Goal: Task Accomplishment & Management: Complete application form

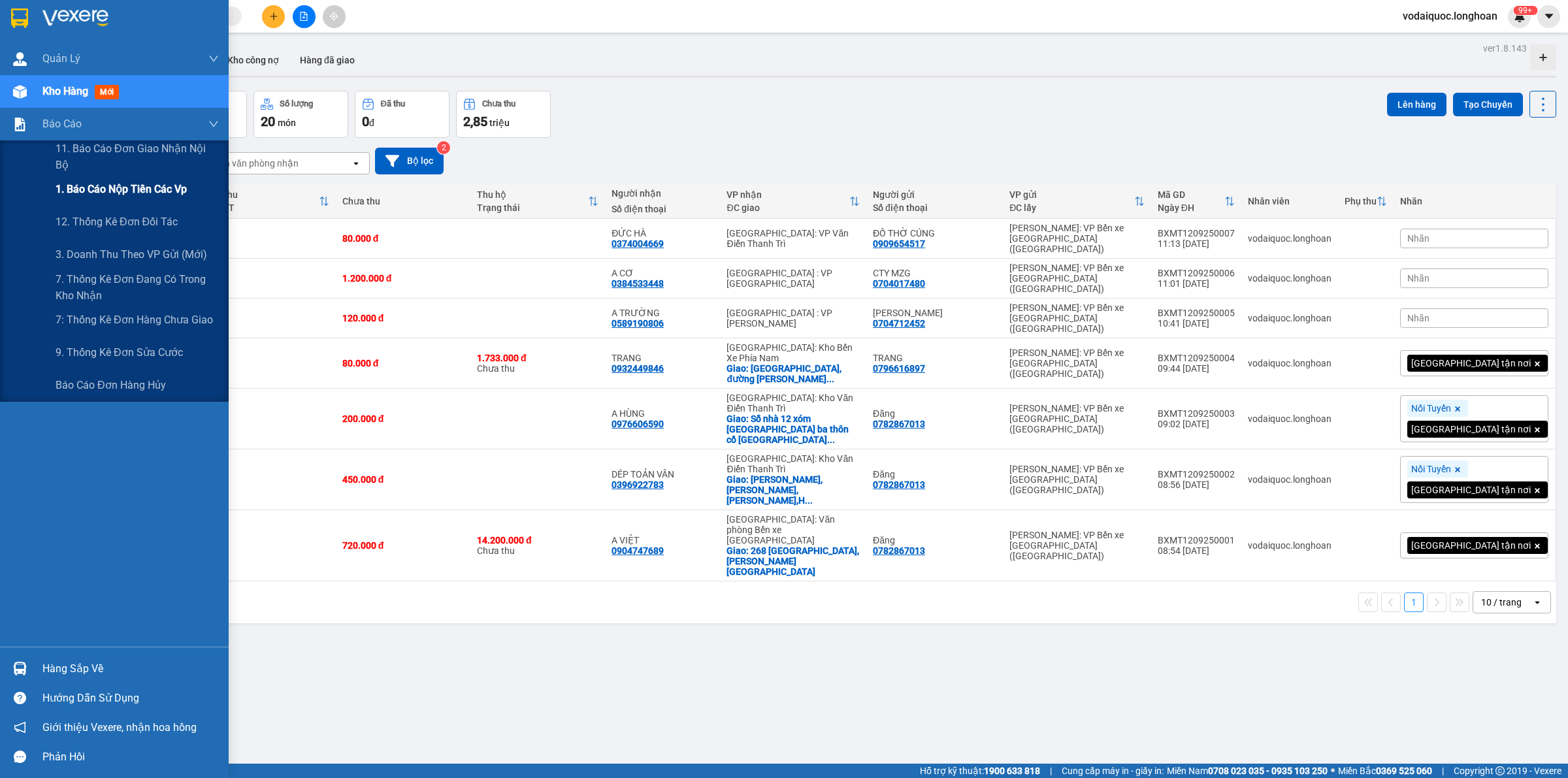
click at [95, 187] on span "1. Báo cáo nộp tiền các vp" at bounding box center [121, 189] width 131 height 16
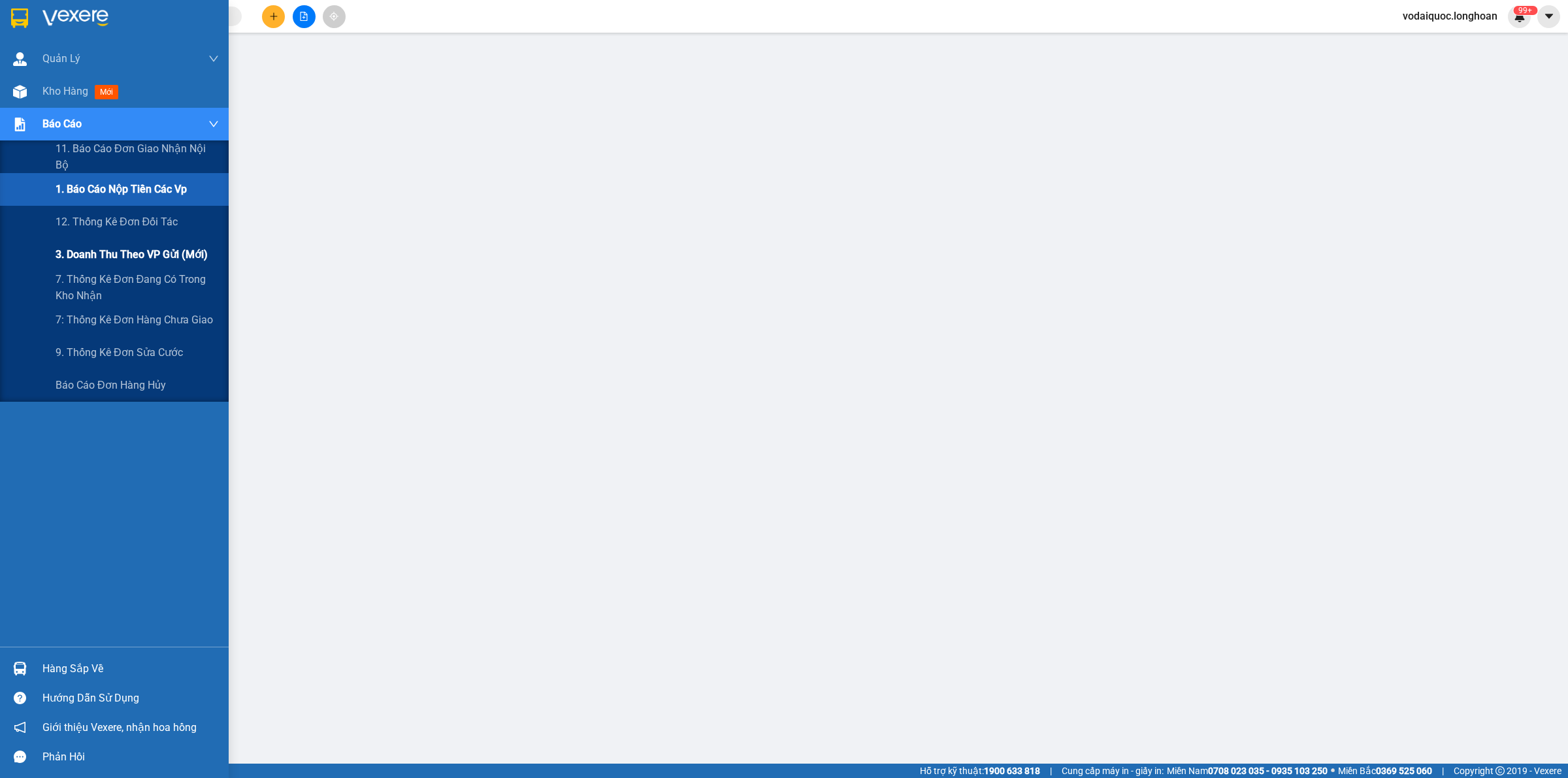
click at [99, 251] on span "3. Doanh Thu theo VP Gửi (mới)" at bounding box center [131, 254] width 152 height 16
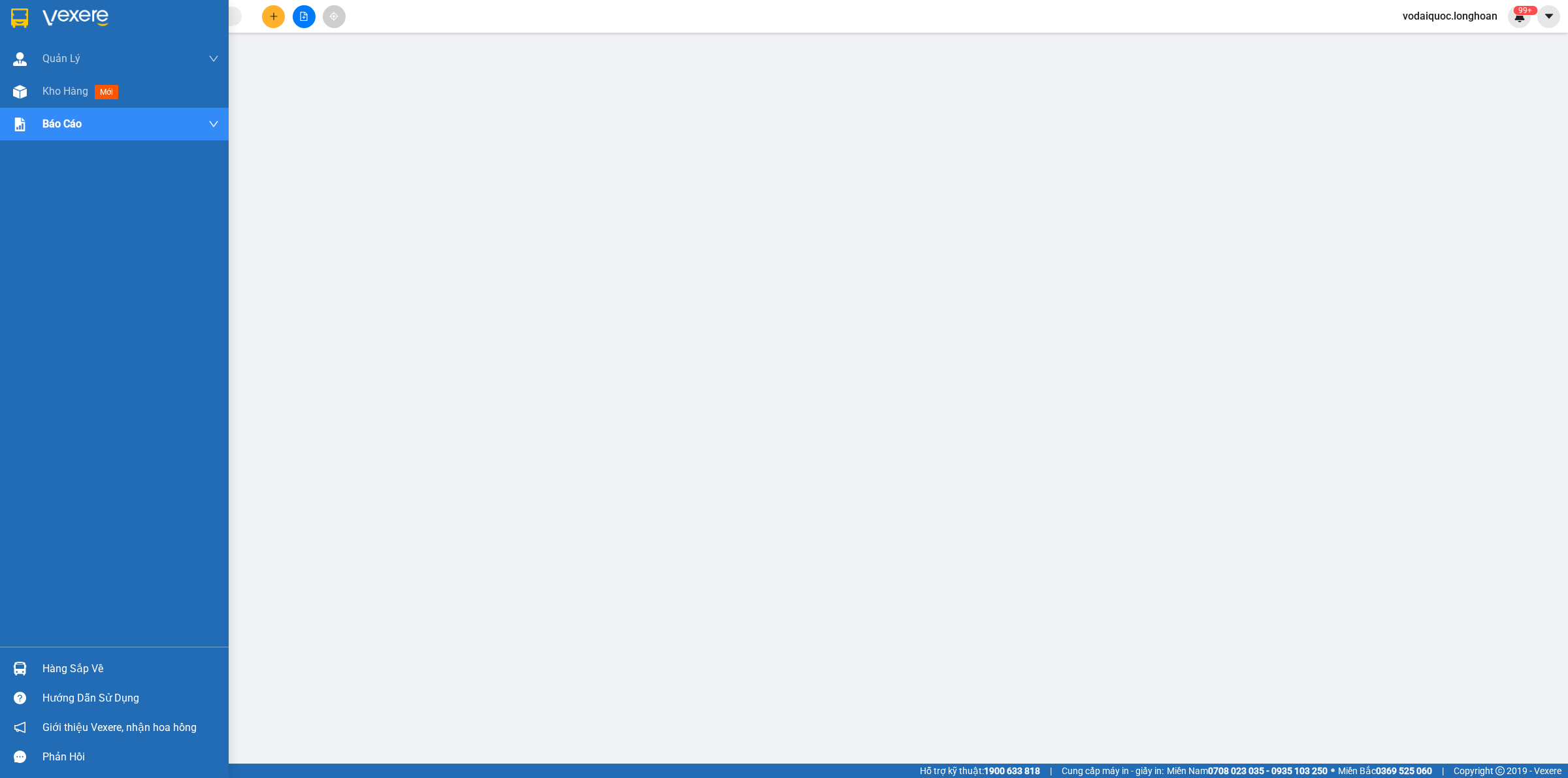
click at [36, 13] on div at bounding box center [114, 21] width 229 height 42
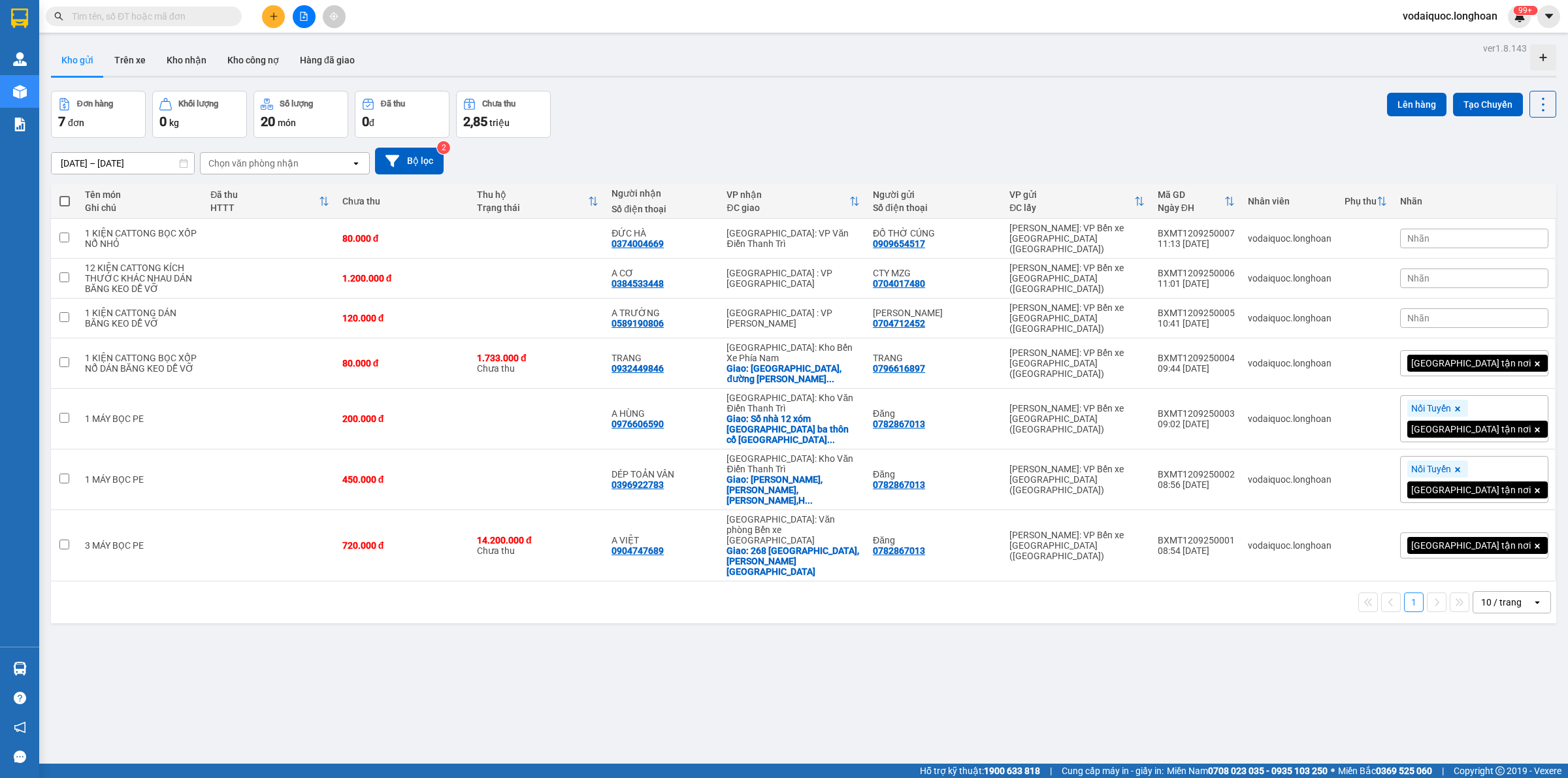
click at [167, 15] on input "text" at bounding box center [149, 16] width 154 height 15
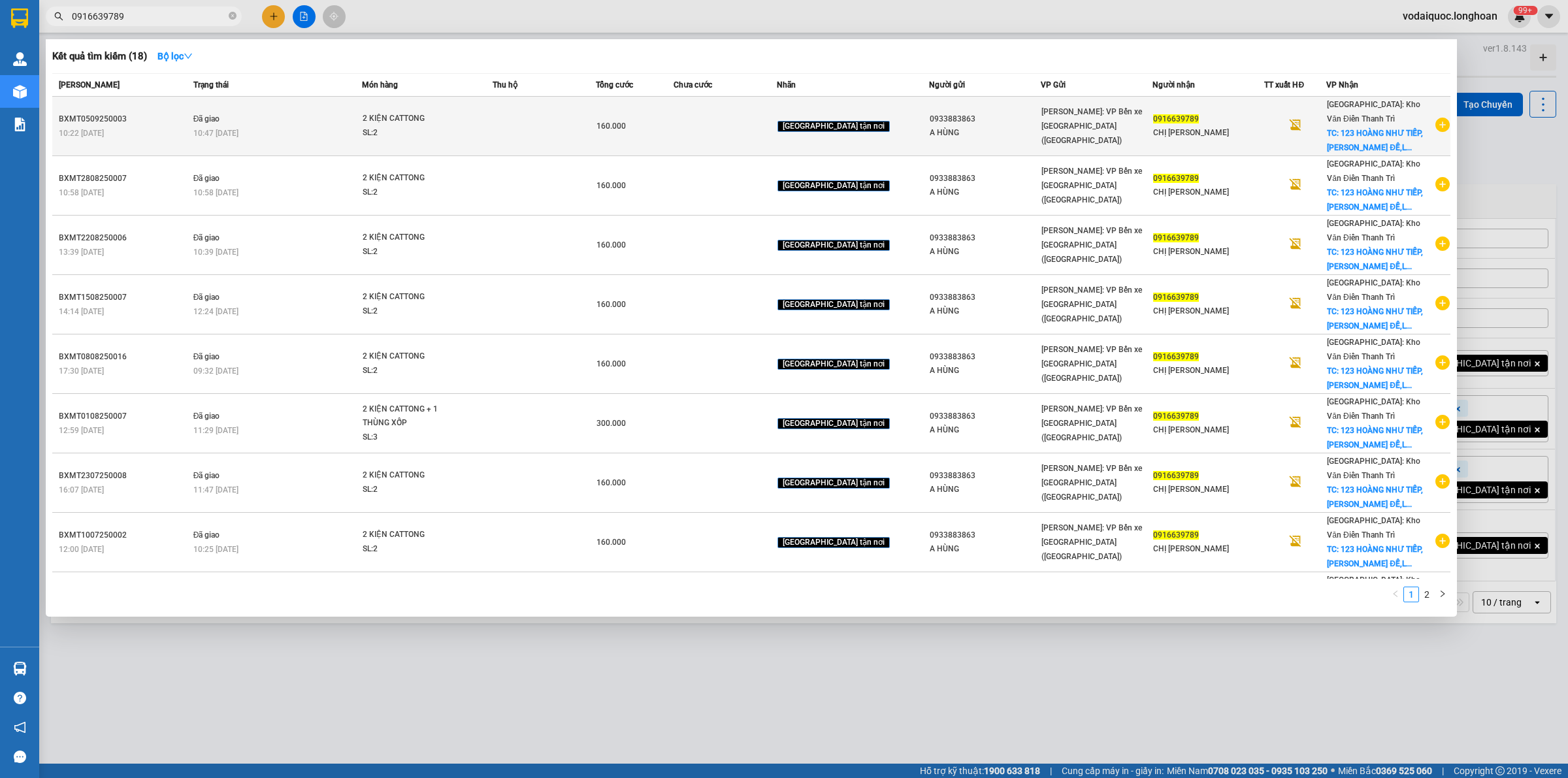
type input "0916639789"
click at [1438, 126] on icon "plus-circle" at bounding box center [1442, 125] width 15 height 15
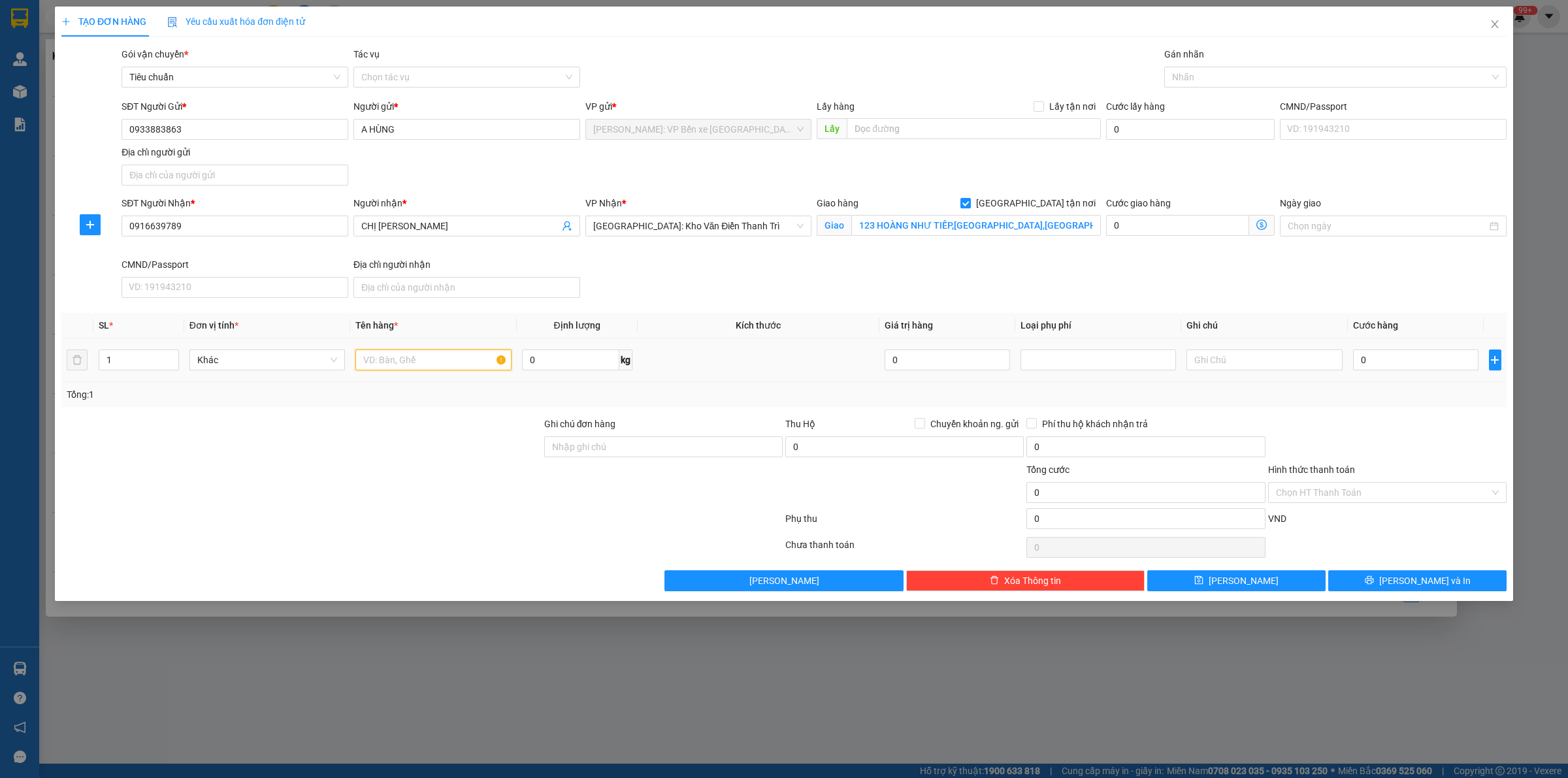
click at [381, 362] on input "text" at bounding box center [433, 359] width 156 height 21
click at [170, 358] on span "Decrease Value" at bounding box center [171, 363] width 15 height 12
type input "2"
click at [167, 352] on span "Increase Value" at bounding box center [171, 355] width 15 height 12
drag, startPoint x: 409, startPoint y: 366, endPoint x: 418, endPoint y: 368, distance: 9.2
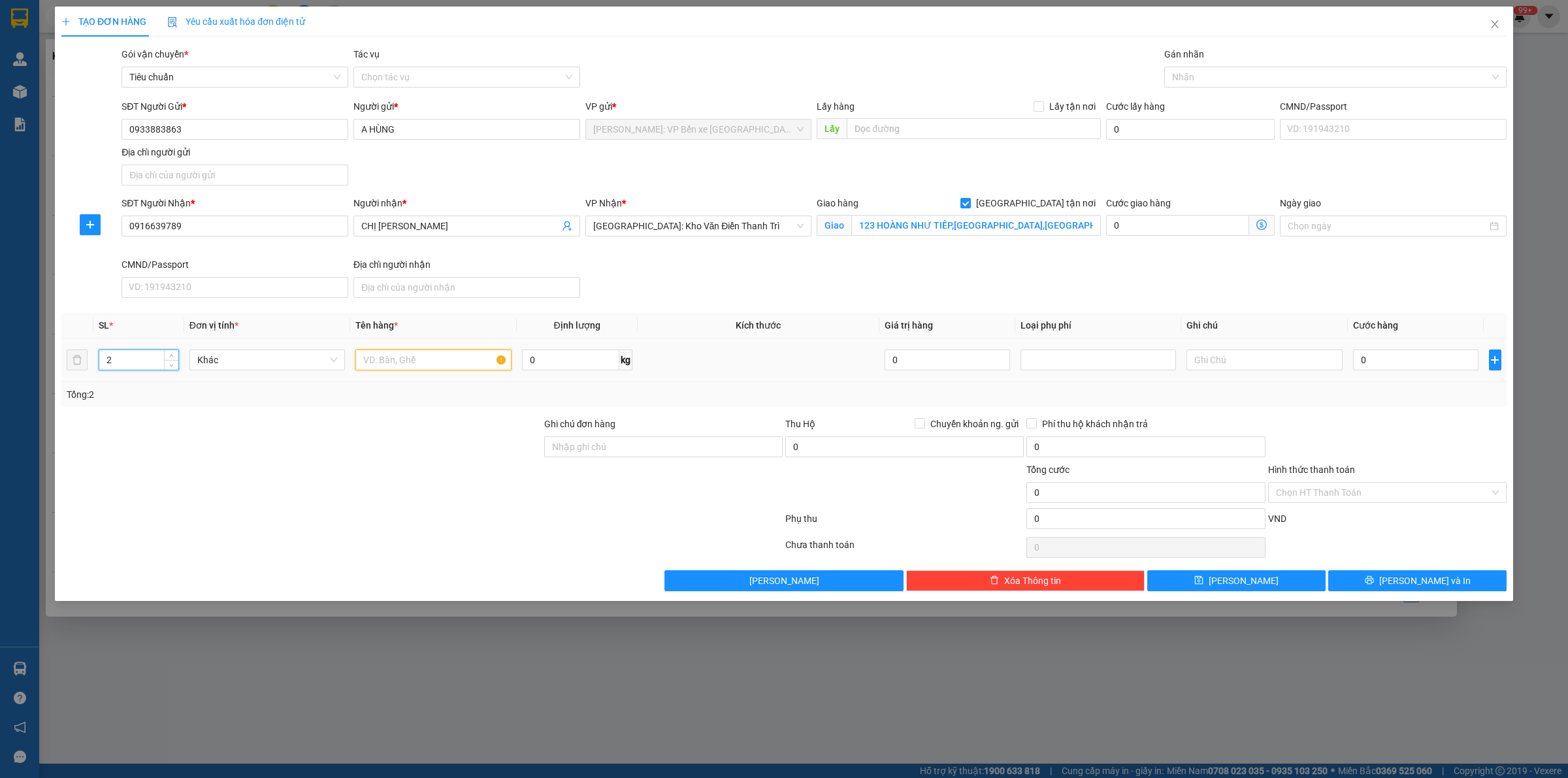
click at [409, 366] on input "text" at bounding box center [433, 359] width 156 height 21
click at [1217, 77] on div at bounding box center [1328, 77] width 323 height 15
type input "2 KIỆN CATTONG"
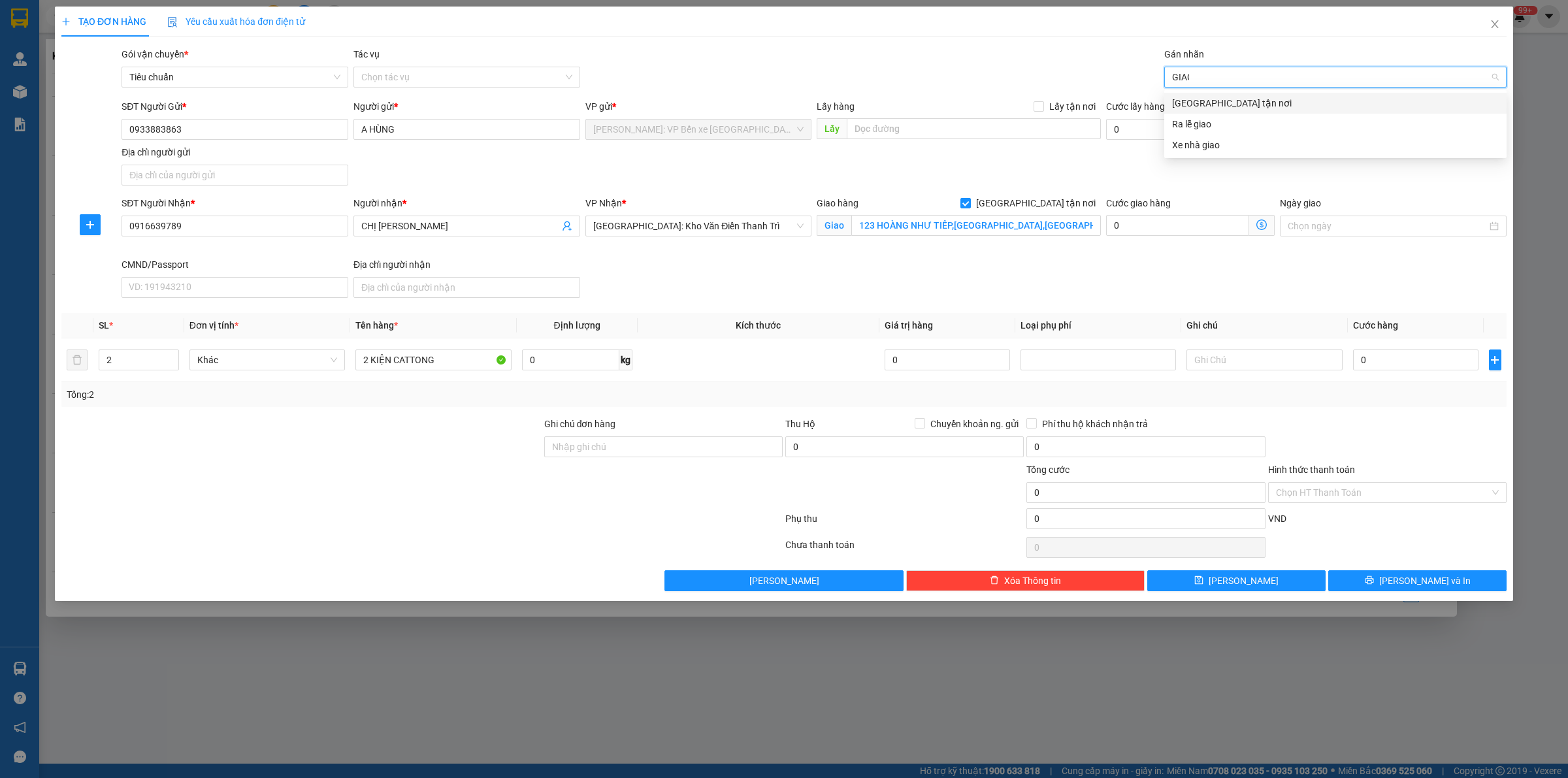
type input "GIAO"
click at [1226, 96] on div "[GEOGRAPHIC_DATA] tận nơi" at bounding box center [1335, 103] width 327 height 15
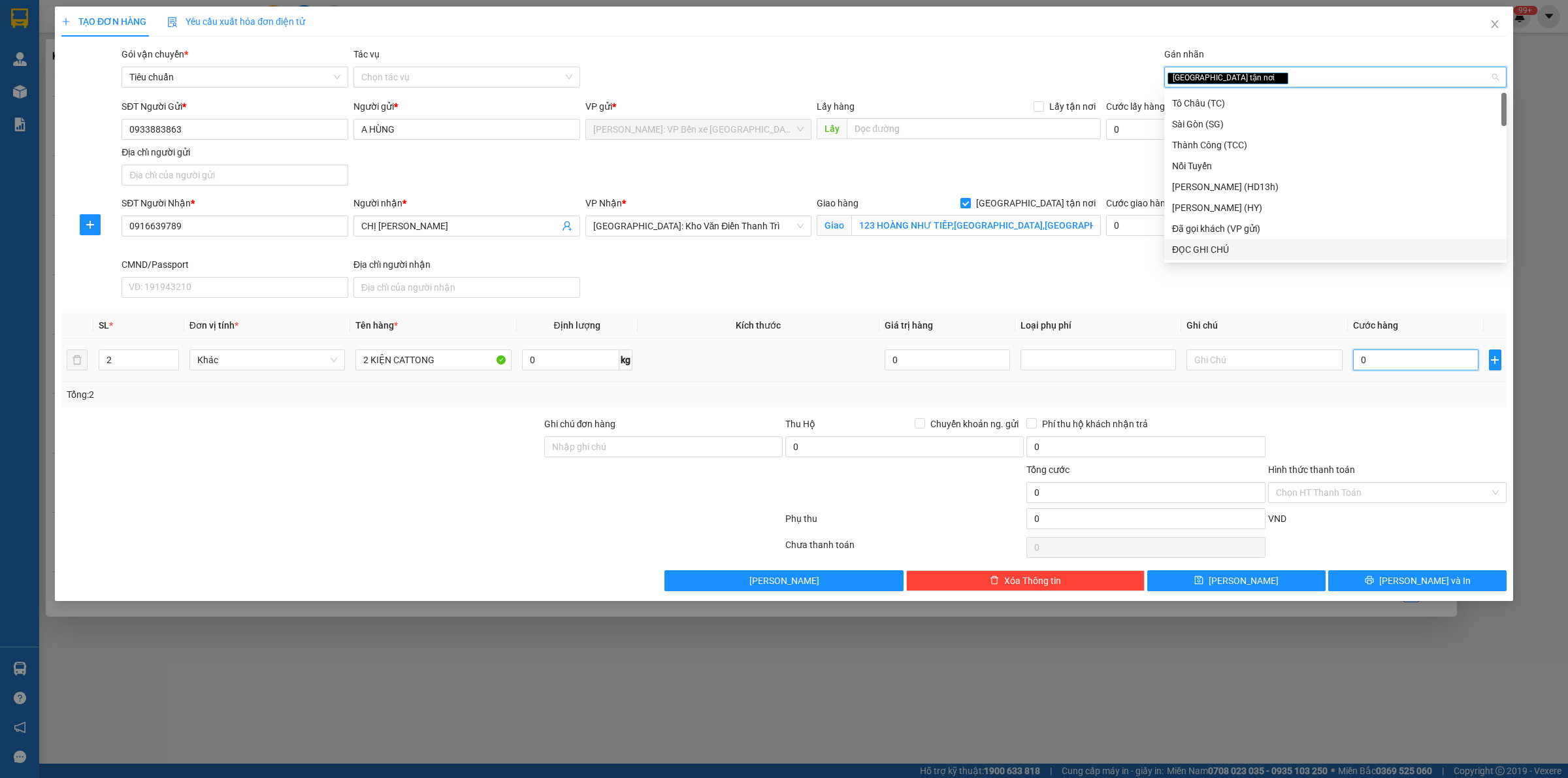
click at [1392, 356] on input "0" at bounding box center [1415, 359] width 126 height 21
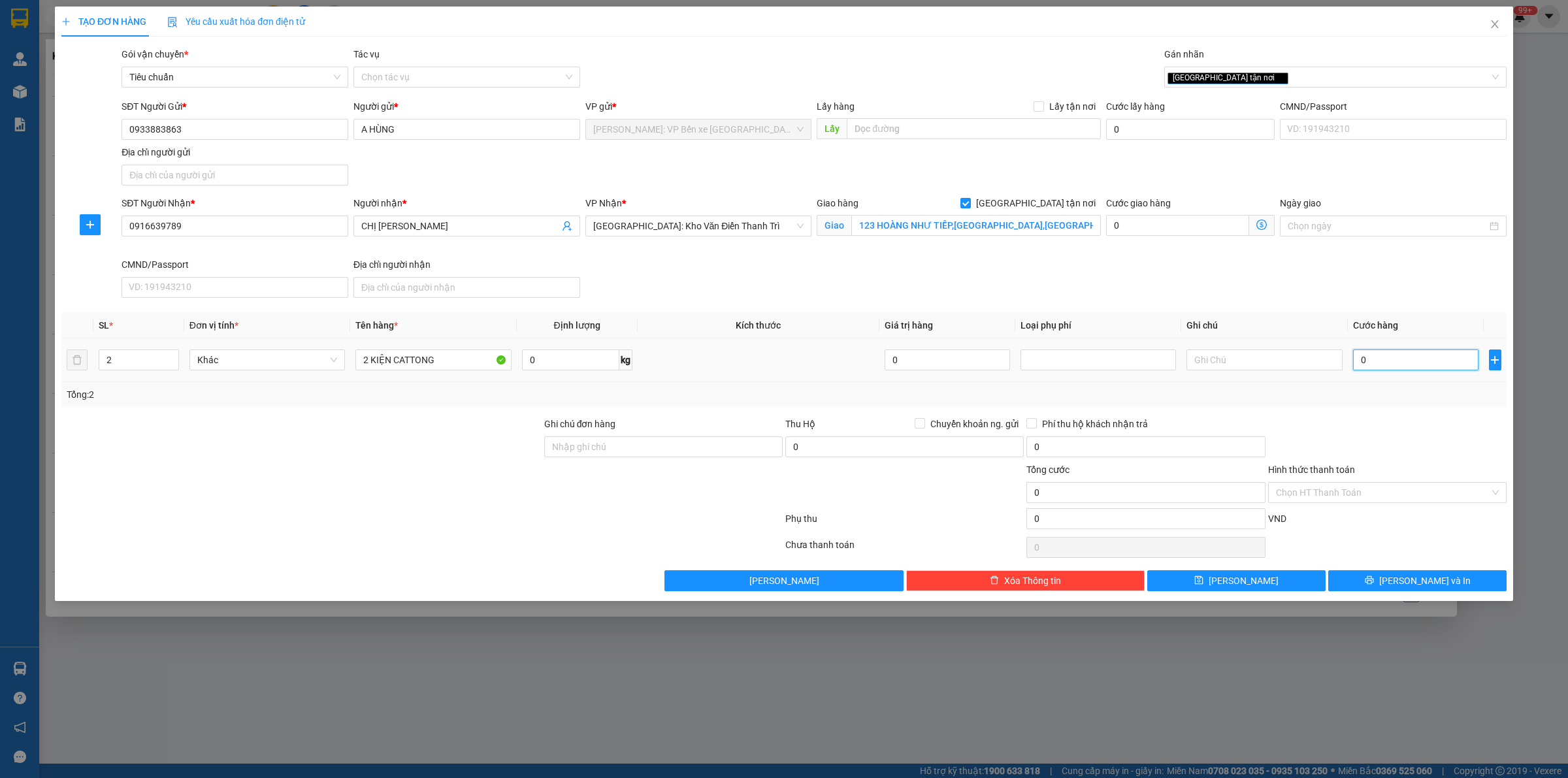
type input "1"
type input "16"
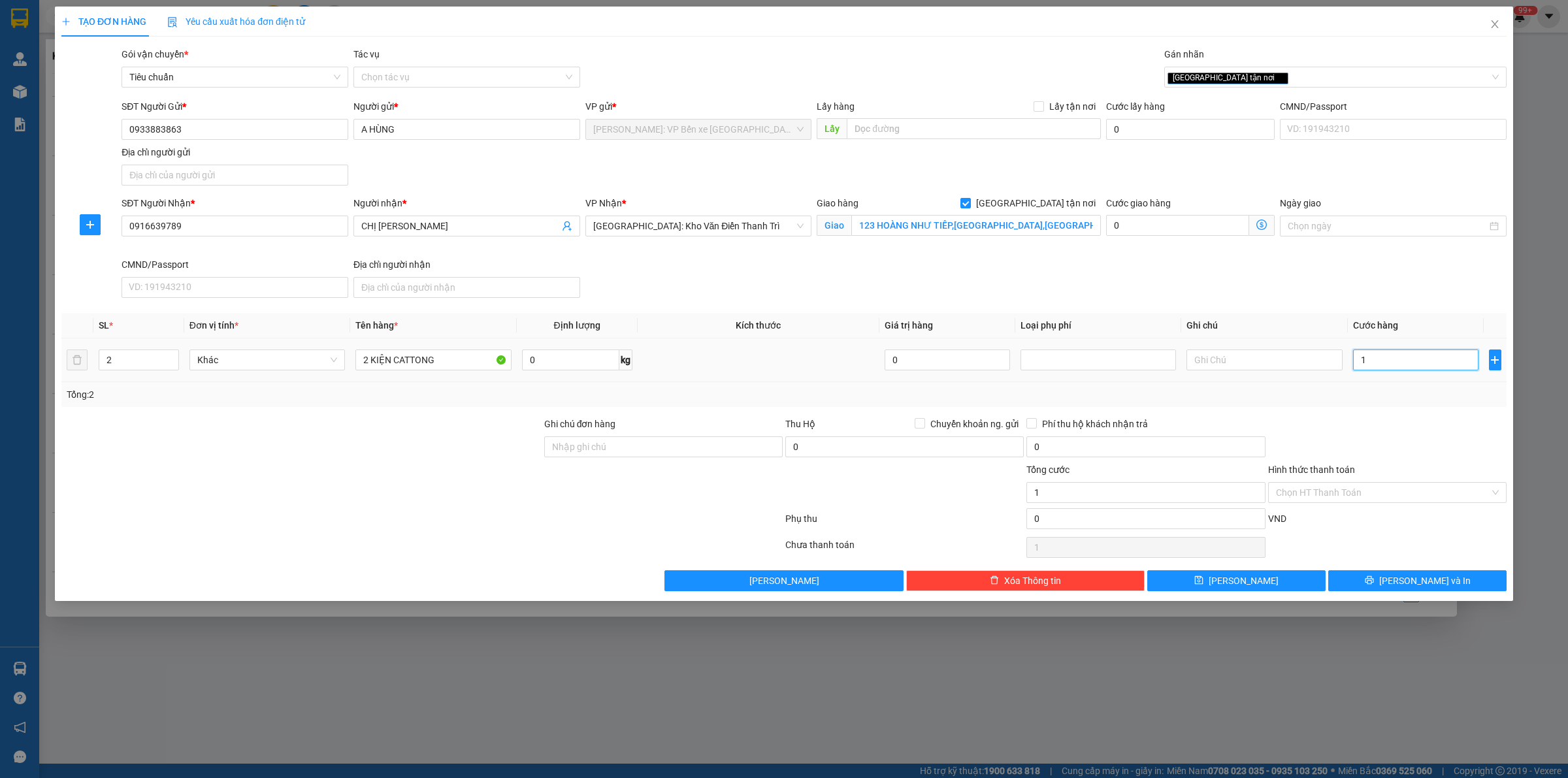
type input "16"
type input "160"
type input "1.600"
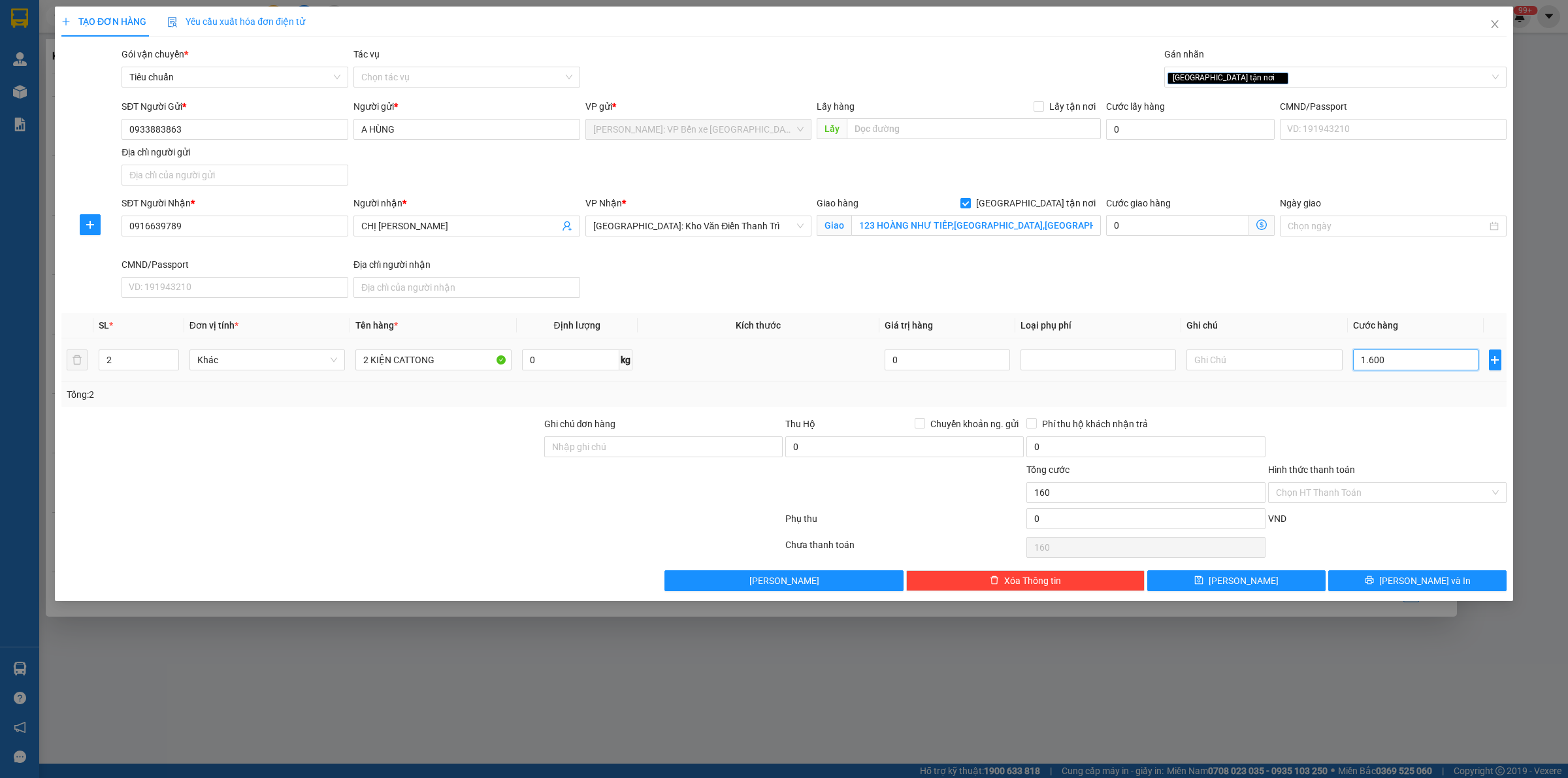
type input "1.600"
type input "16.000"
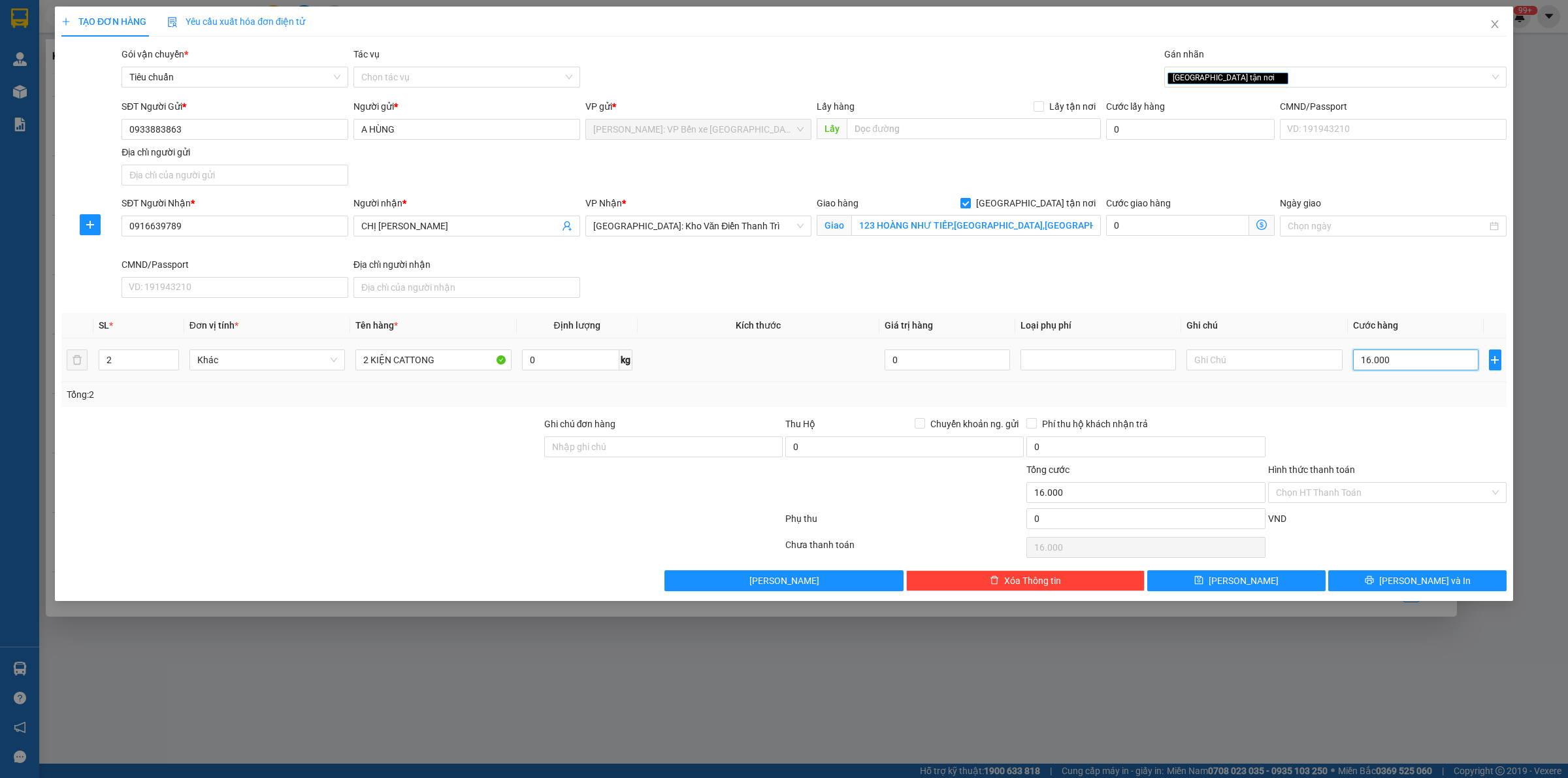
type input "160.000"
click at [1359, 490] on input "Hình thức thanh toán" at bounding box center [1382, 492] width 214 height 19
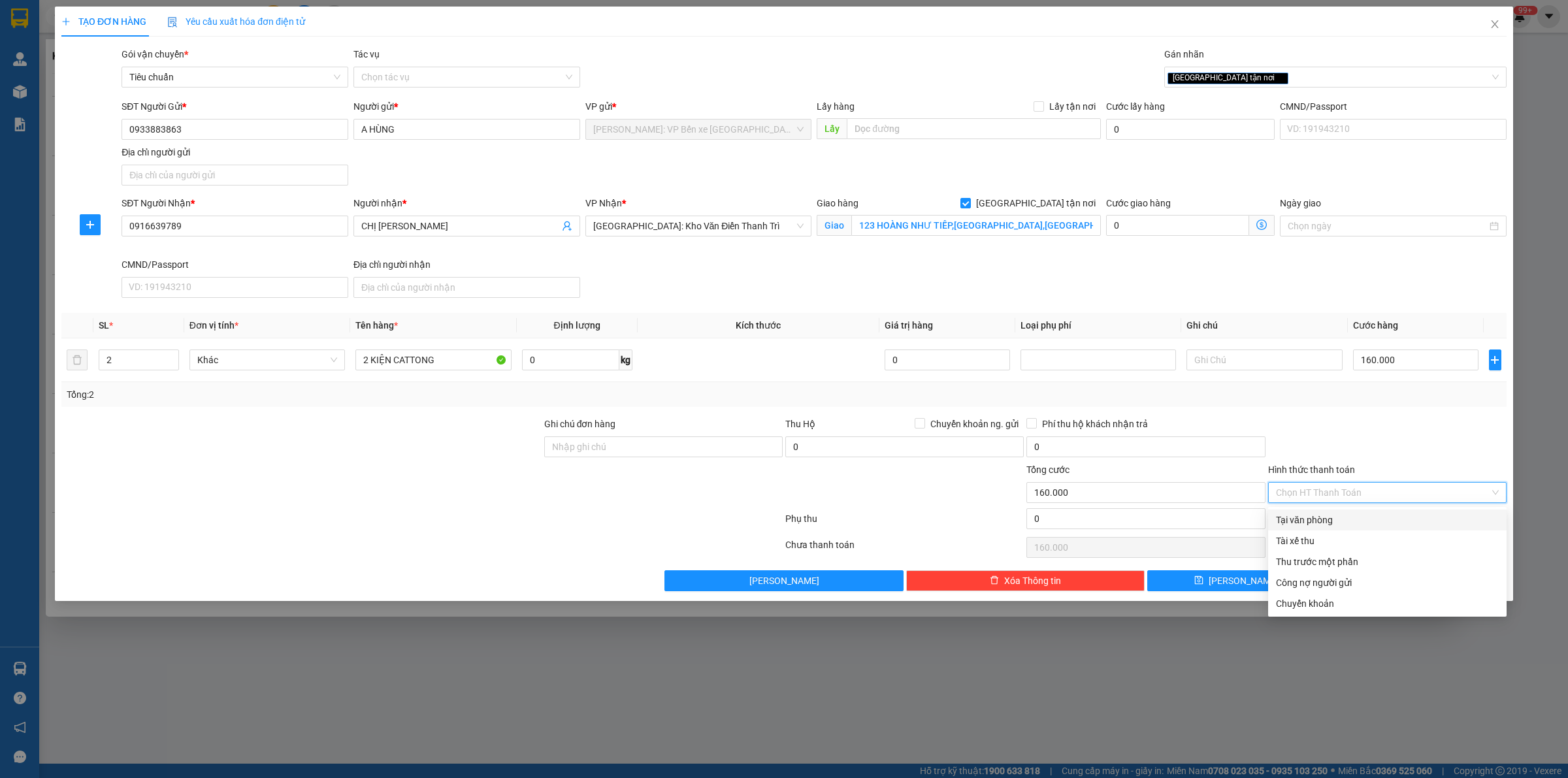
click at [1359, 515] on div "Tại văn phòng" at bounding box center [1387, 520] width 223 height 15
type input "0"
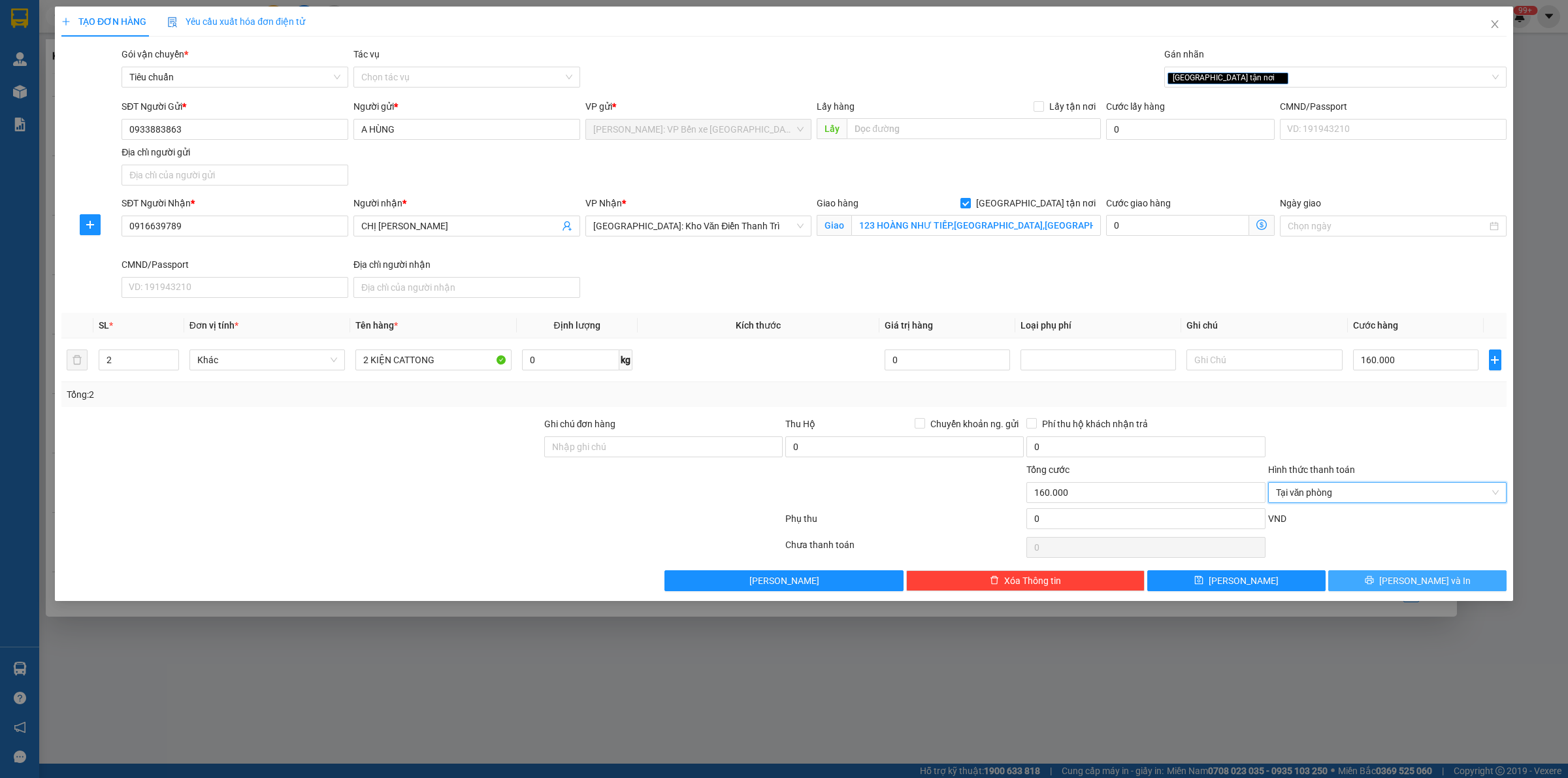
click at [1435, 582] on span "[PERSON_NAME] và In" at bounding box center [1425, 581] width 92 height 15
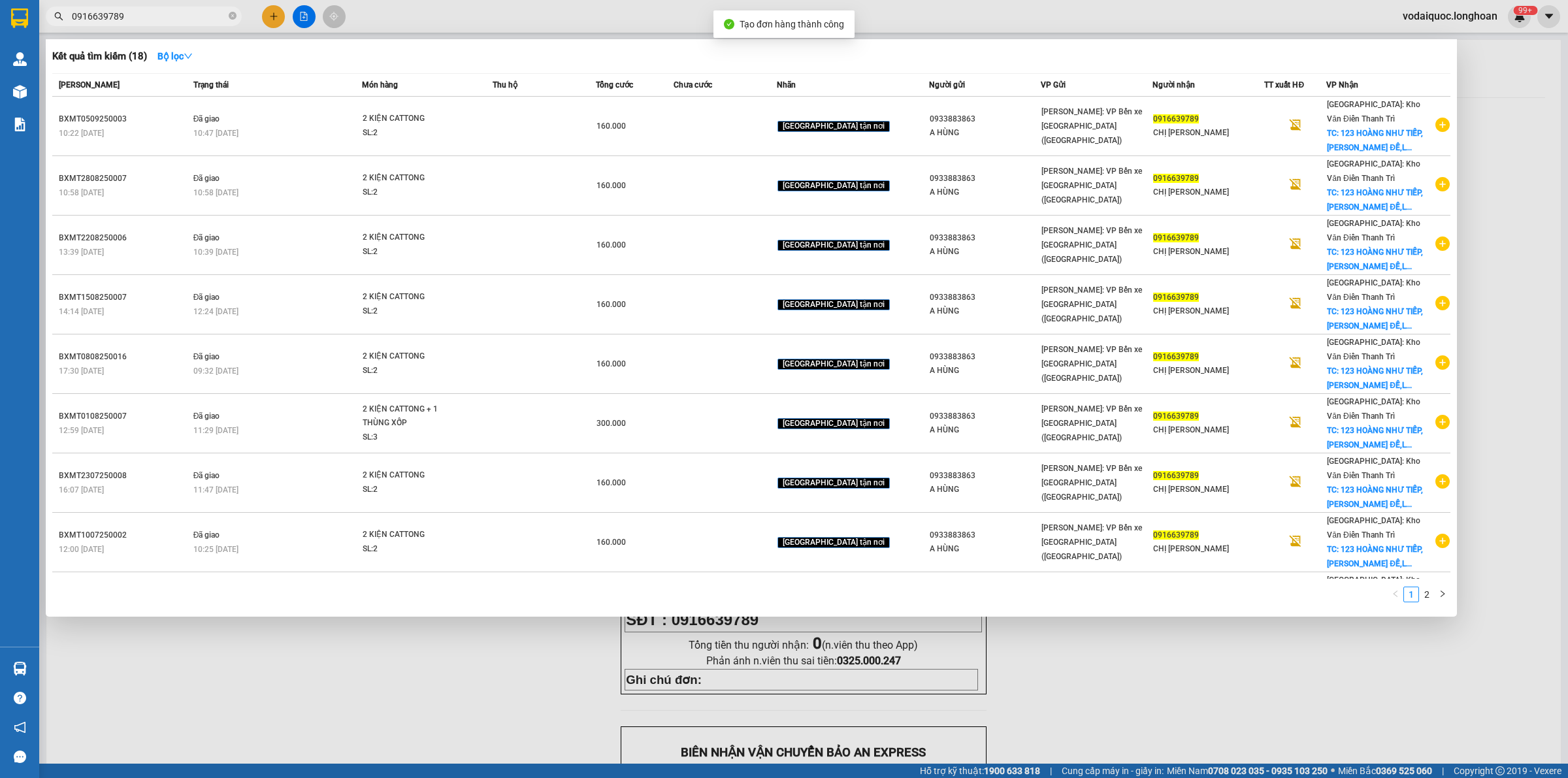
click at [392, 743] on div at bounding box center [784, 389] width 1568 height 778
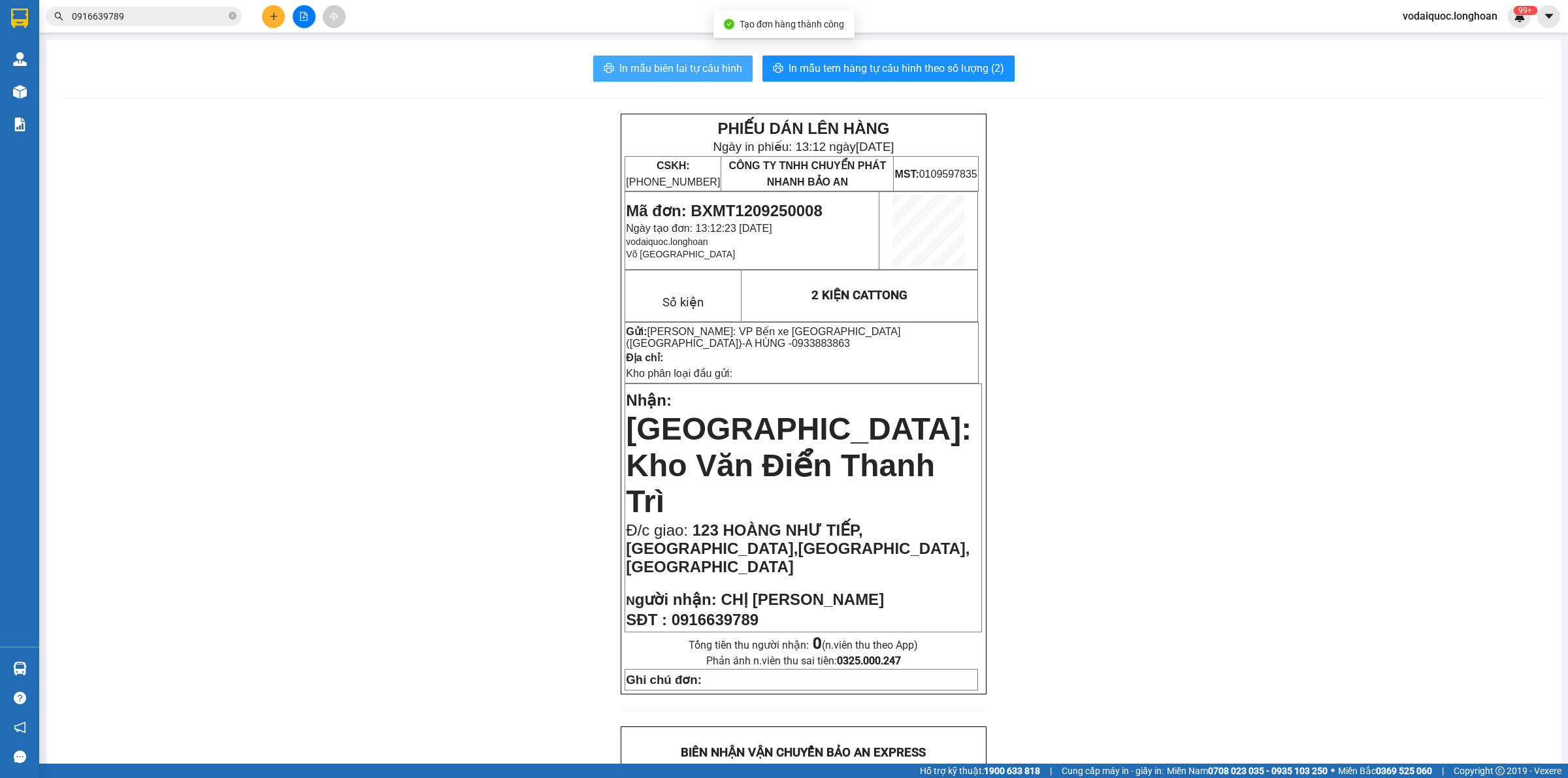
click at [692, 66] on span "In mẫu biên lai tự cấu hình" at bounding box center [680, 68] width 123 height 16
click at [873, 58] on button "In mẫu tem hàng tự cấu hình theo số lượng (2)" at bounding box center [888, 69] width 252 height 26
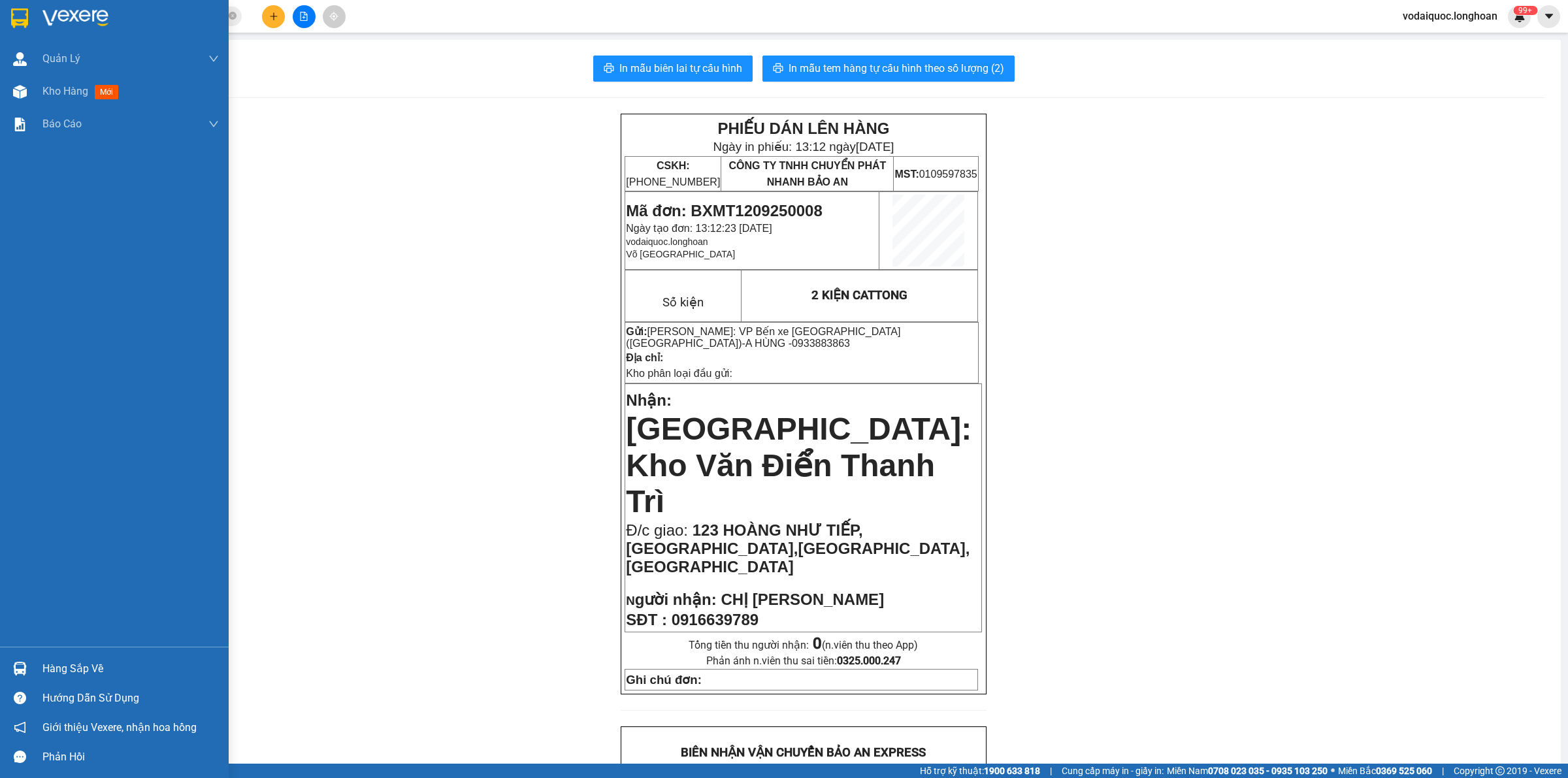
click at [19, 15] on img at bounding box center [19, 18] width 17 height 19
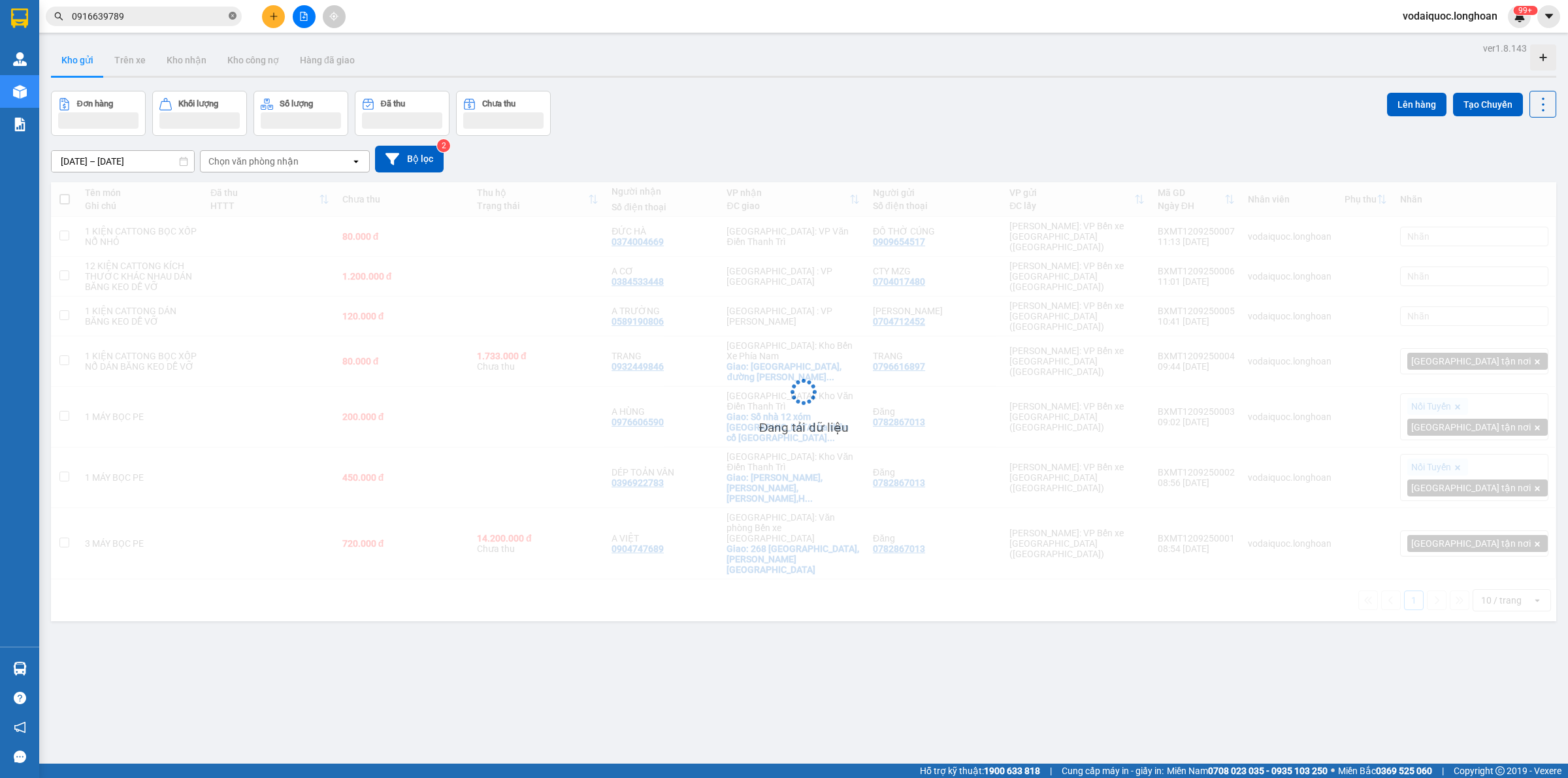
click at [232, 16] on icon "close-circle" at bounding box center [233, 15] width 8 height 8
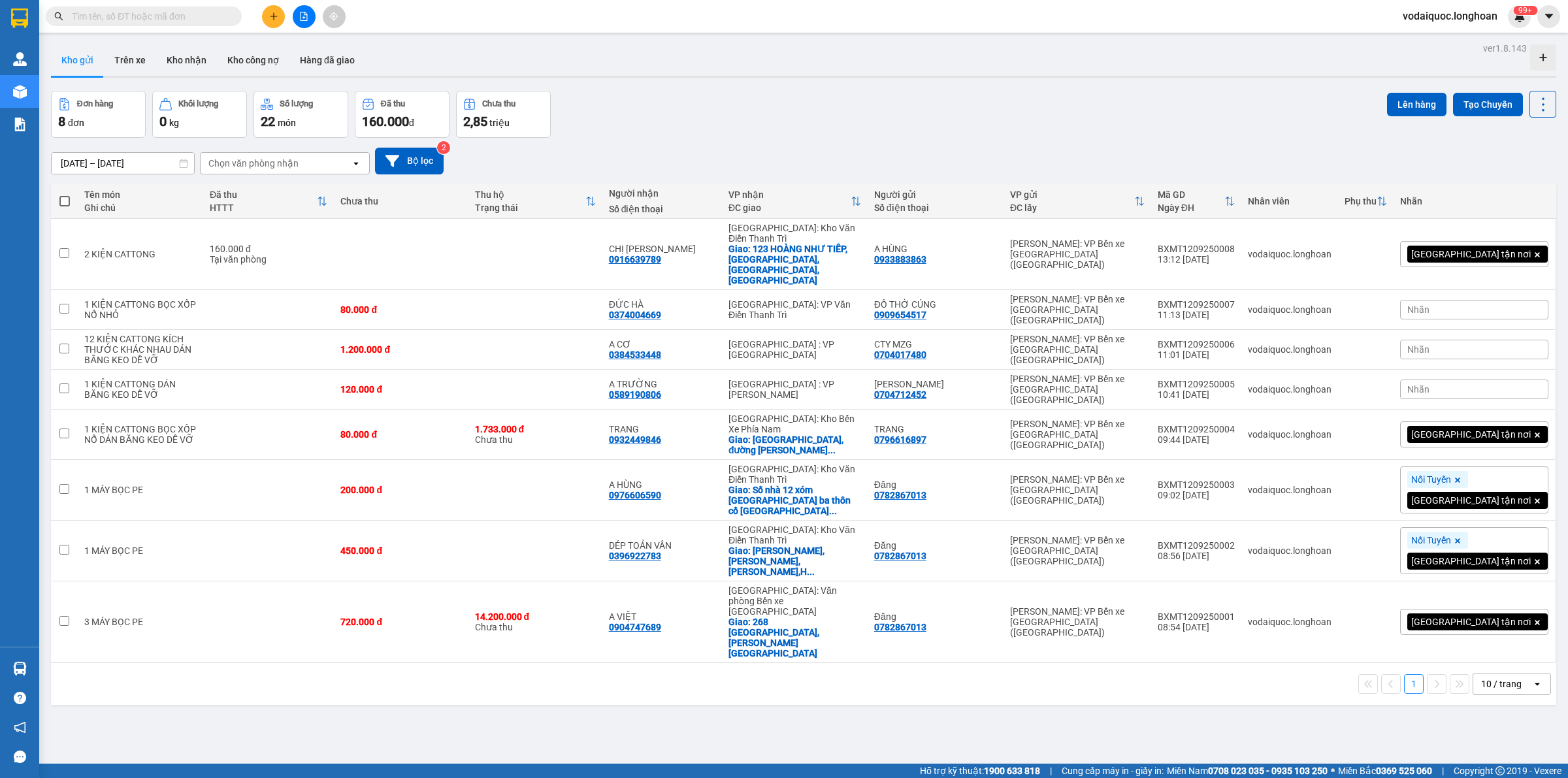
click at [170, 15] on input "text" at bounding box center [149, 16] width 154 height 15
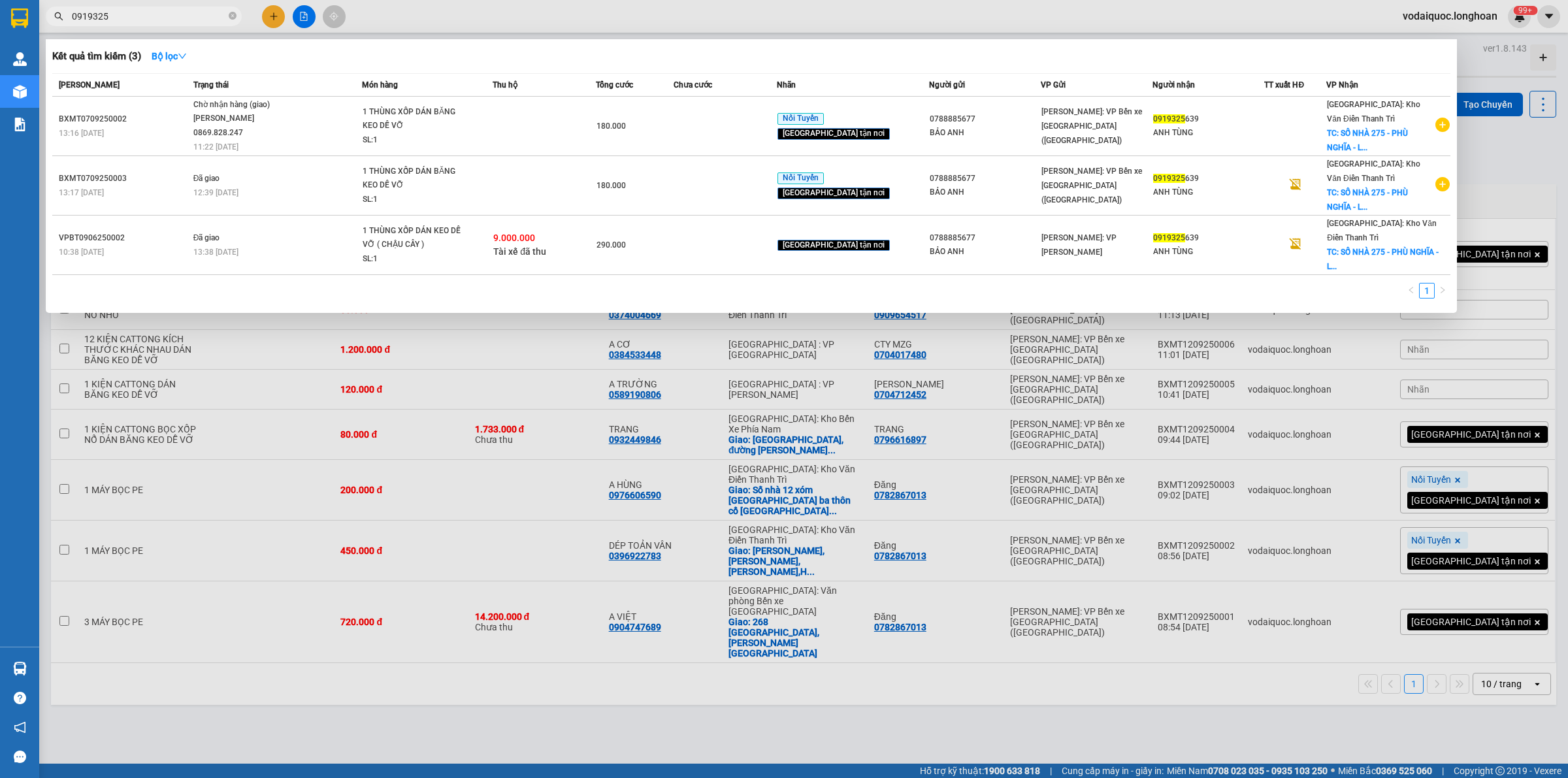
click at [143, 19] on input "0919325" at bounding box center [149, 16] width 154 height 15
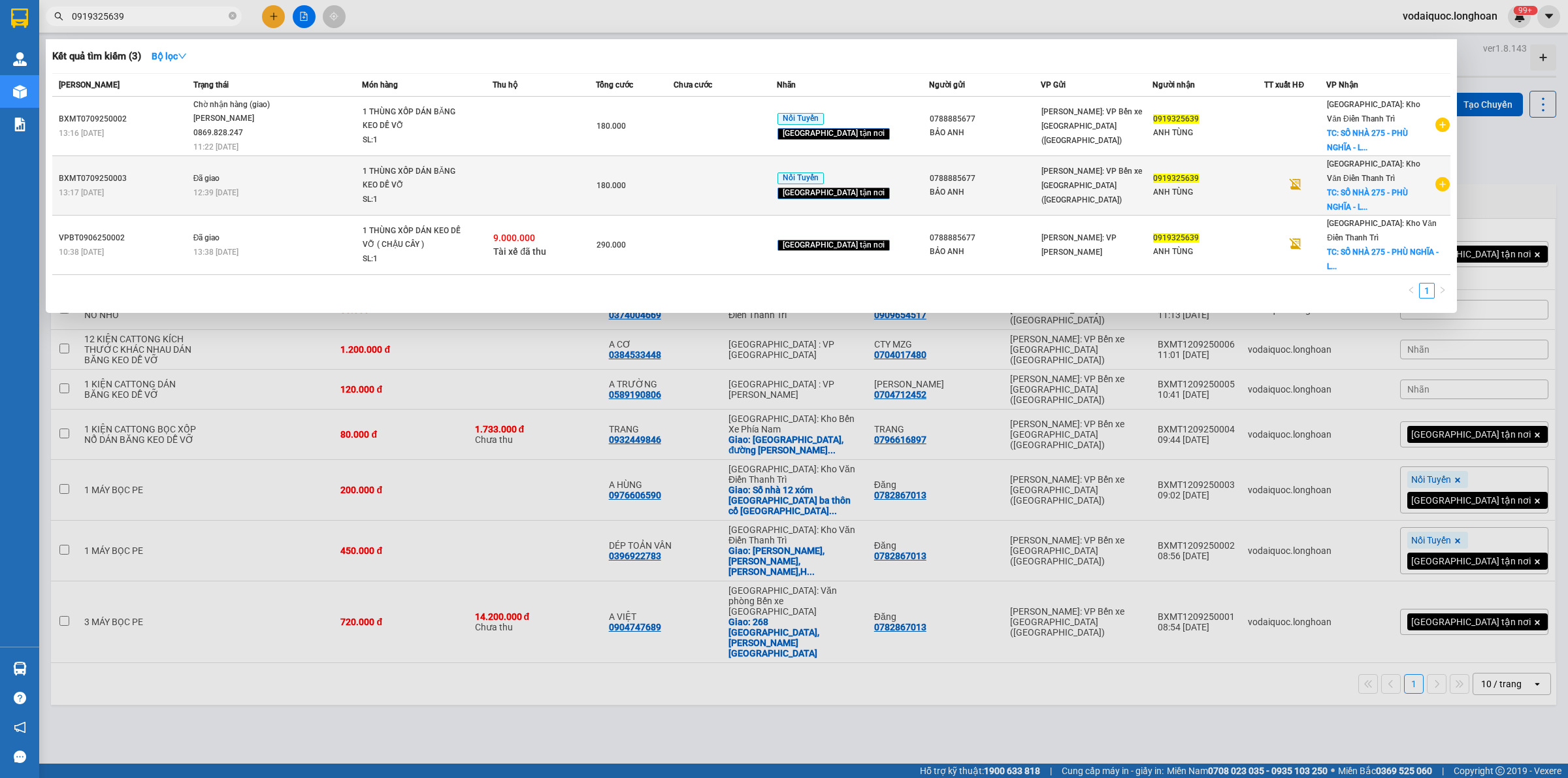
type input "0919325639"
click at [116, 173] on div "BXMT0709250003" at bounding box center [123, 179] width 130 height 14
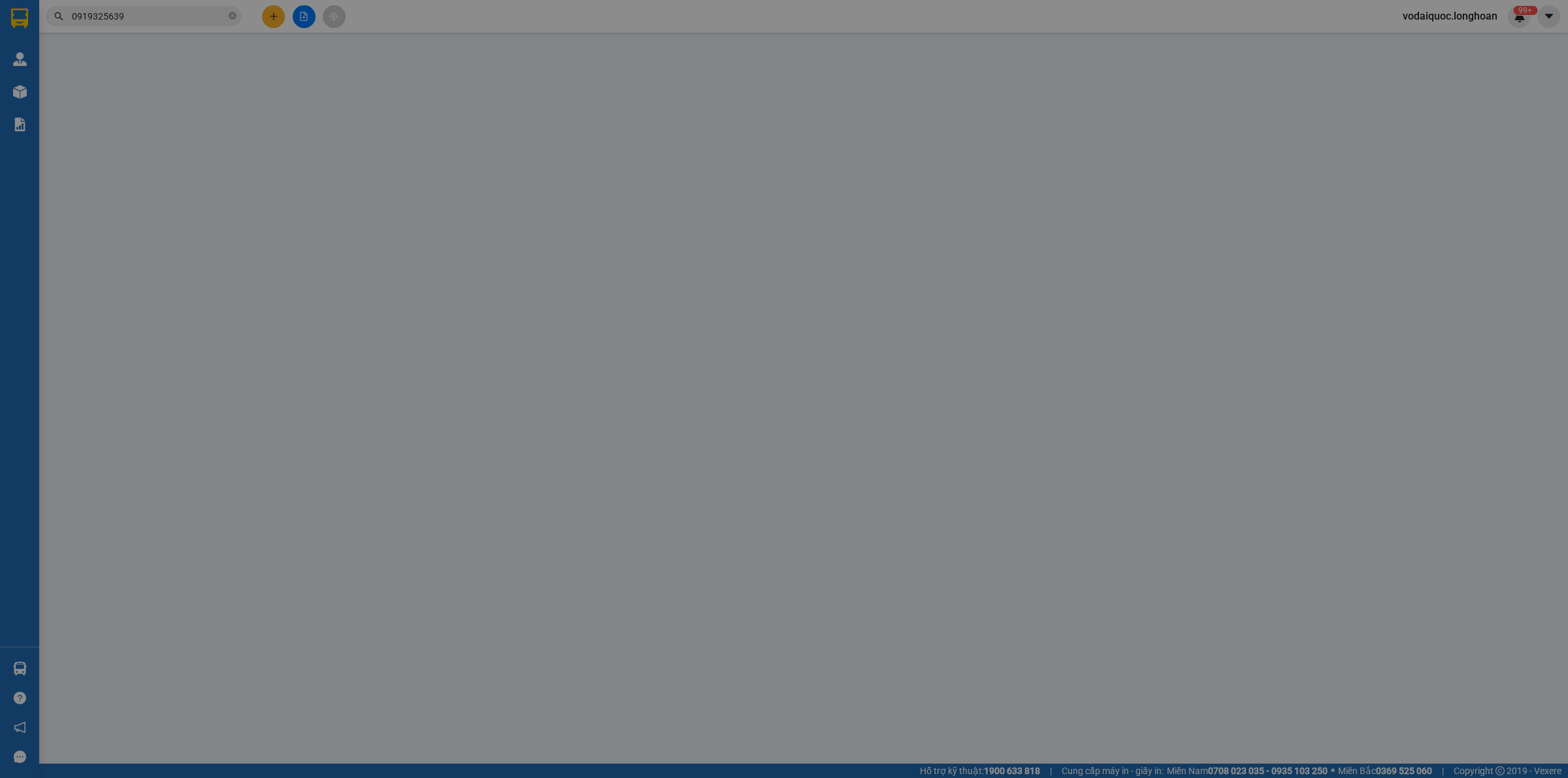
type input "0788885677"
type input "BẢO ANH"
type input "0919325639"
type input "ANH TÙNG"
checkbox input "true"
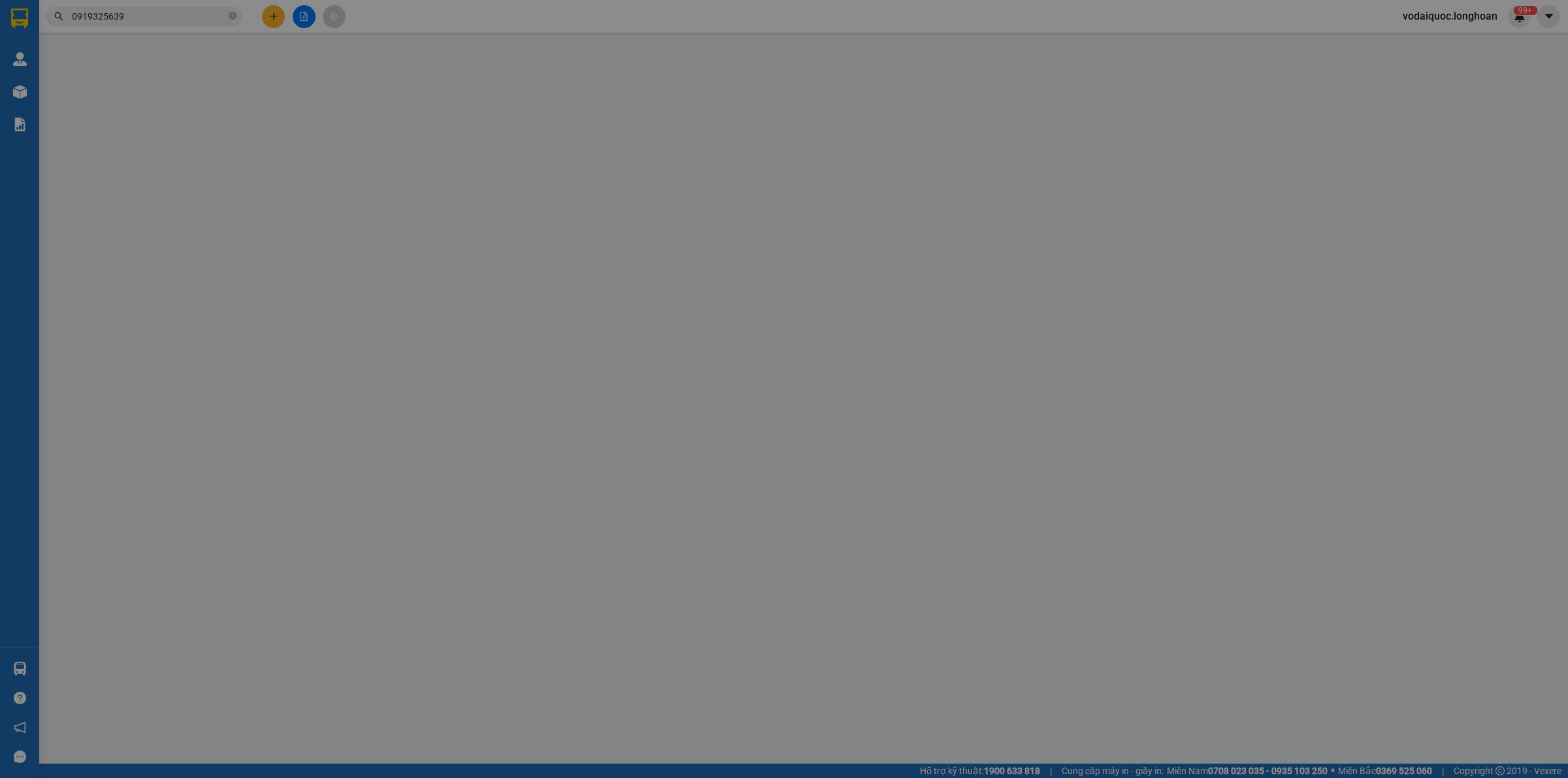
type input "SỐ NHÀ 275 - [GEOGRAPHIC_DATA] - [GEOGRAPHIC_DATA] - [GEOGRAPHIC_DATA]"
type input "HÀNG DỄ VỠ HƯ VỠ KHÔNG ĐỀN"
type input "180.000"
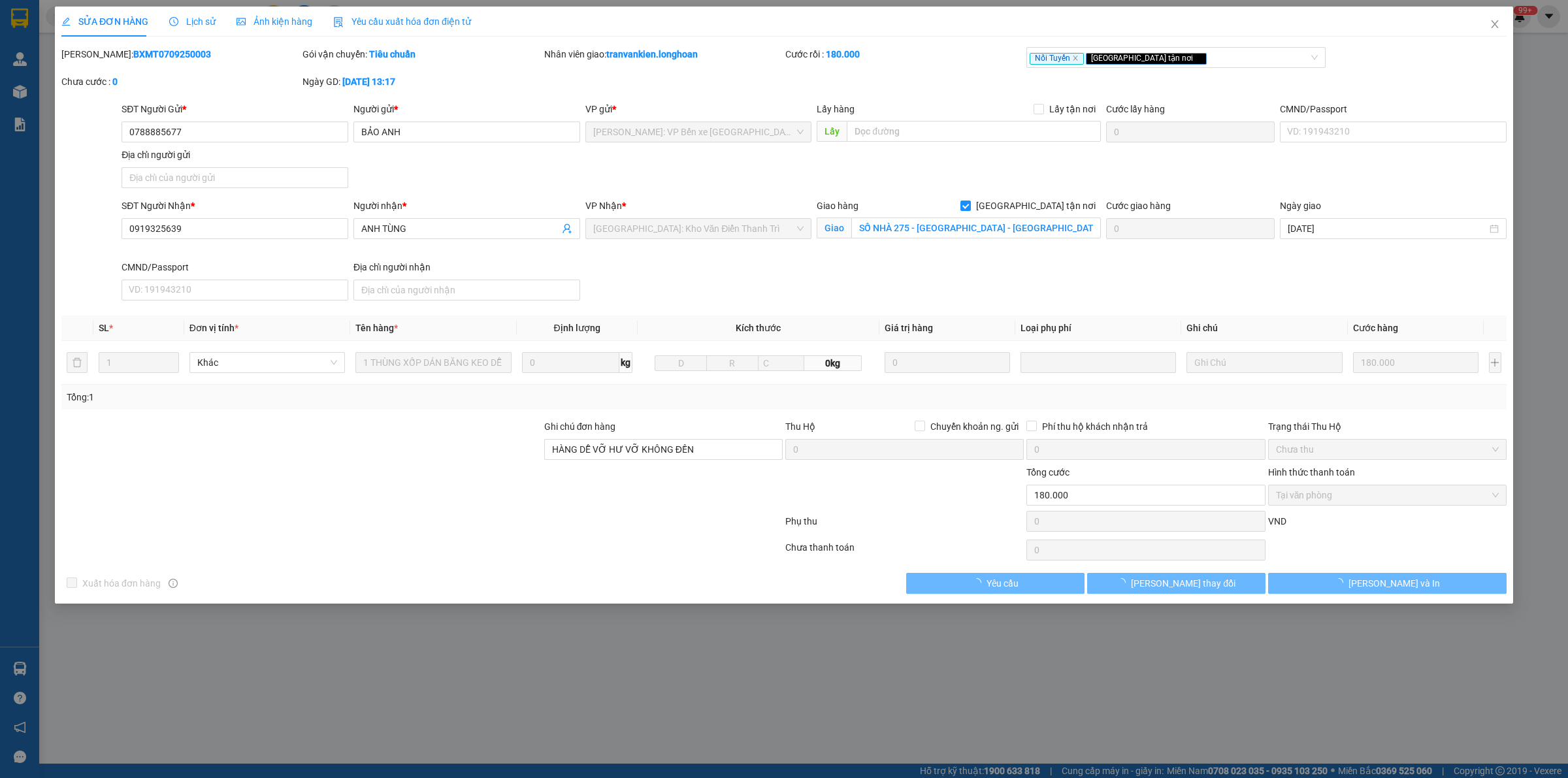
click at [190, 22] on span "Lịch sử" at bounding box center [192, 22] width 46 height 11
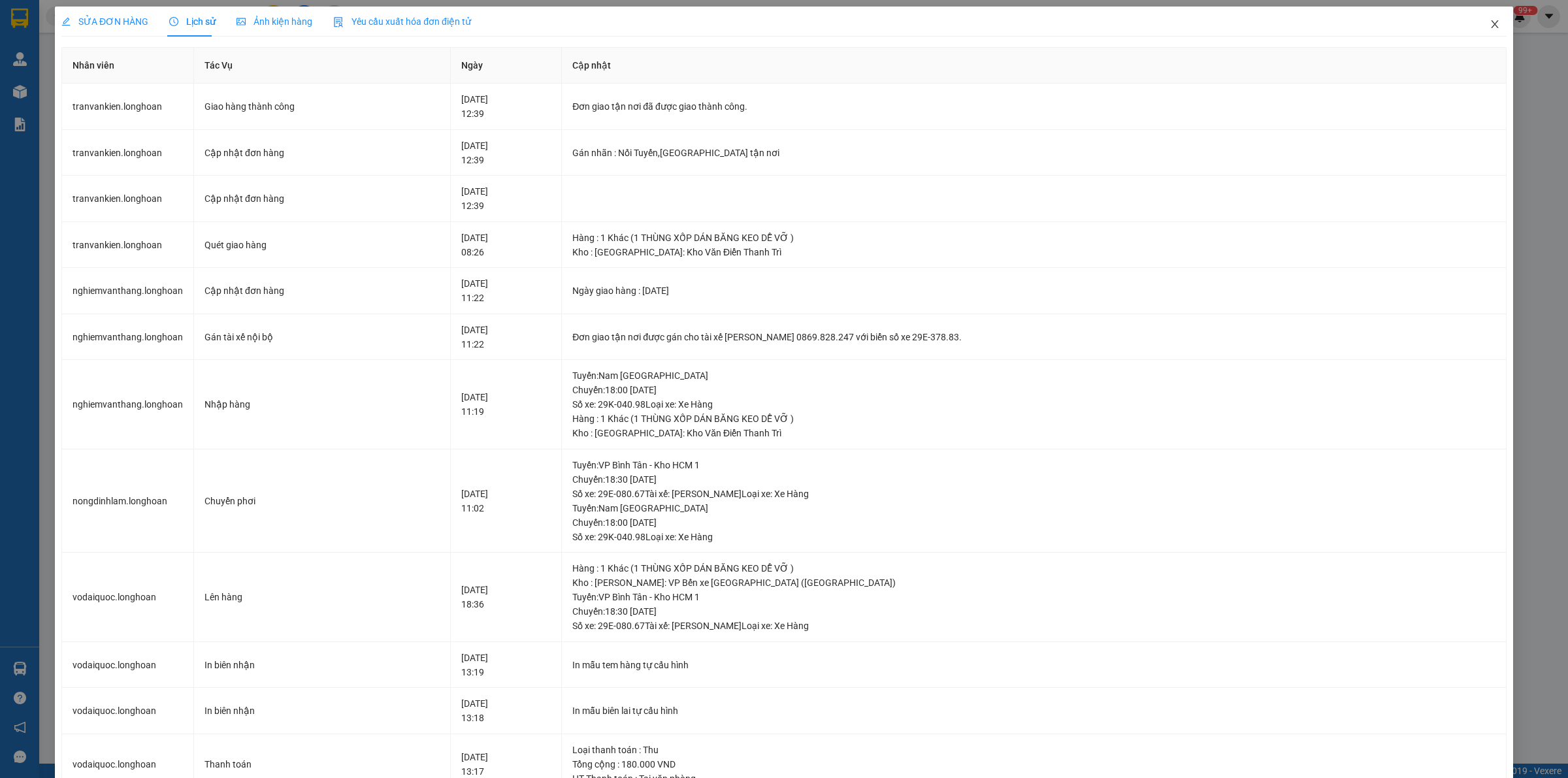
click at [1489, 23] on icon "close" at bounding box center [1495, 25] width 11 height 11
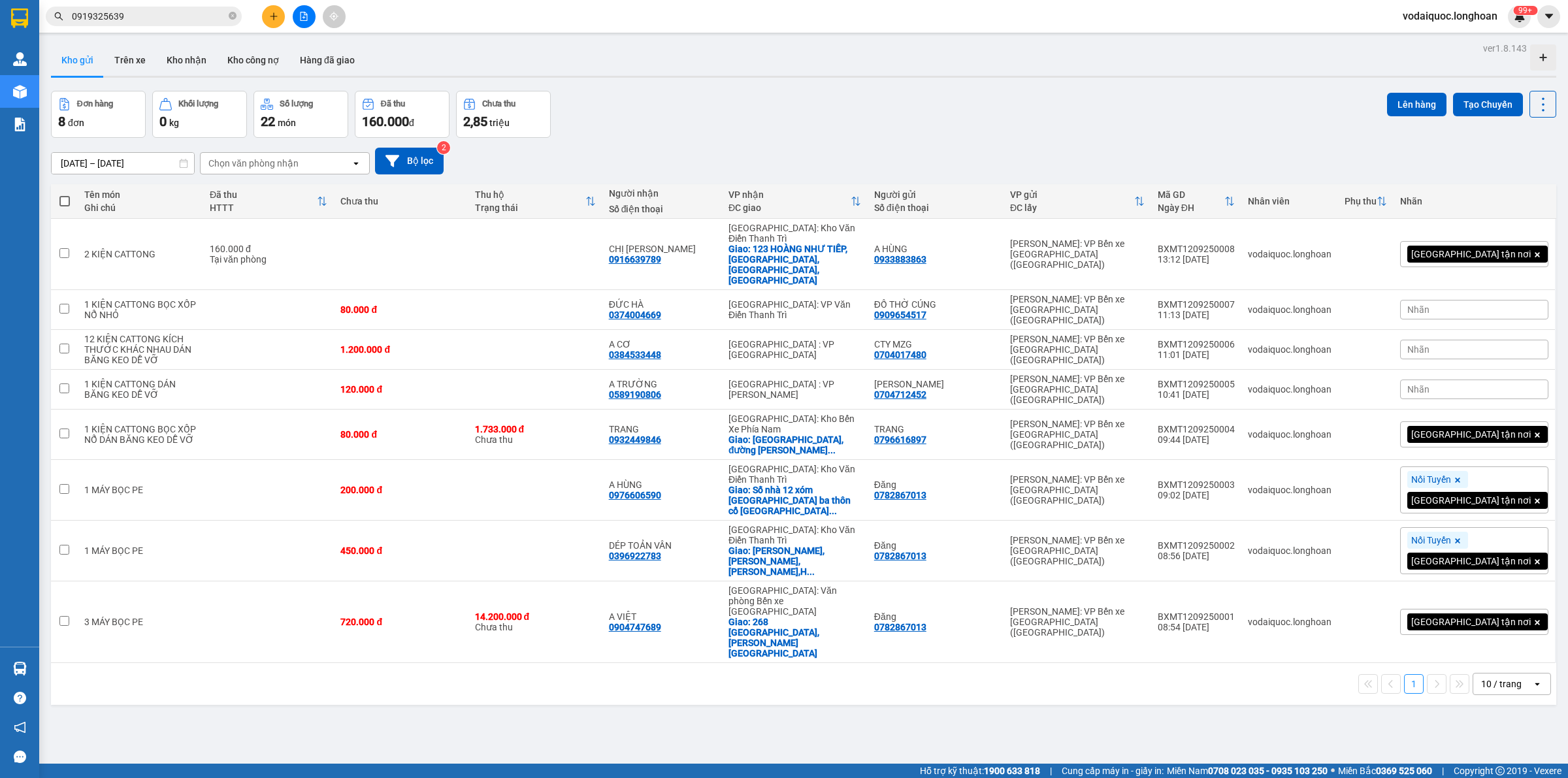
click at [139, 13] on input "0919325639" at bounding box center [149, 16] width 154 height 15
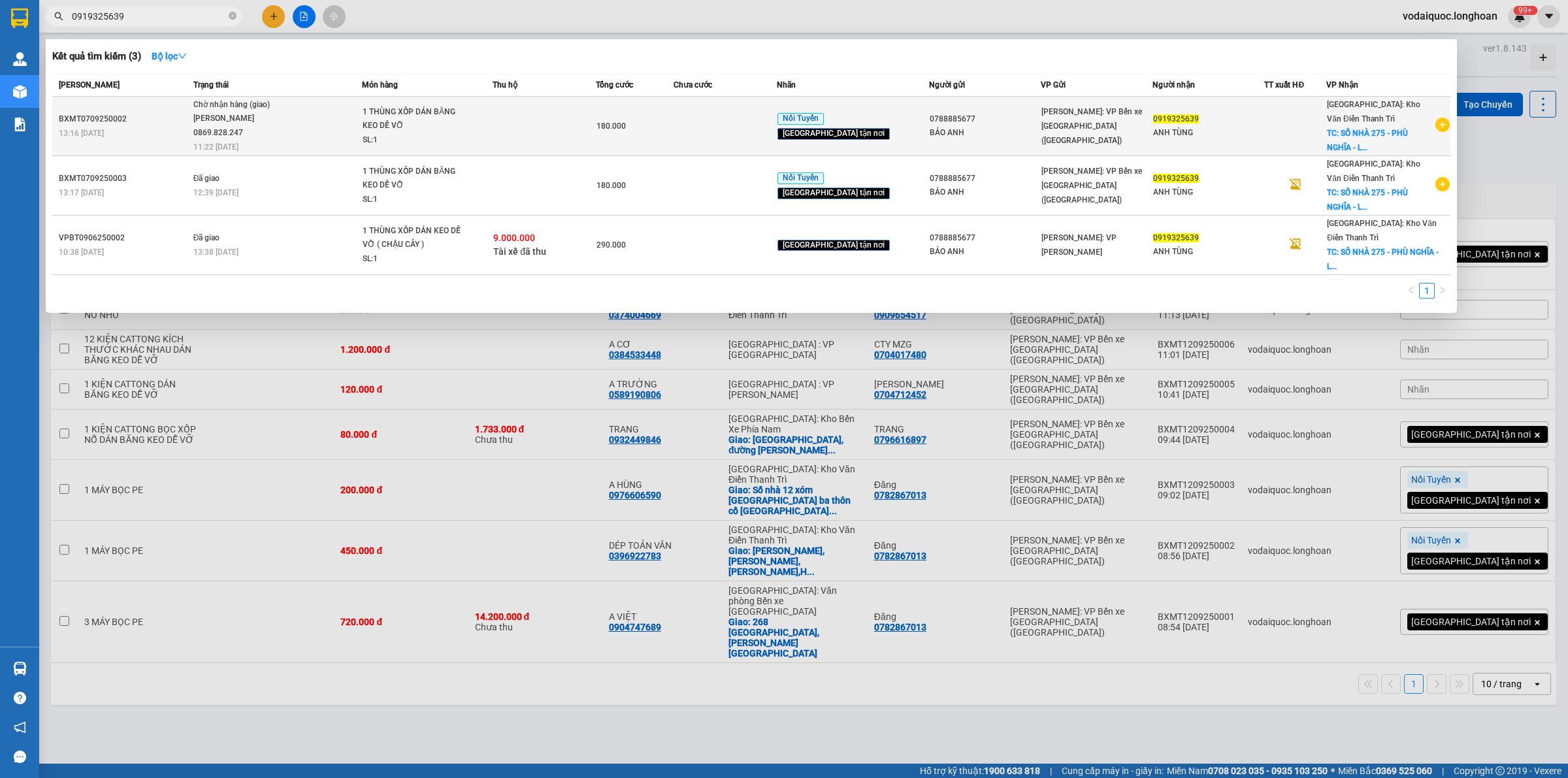
click at [137, 118] on div "BXMT0709250002" at bounding box center [123, 120] width 130 height 14
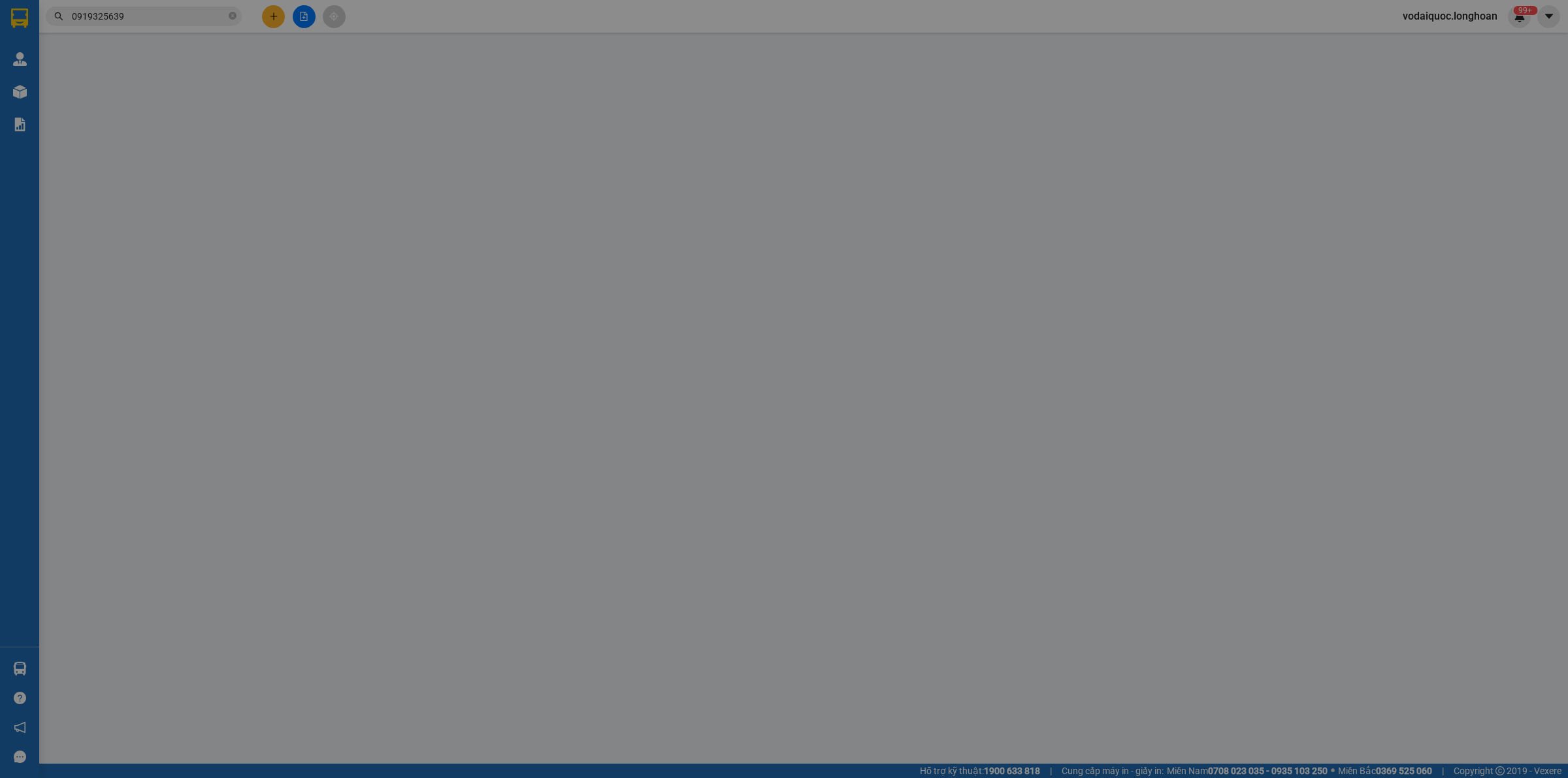
type input "0788885677"
type input "BẢO ANH"
type input "0919325639"
type input "ANH TÙNG"
checkbox input "true"
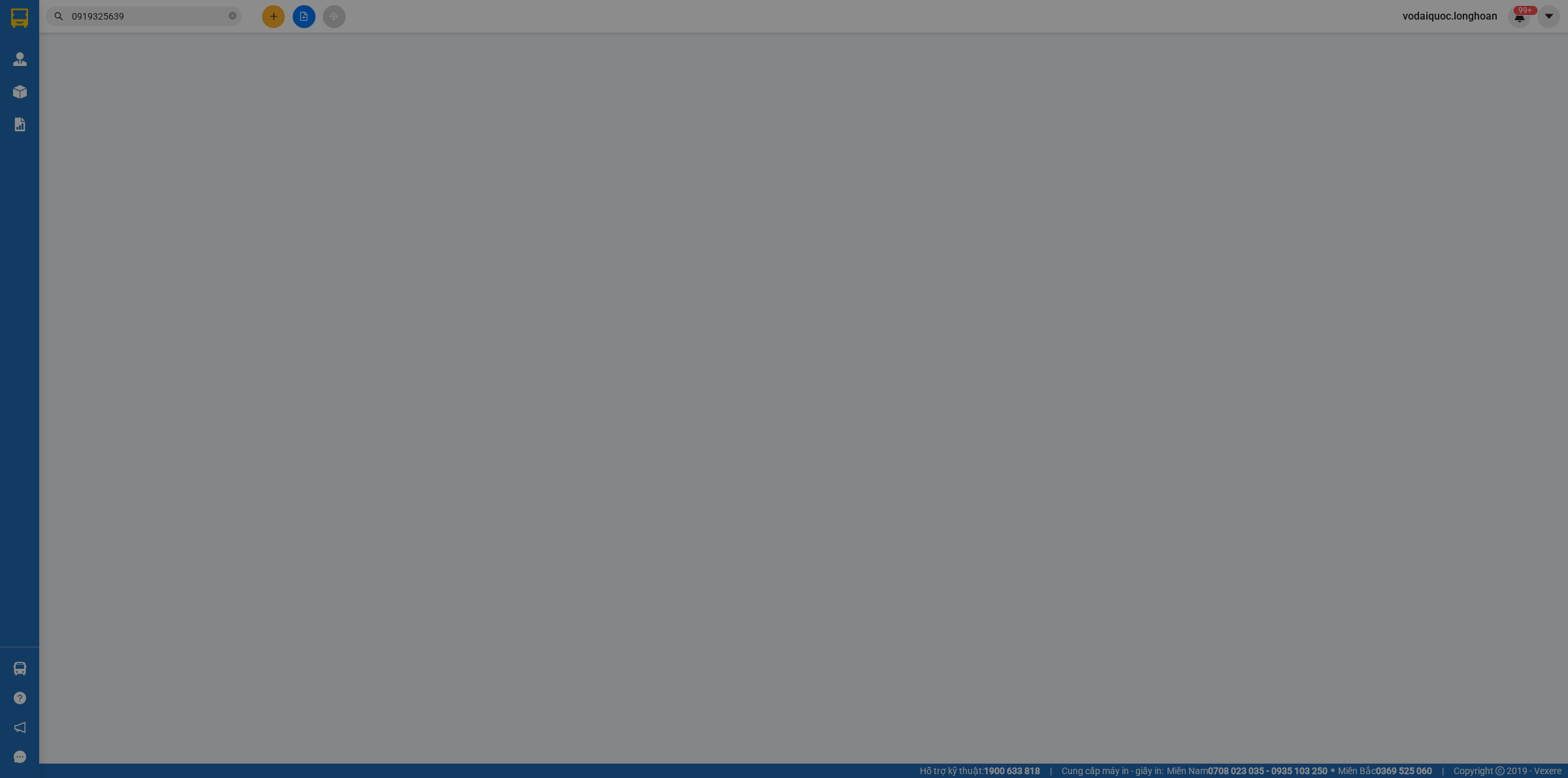
type input "SỐ NHÀ 275 - [GEOGRAPHIC_DATA] - [GEOGRAPHIC_DATA] - [GEOGRAPHIC_DATA]"
type input "HÀNG DỄ VỠ HƯ VỠ KHÔNG ĐỀN"
type input "180.000"
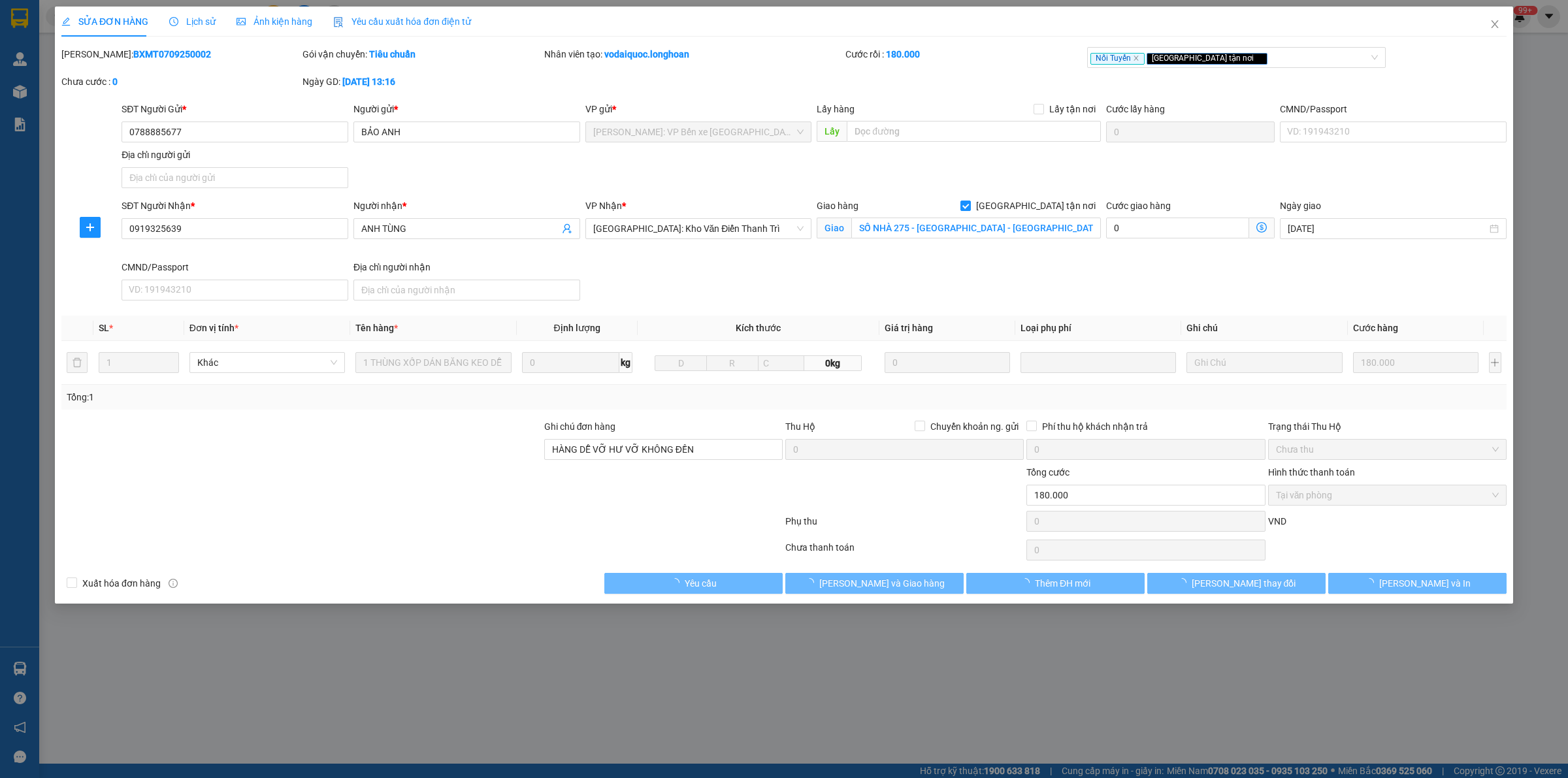
click at [193, 19] on span "Lịch sử" at bounding box center [192, 22] width 46 height 11
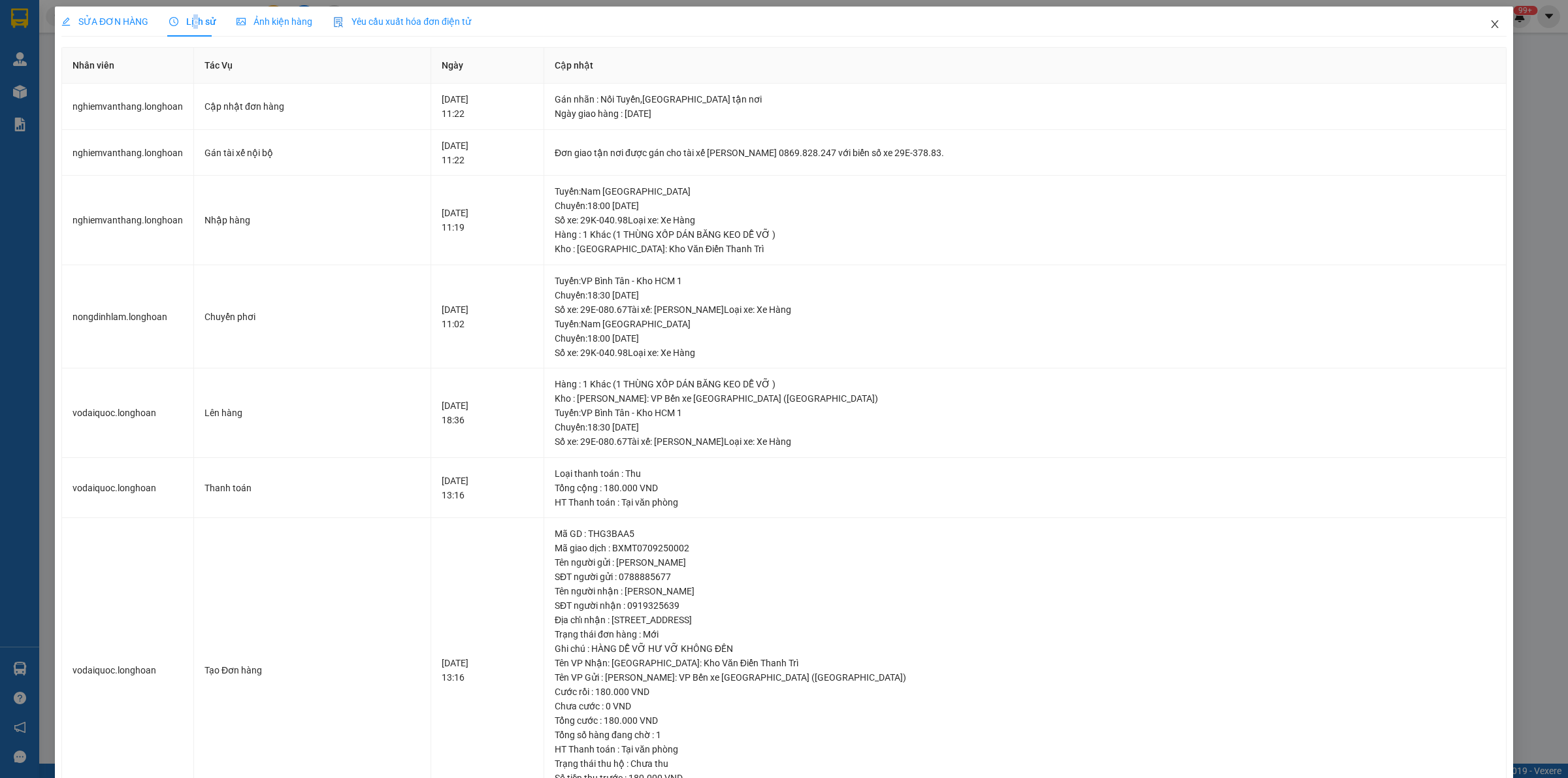
click at [1489, 20] on icon "close" at bounding box center [1495, 25] width 11 height 11
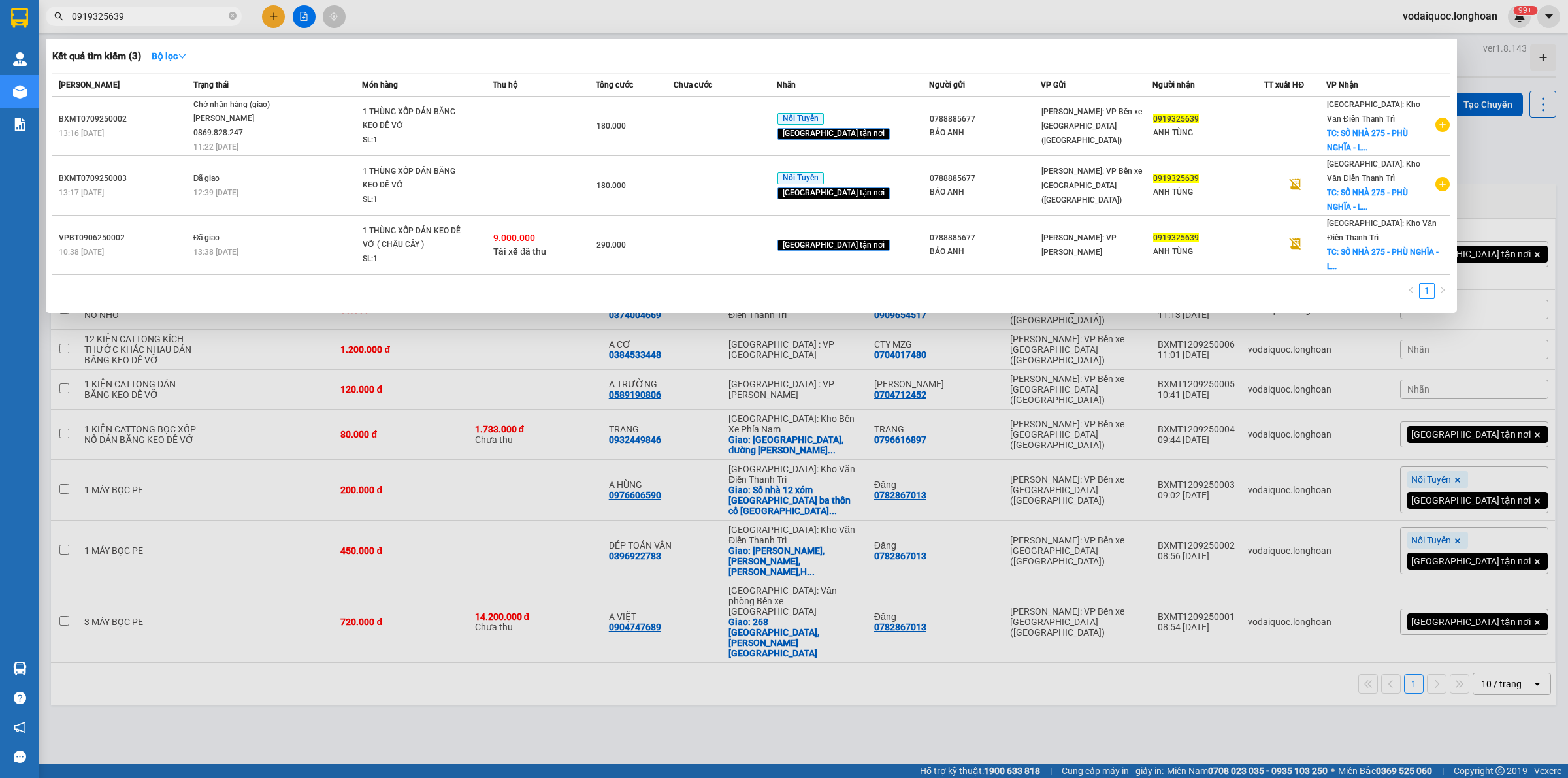
click at [156, 16] on input "0919325639" at bounding box center [149, 16] width 154 height 15
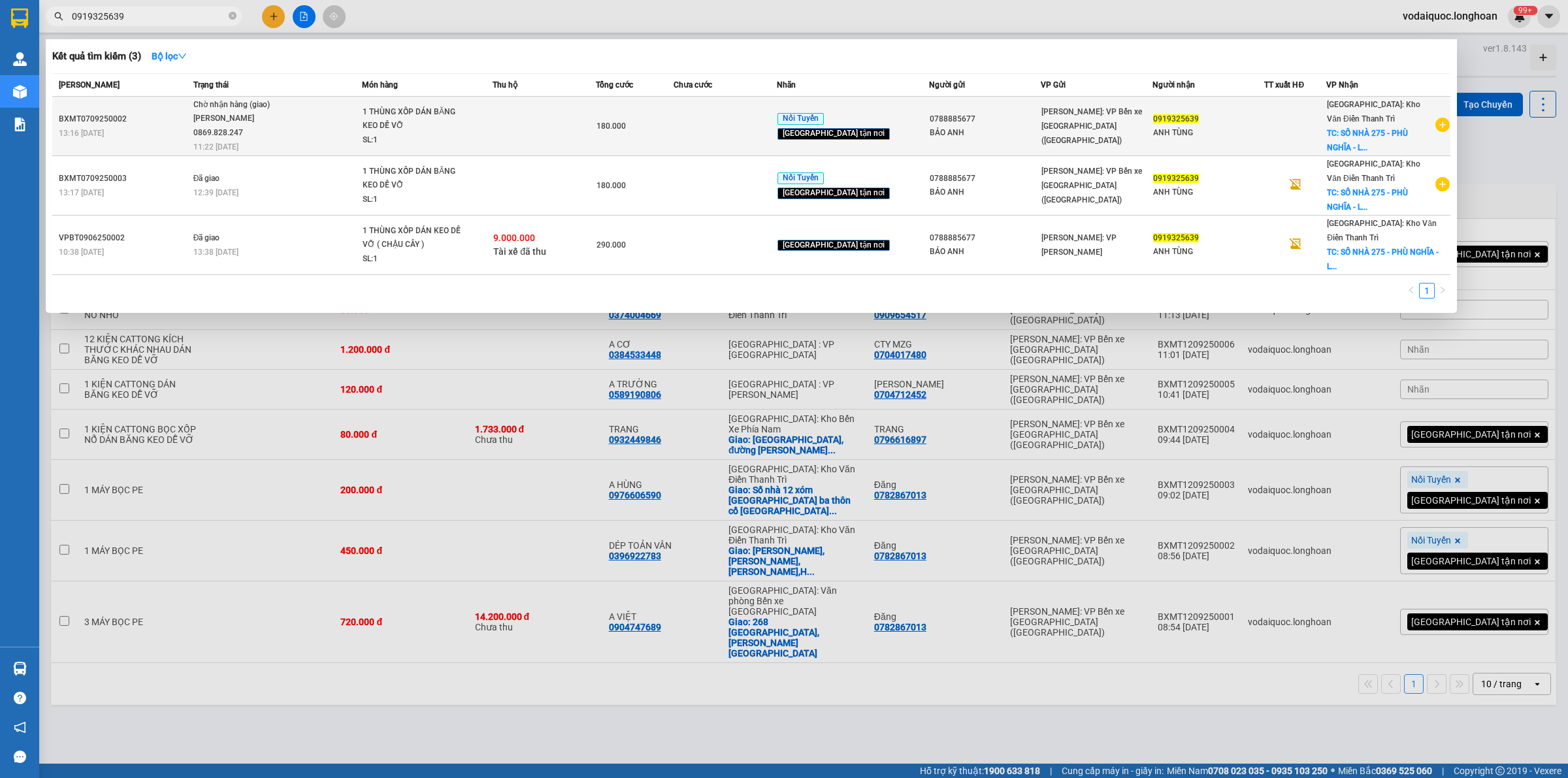
click at [132, 122] on div "BXMT0709250002" at bounding box center [123, 120] width 130 height 14
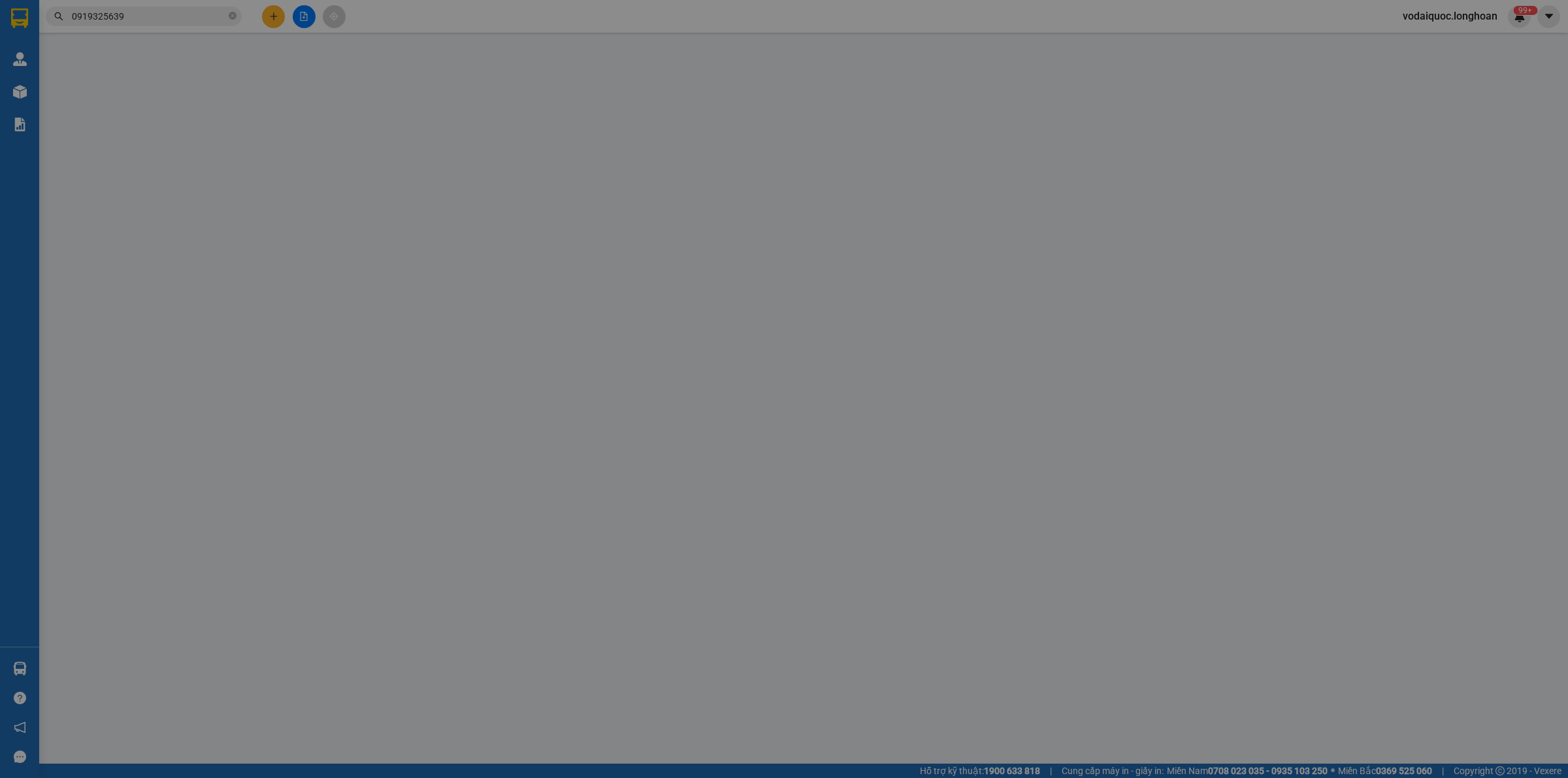
type input "0788885677"
type input "BẢO ANH"
type input "0919325639"
type input "ANH TÙNG"
checkbox input "true"
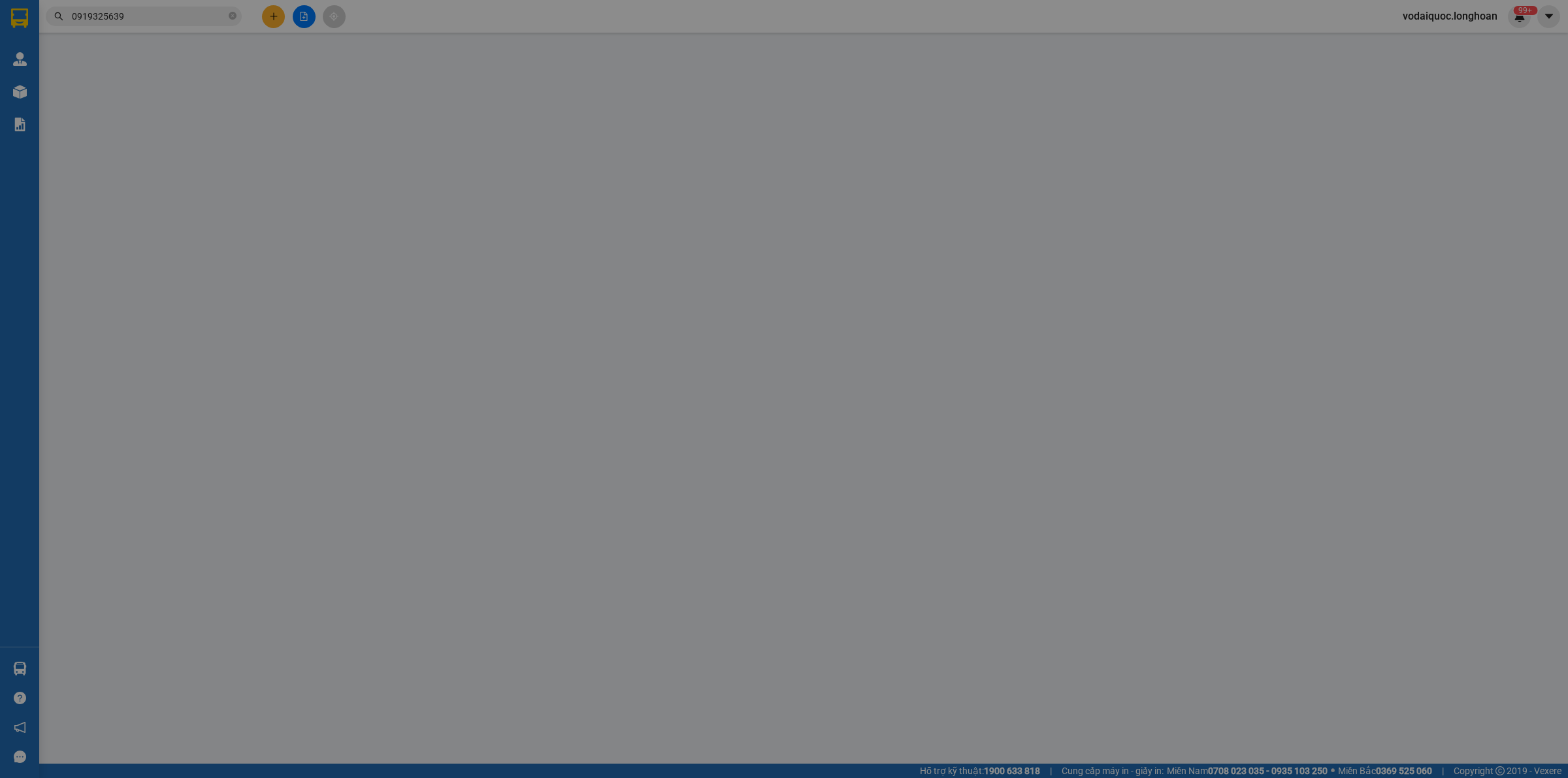
type input "SỐ NHÀ 275 - [GEOGRAPHIC_DATA] - [GEOGRAPHIC_DATA] - [GEOGRAPHIC_DATA]"
type input "HÀNG DỄ VỠ HƯ VỠ KHÔNG ĐỀN"
type input "180.000"
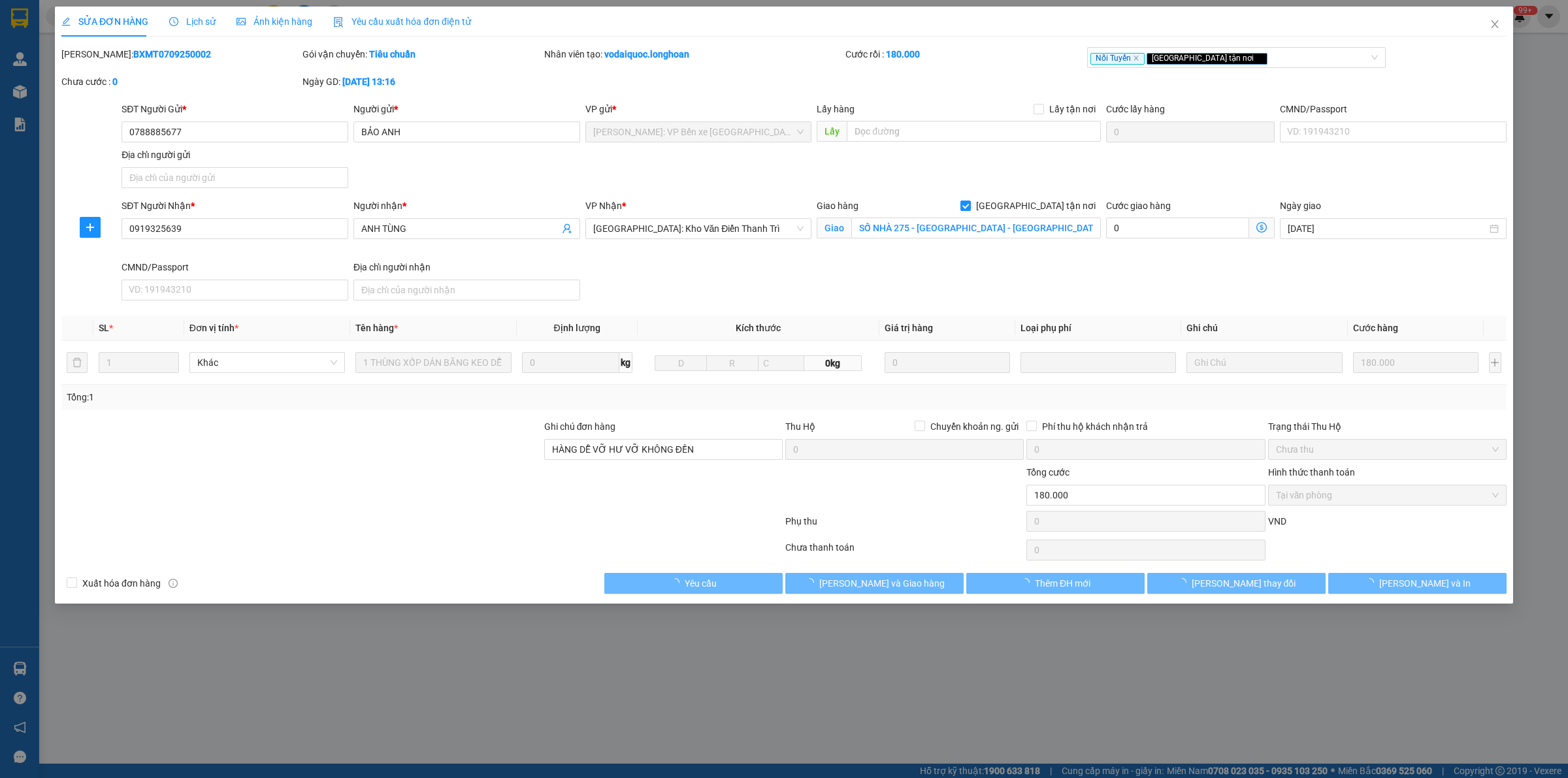
click at [191, 24] on span "Lịch sử" at bounding box center [192, 22] width 46 height 11
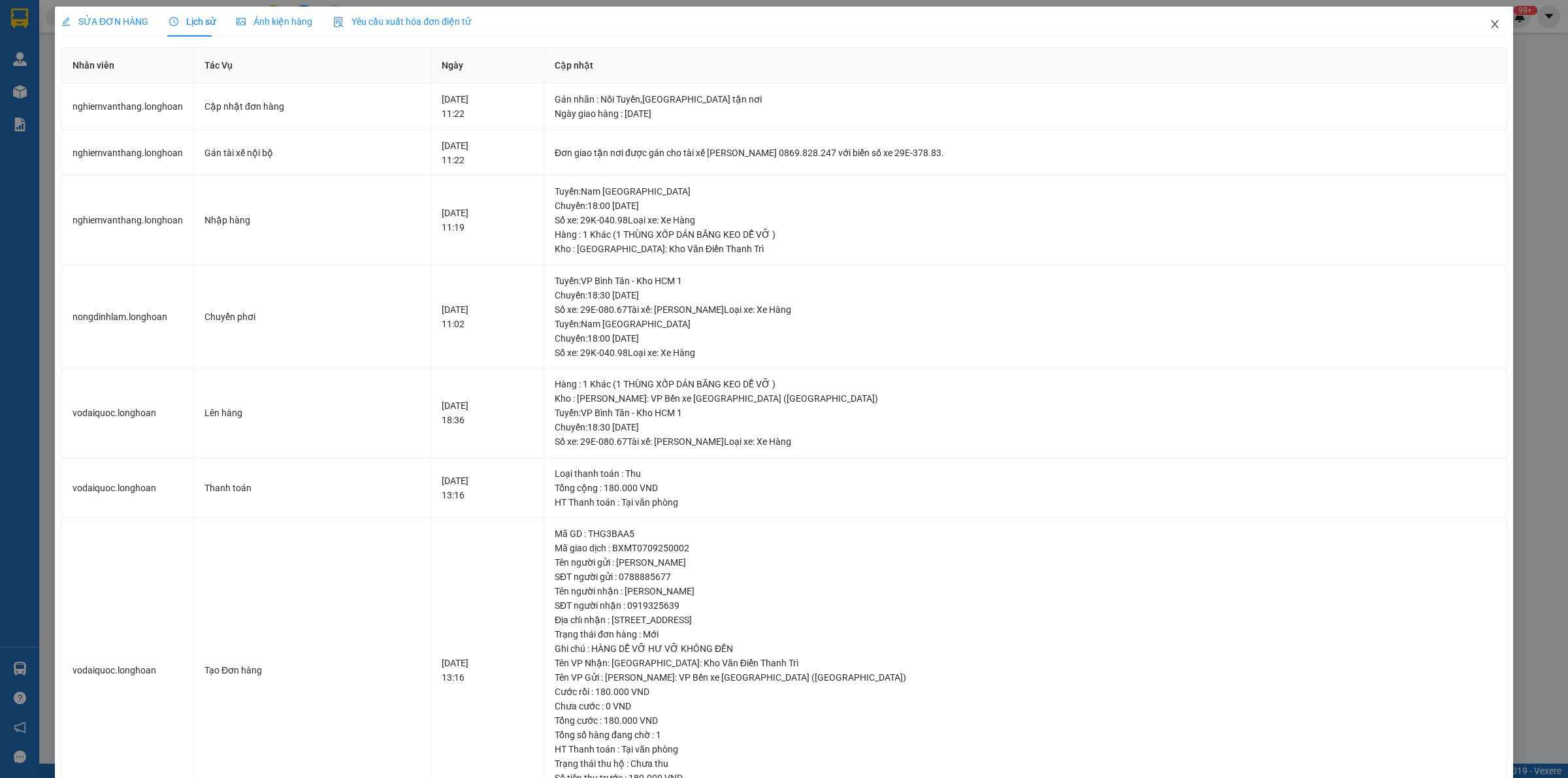
click at [1489, 23] on icon "close" at bounding box center [1495, 25] width 11 height 11
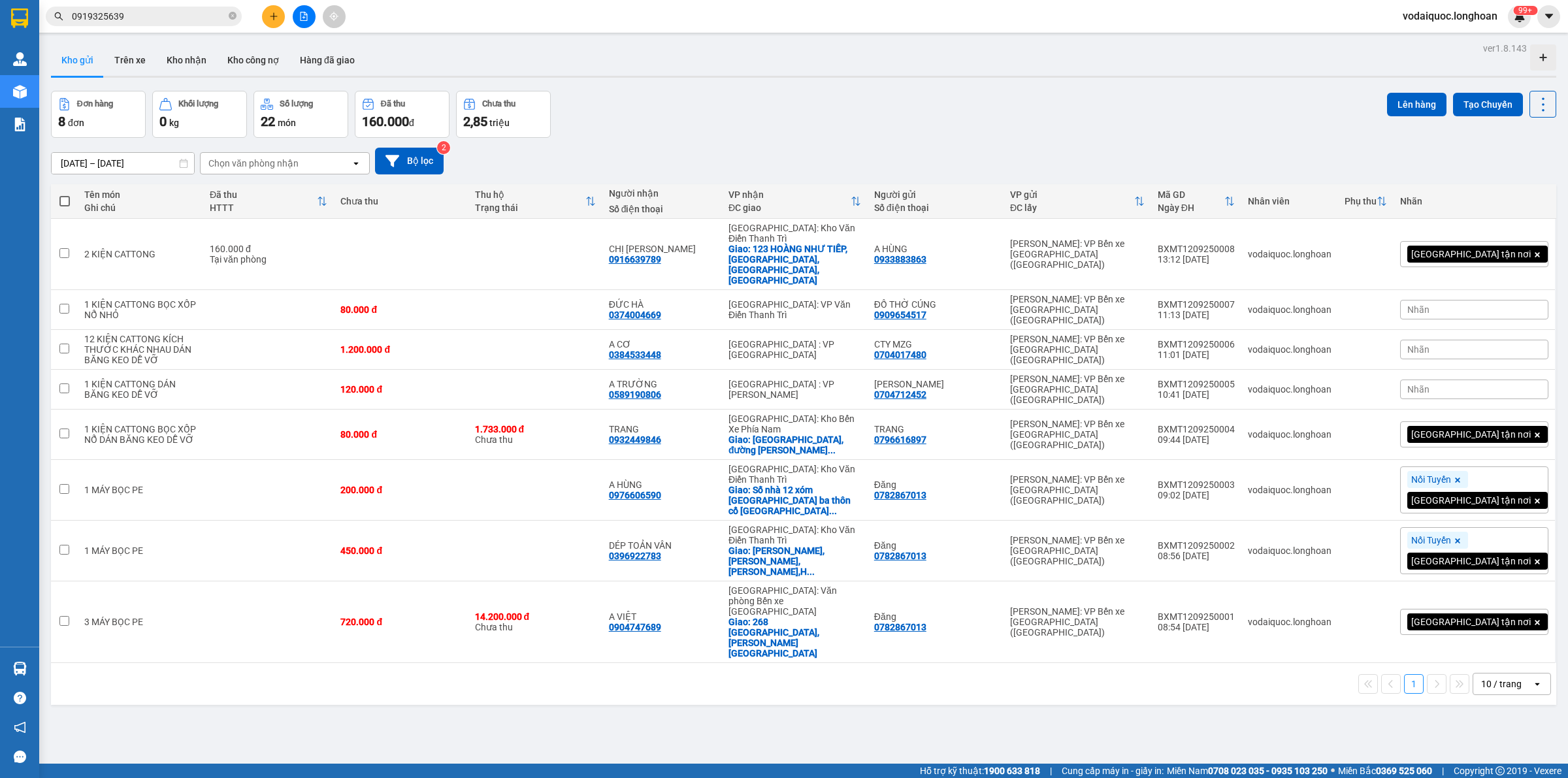
click at [158, 15] on input "0919325639" at bounding box center [149, 16] width 154 height 15
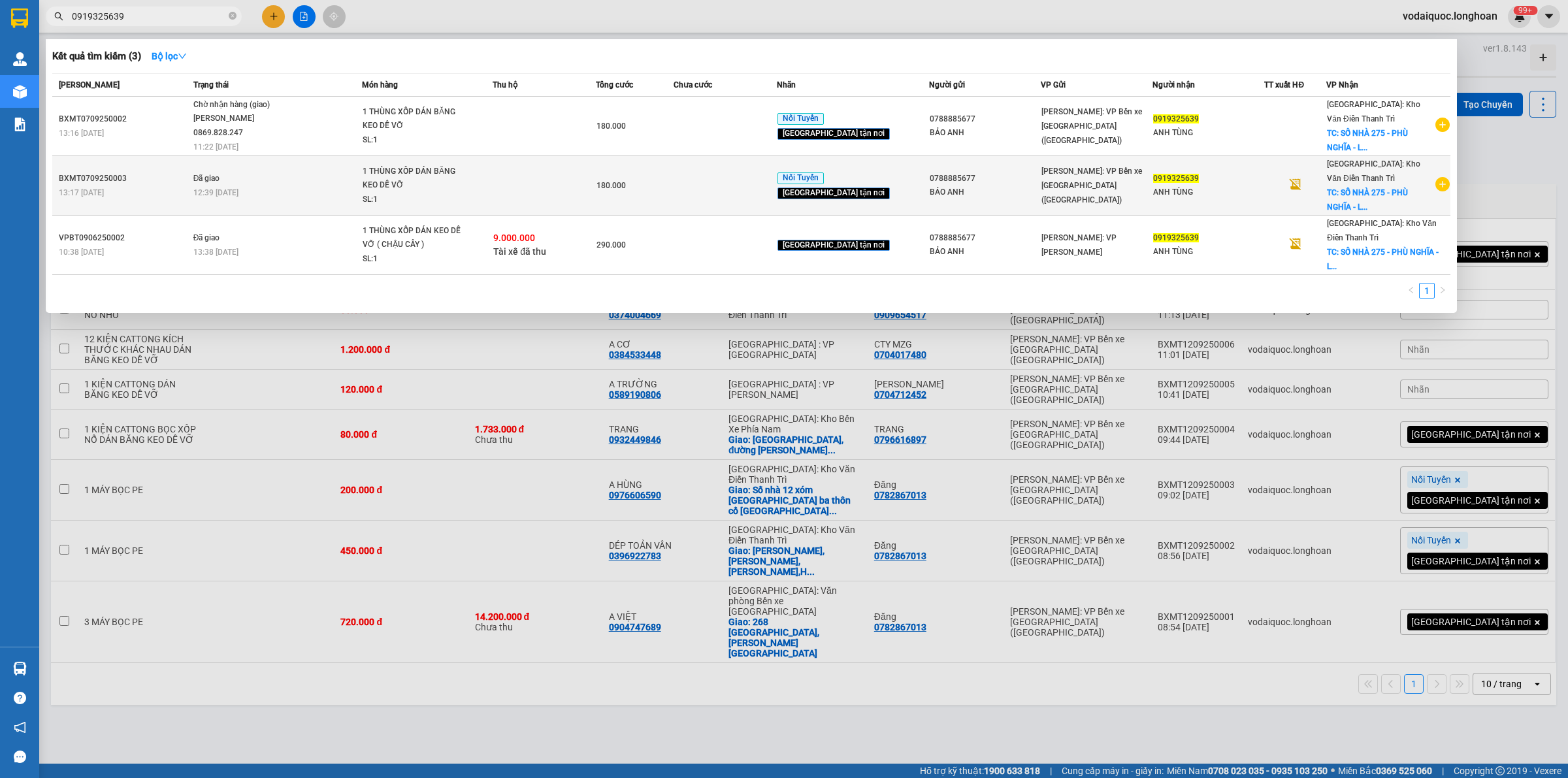
click at [220, 180] on td "Đã giao 12:39 [DATE]" at bounding box center [276, 186] width 172 height 59
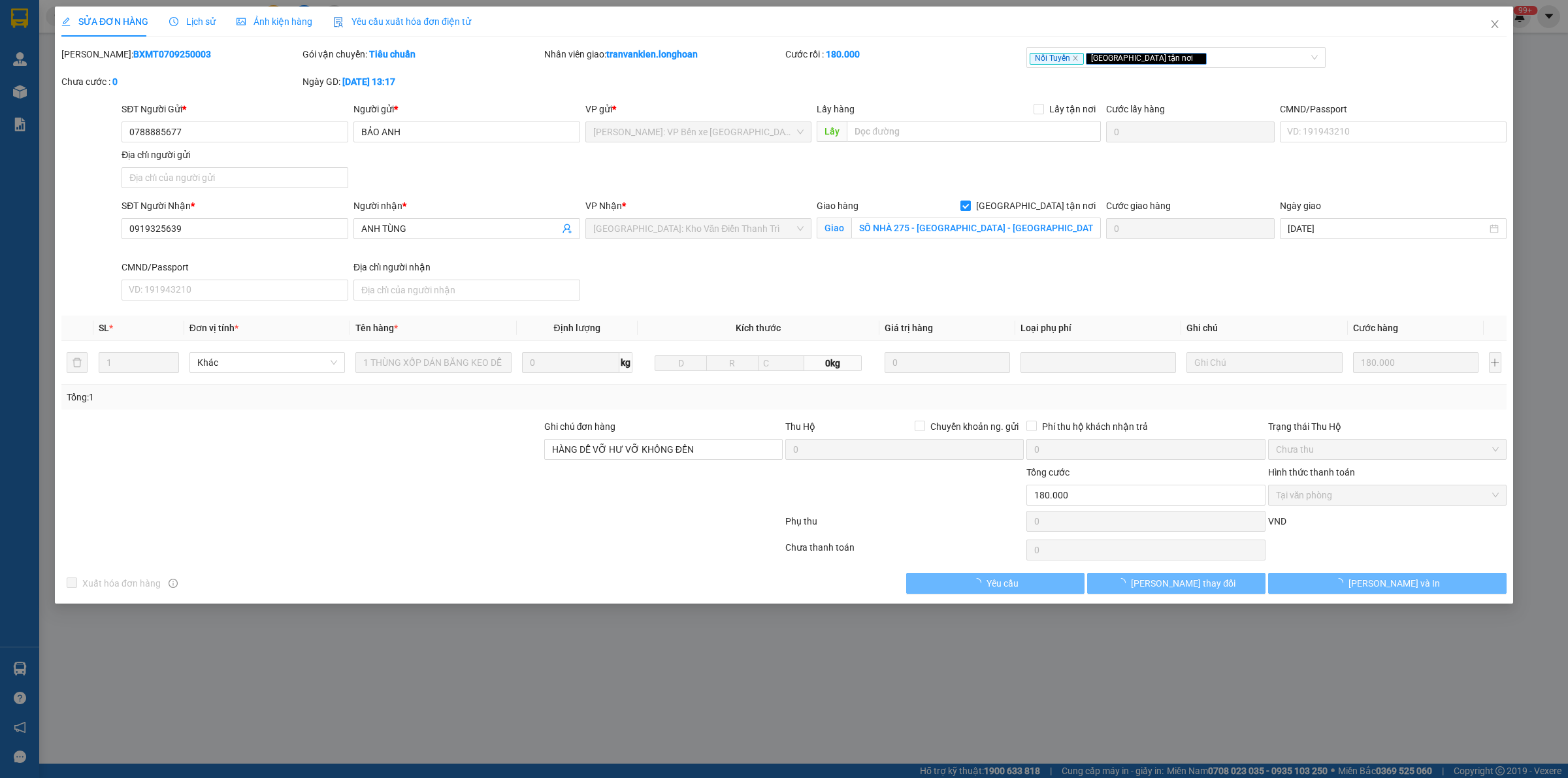
click at [194, 22] on span "Lịch sử" at bounding box center [192, 22] width 46 height 11
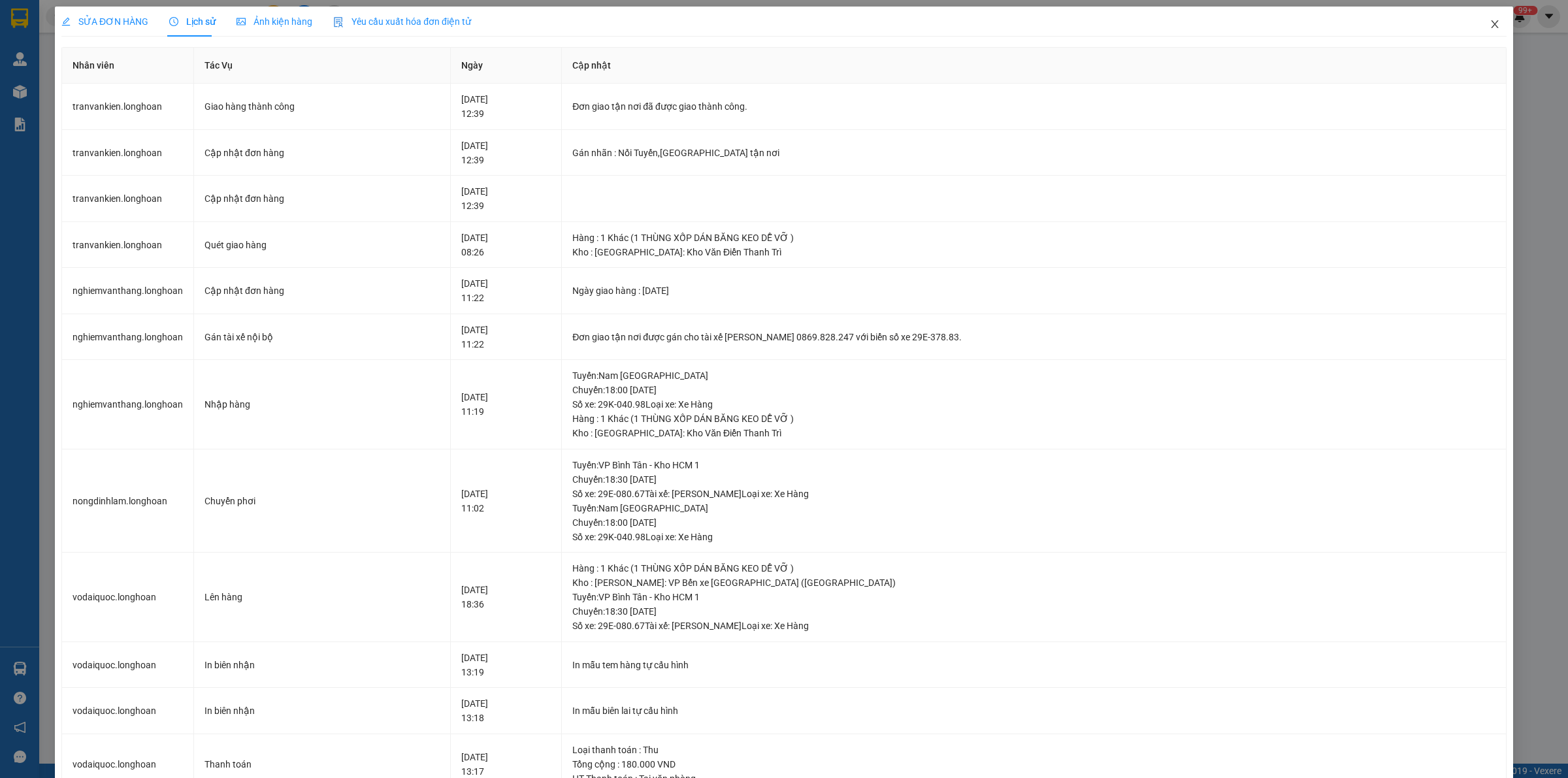
click at [1489, 21] on icon "close" at bounding box center [1495, 25] width 11 height 11
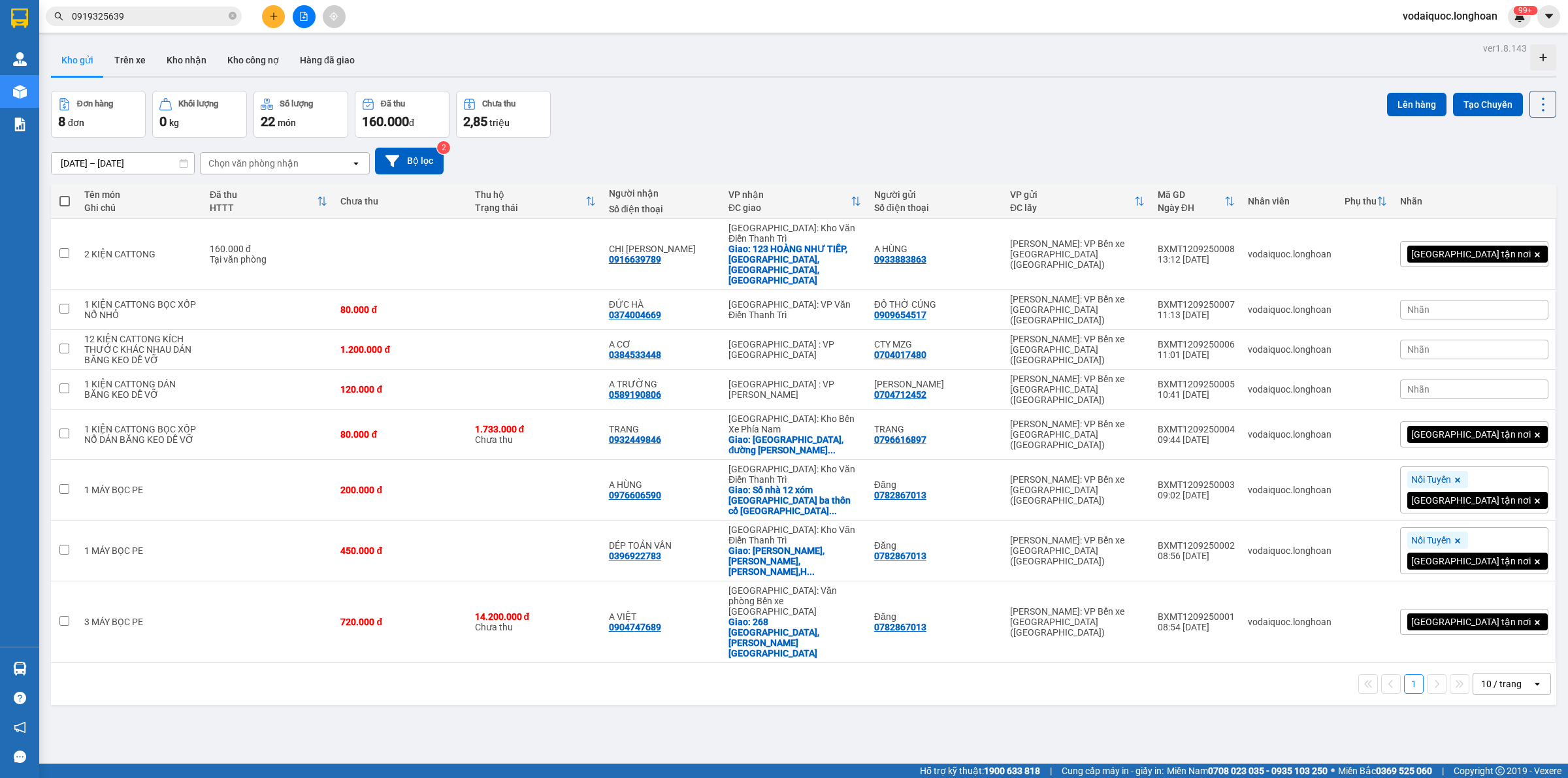
click at [157, 19] on input "0919325639" at bounding box center [149, 16] width 154 height 15
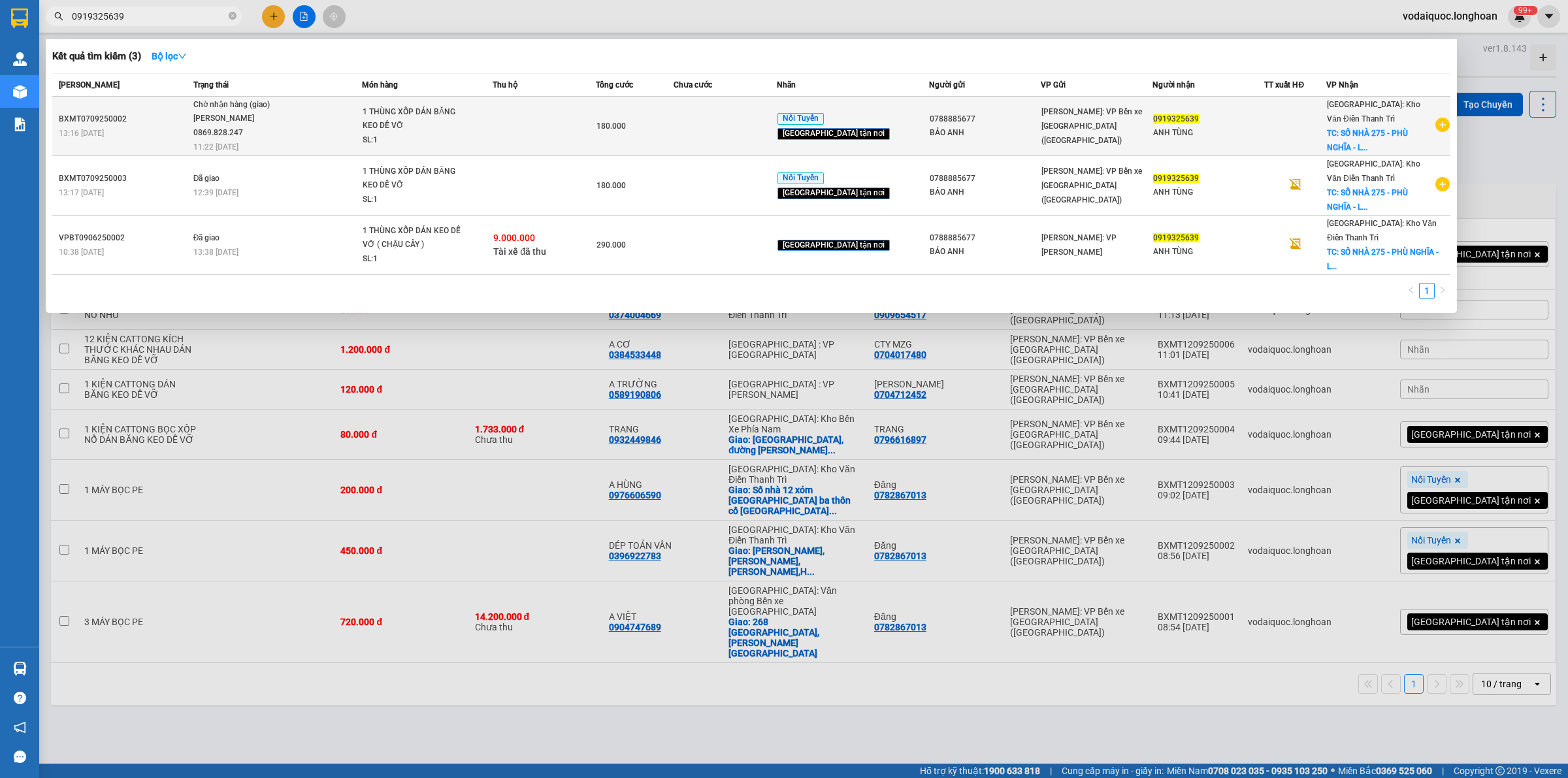
click at [149, 122] on div "BXMT0709250002" at bounding box center [123, 120] width 130 height 14
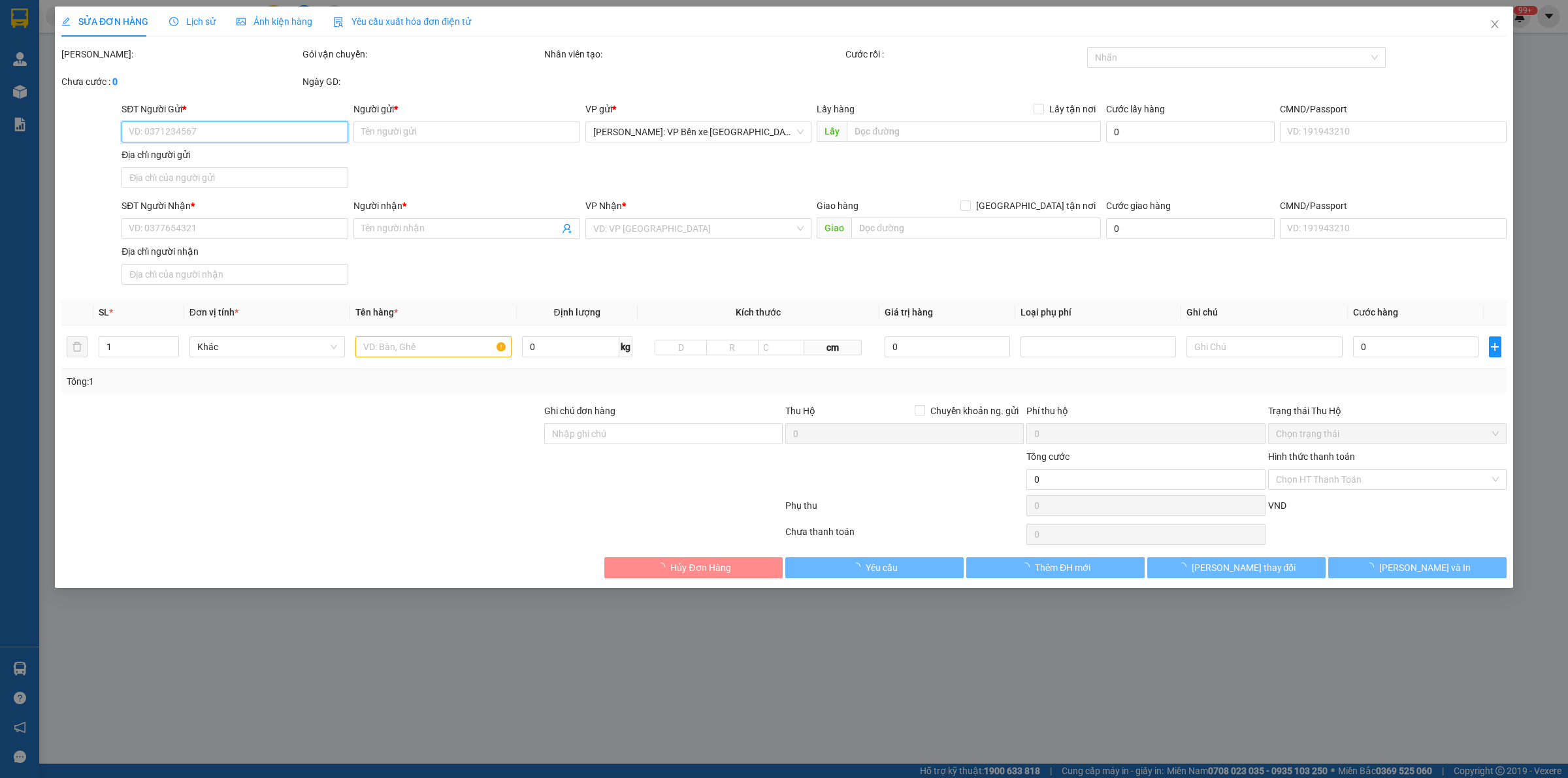
type input "0788885677"
type input "BẢO ANH"
type input "0919325639"
type input "ANH TÙNG"
checkbox input "true"
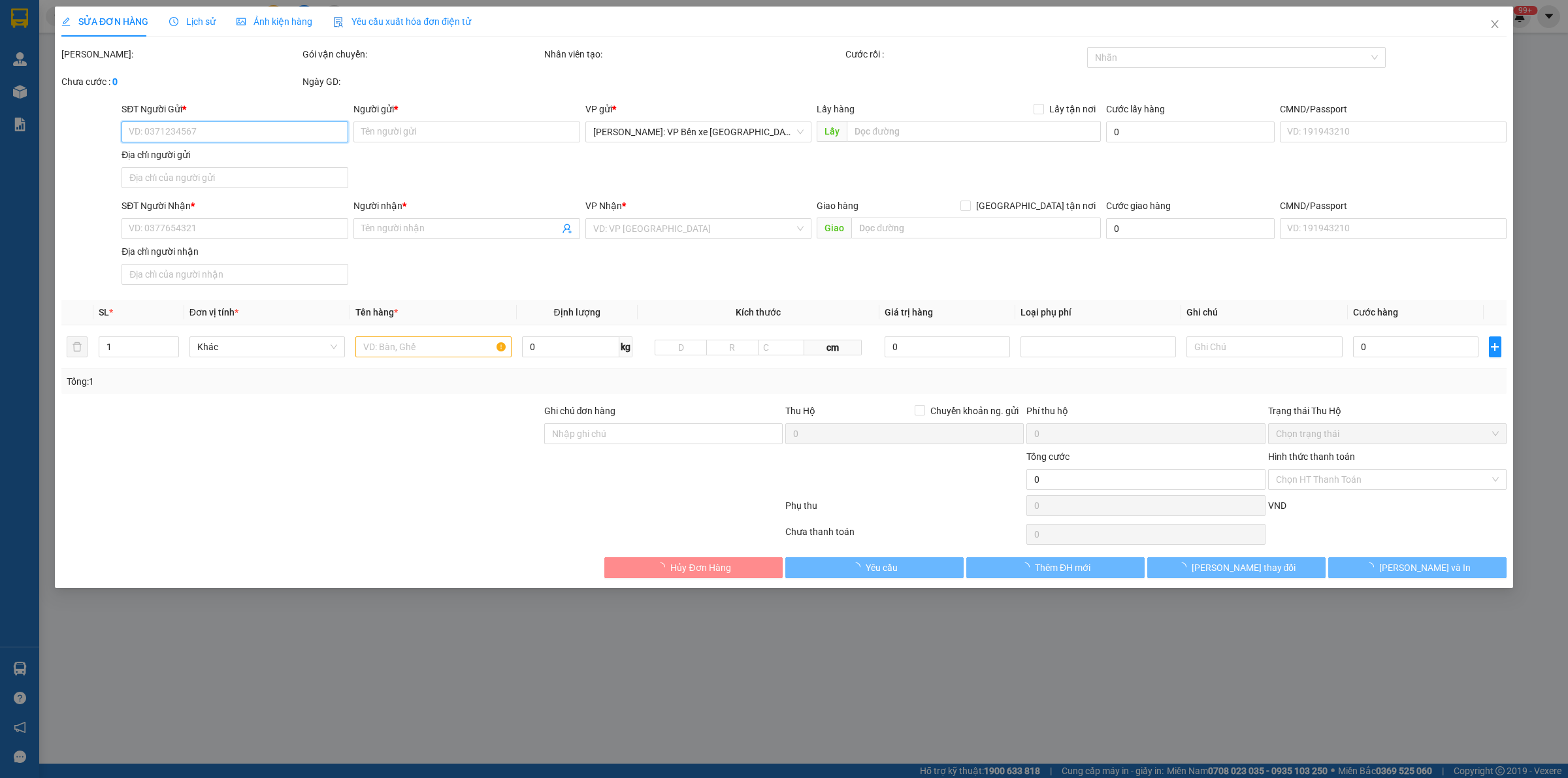
type input "SỐ NHÀ 275 - [GEOGRAPHIC_DATA] - [GEOGRAPHIC_DATA] - [GEOGRAPHIC_DATA]"
type input "HÀNG DỄ VỠ HƯ VỠ KHÔNG ĐỀN"
type input "180.000"
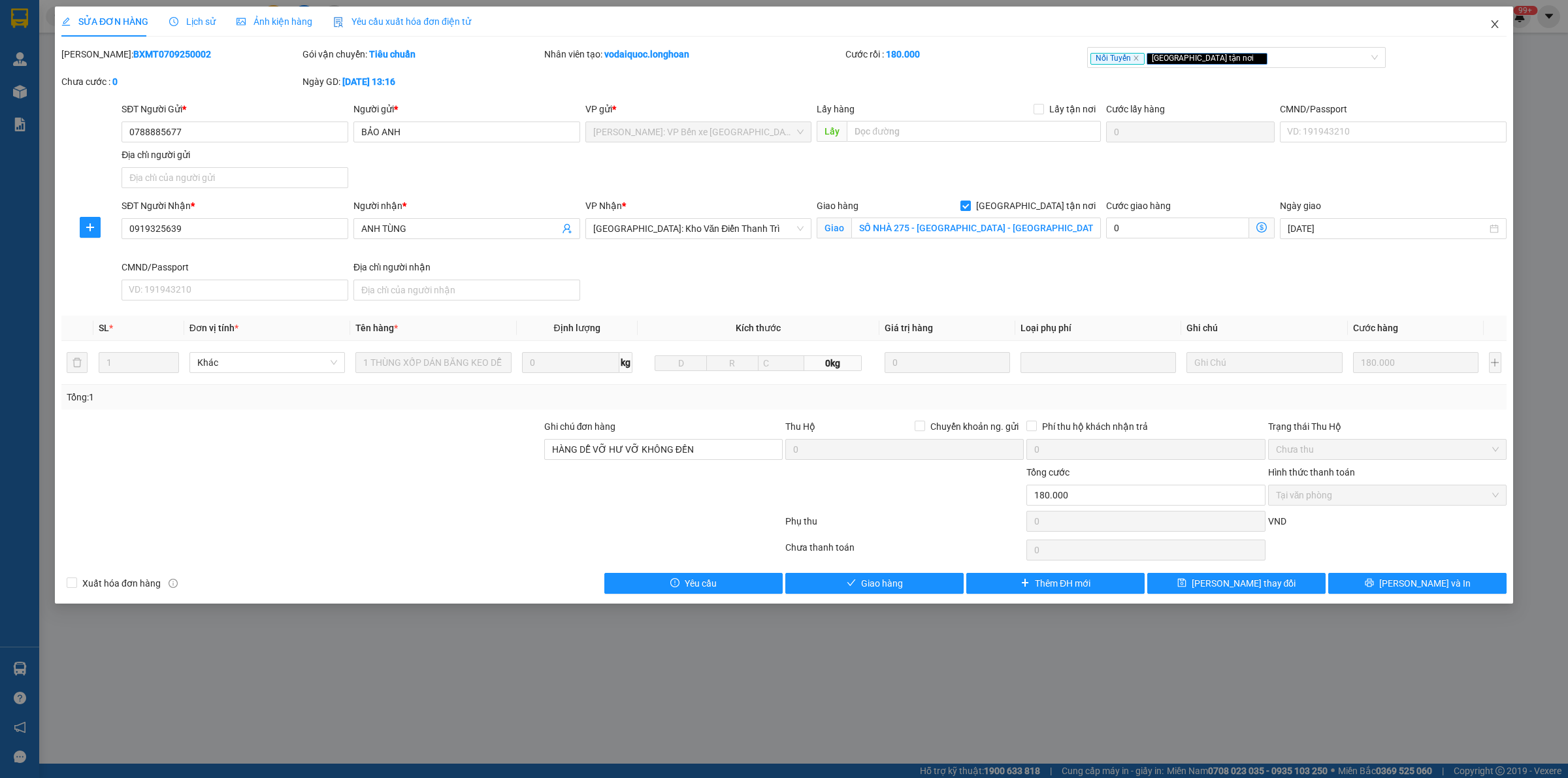
click at [1495, 27] on icon "close" at bounding box center [1495, 25] width 11 height 11
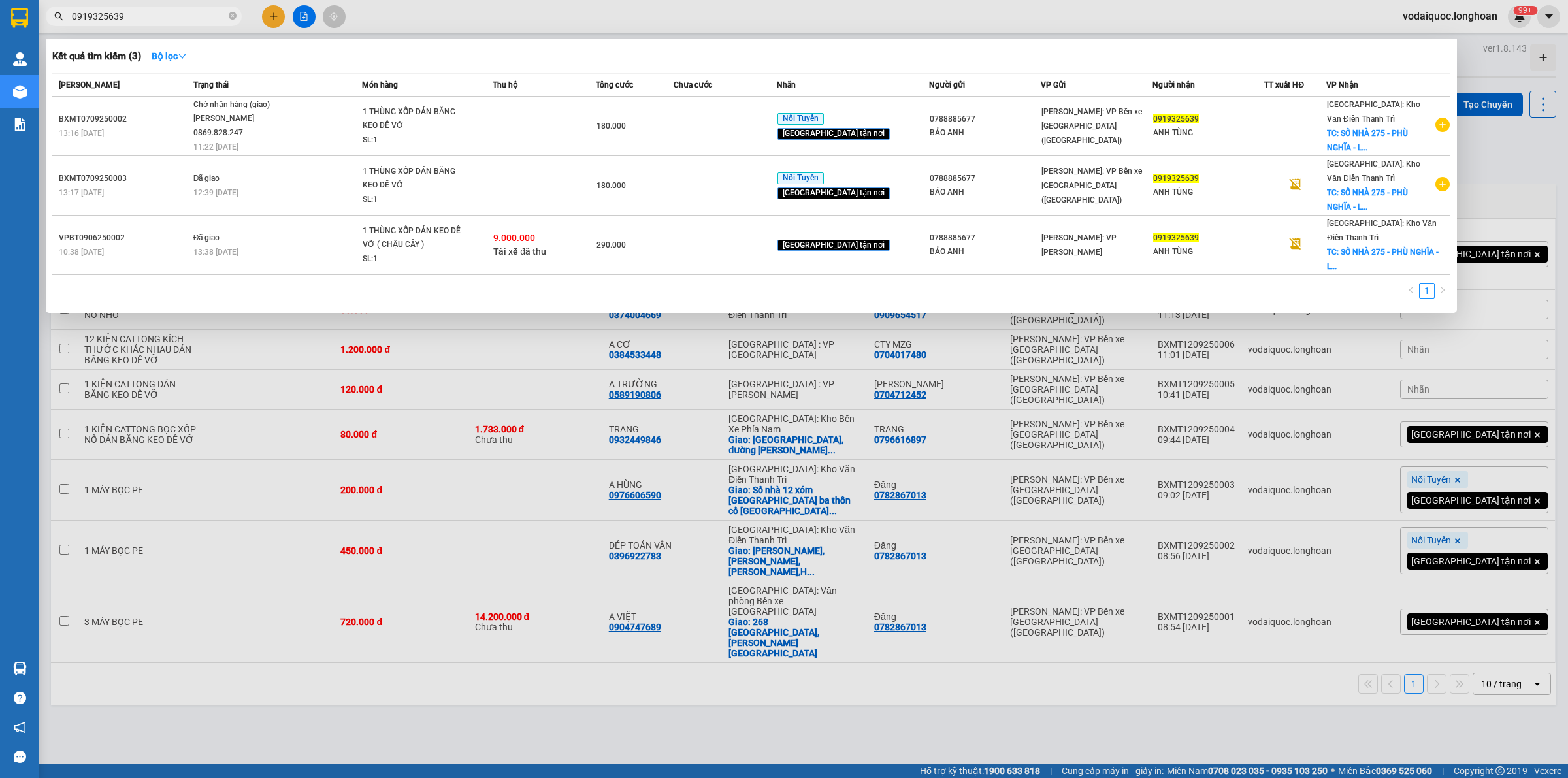
click at [145, 10] on input "0919325639" at bounding box center [149, 16] width 154 height 15
click at [232, 17] on icon "close-circle" at bounding box center [233, 15] width 8 height 8
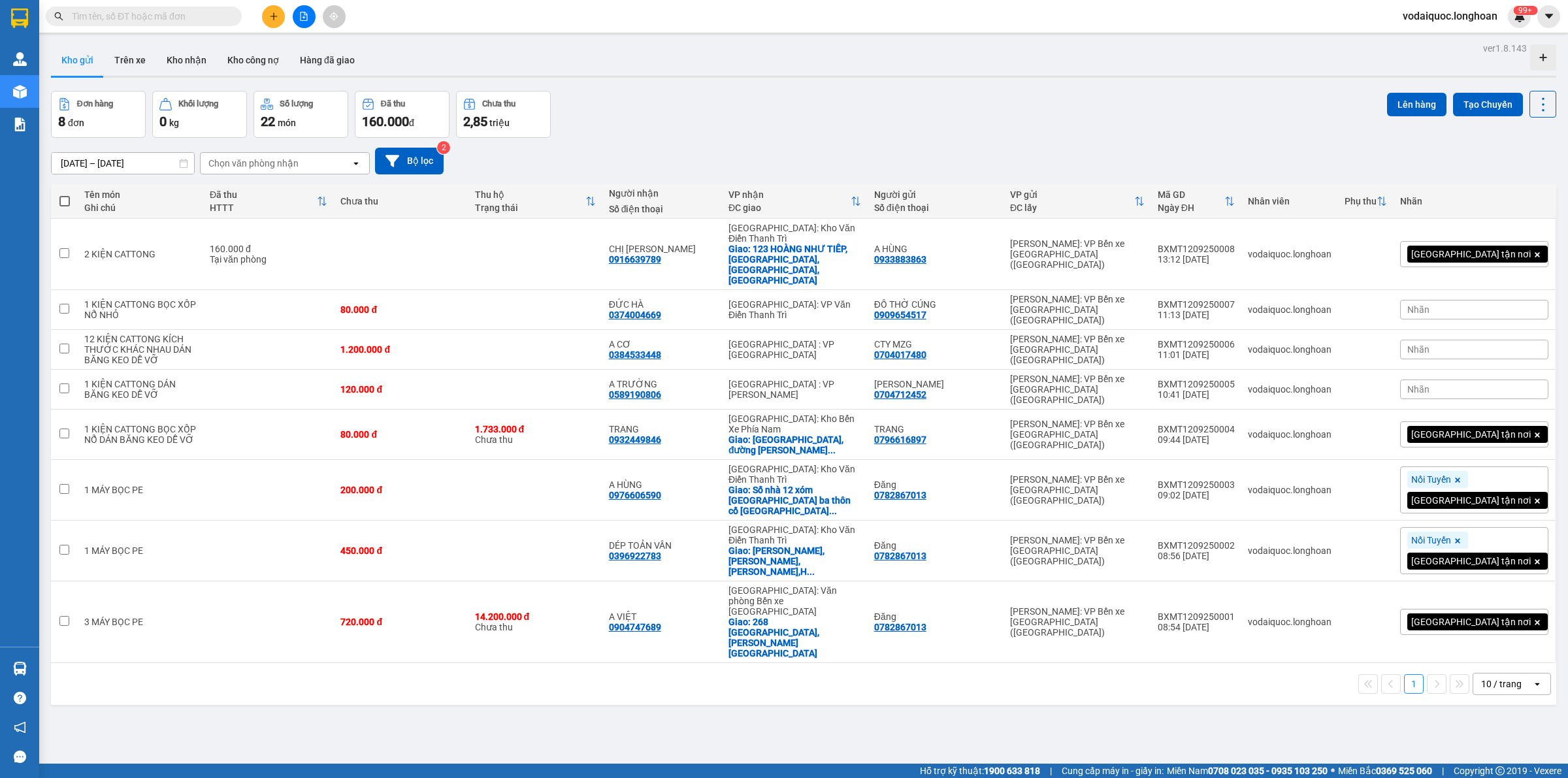
click at [200, 19] on input "text" at bounding box center [149, 16] width 154 height 15
click at [273, 13] on icon "plus" at bounding box center [273, 15] width 1 height 7
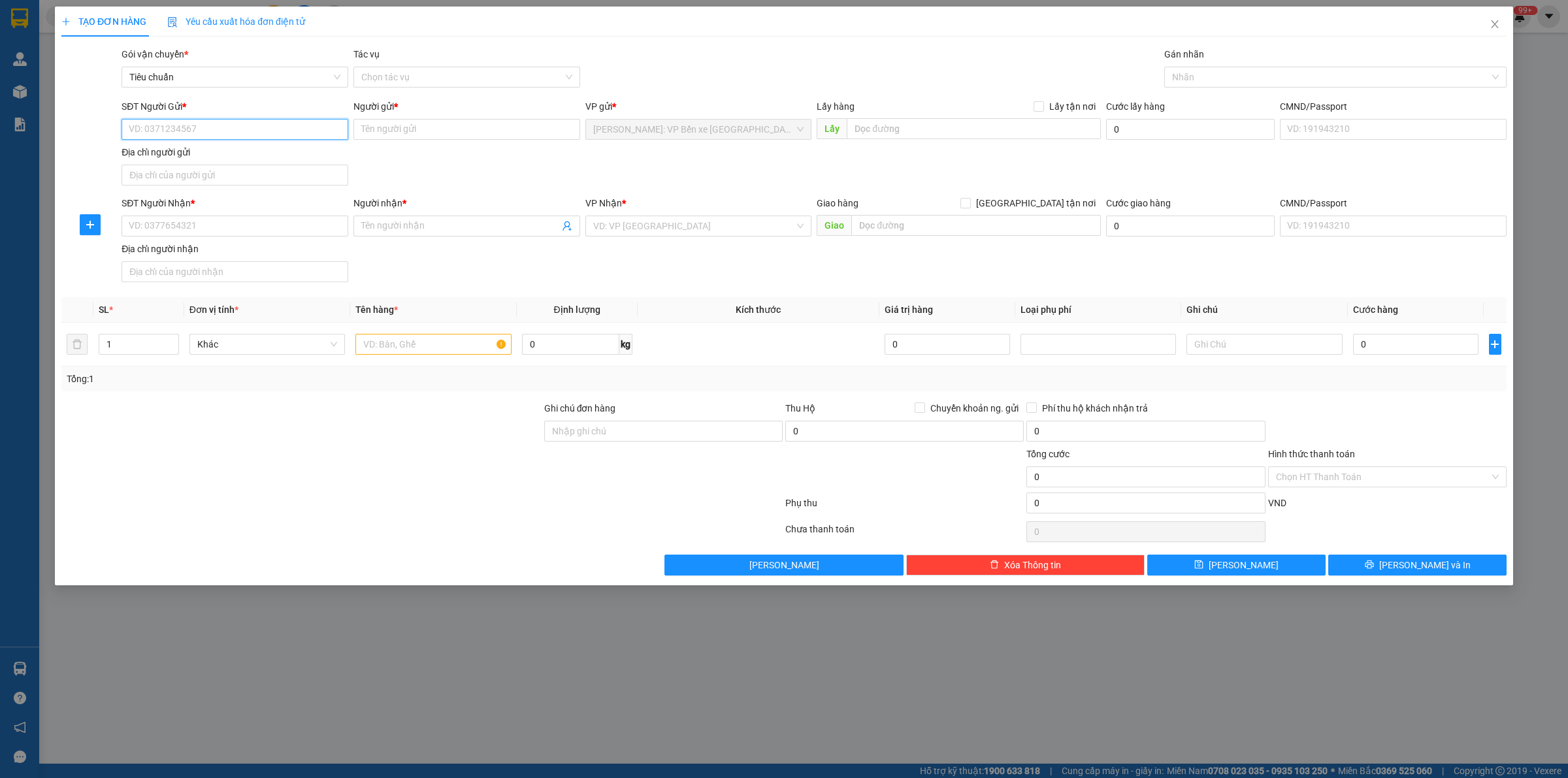
click at [188, 126] on input "SĐT Người Gửi *" at bounding box center [235, 129] width 227 height 21
click at [188, 127] on input "SĐT Người Gửi *" at bounding box center [235, 129] width 227 height 21
click at [187, 127] on input "SĐT Người Gửi *" at bounding box center [235, 129] width 227 height 21
type input "0918723365"
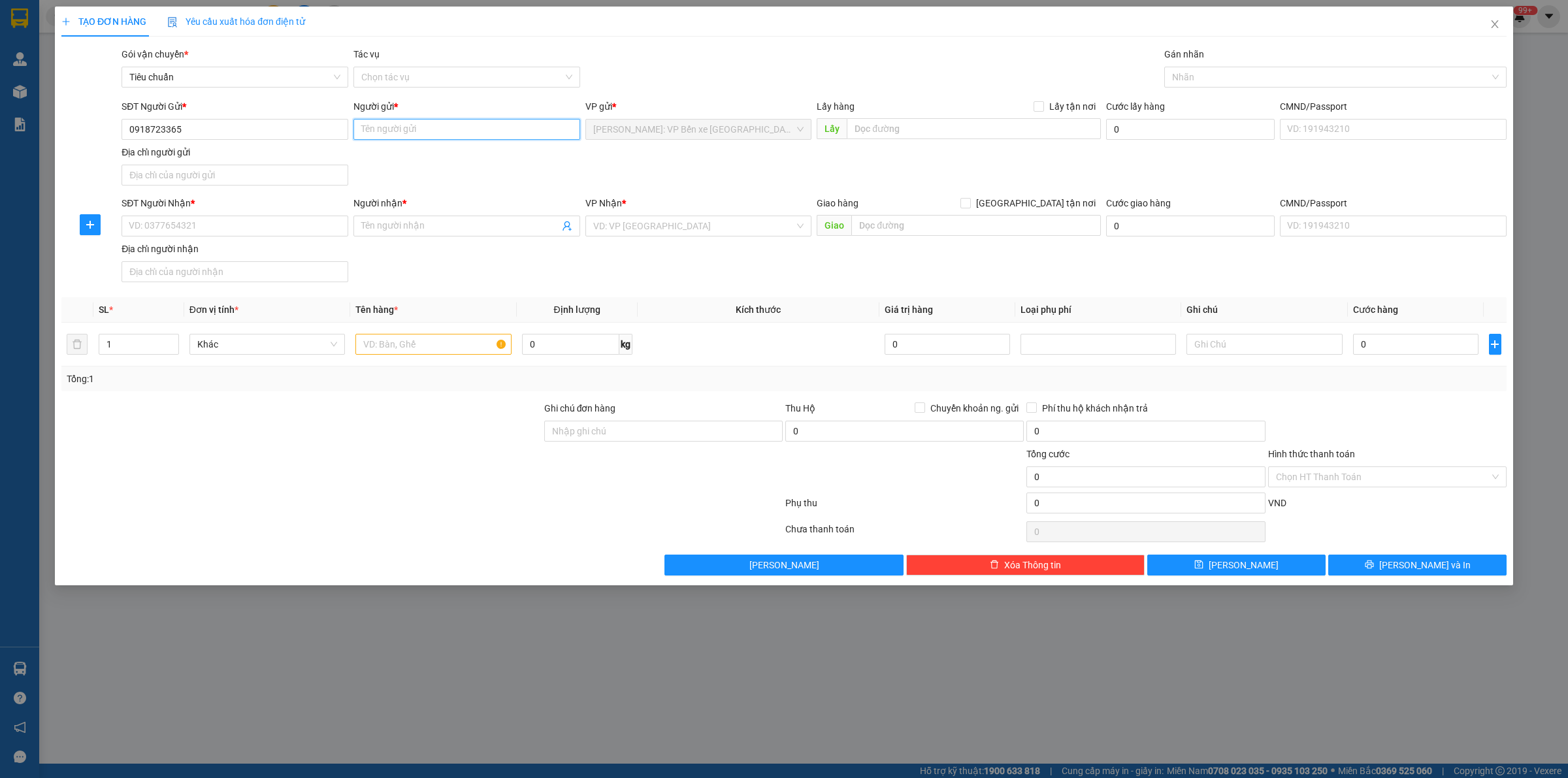
click at [425, 124] on input "Người gửi *" at bounding box center [466, 129] width 227 height 21
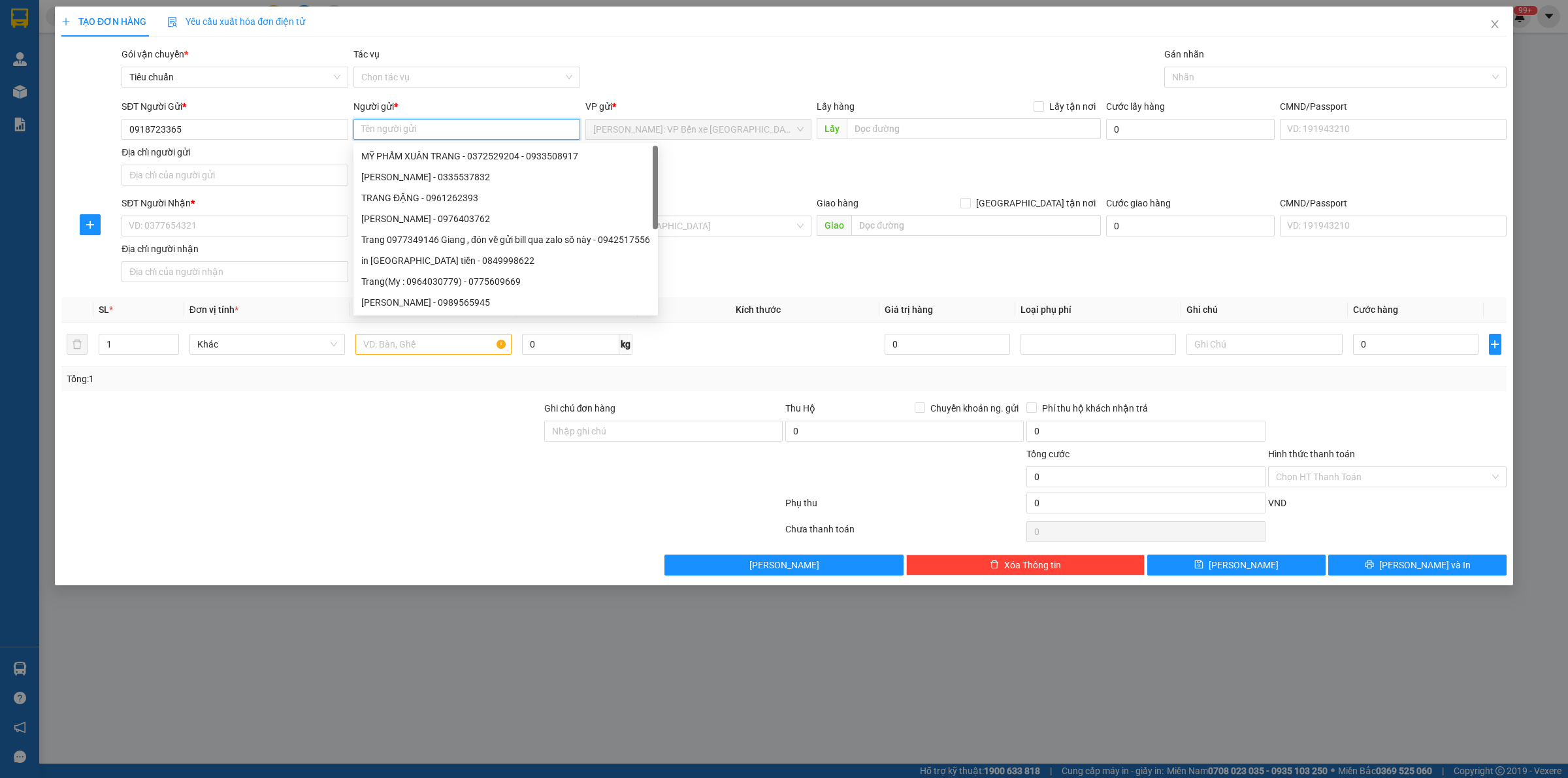
click at [422, 124] on input "Người gửi *" at bounding box center [466, 129] width 227 height 21
type input "LOAN"
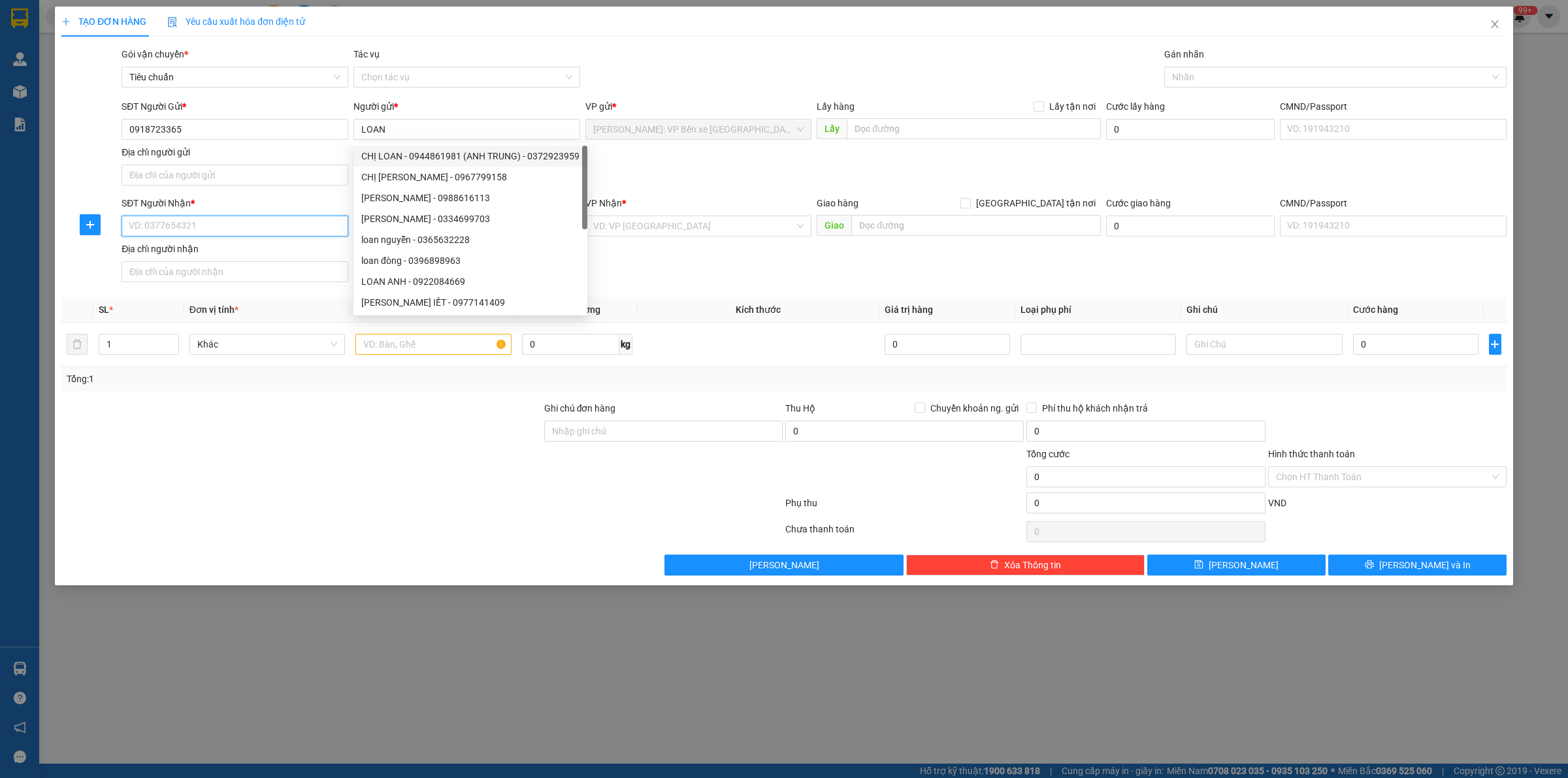
click at [164, 217] on input "SĐT Người Nhận *" at bounding box center [235, 226] width 227 height 21
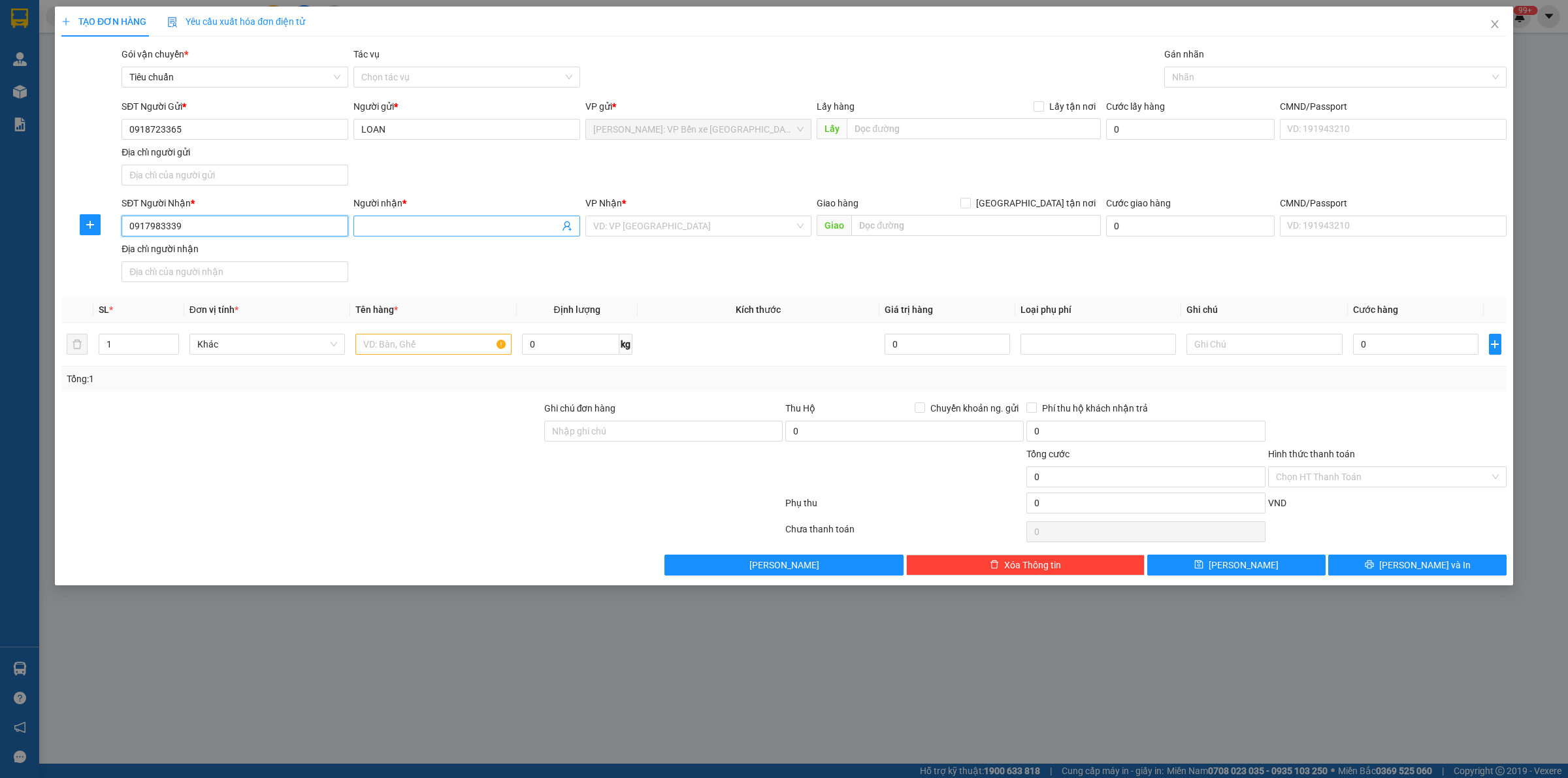
type input "0917983339"
click at [431, 224] on input "Người nhận *" at bounding box center [460, 226] width 198 height 15
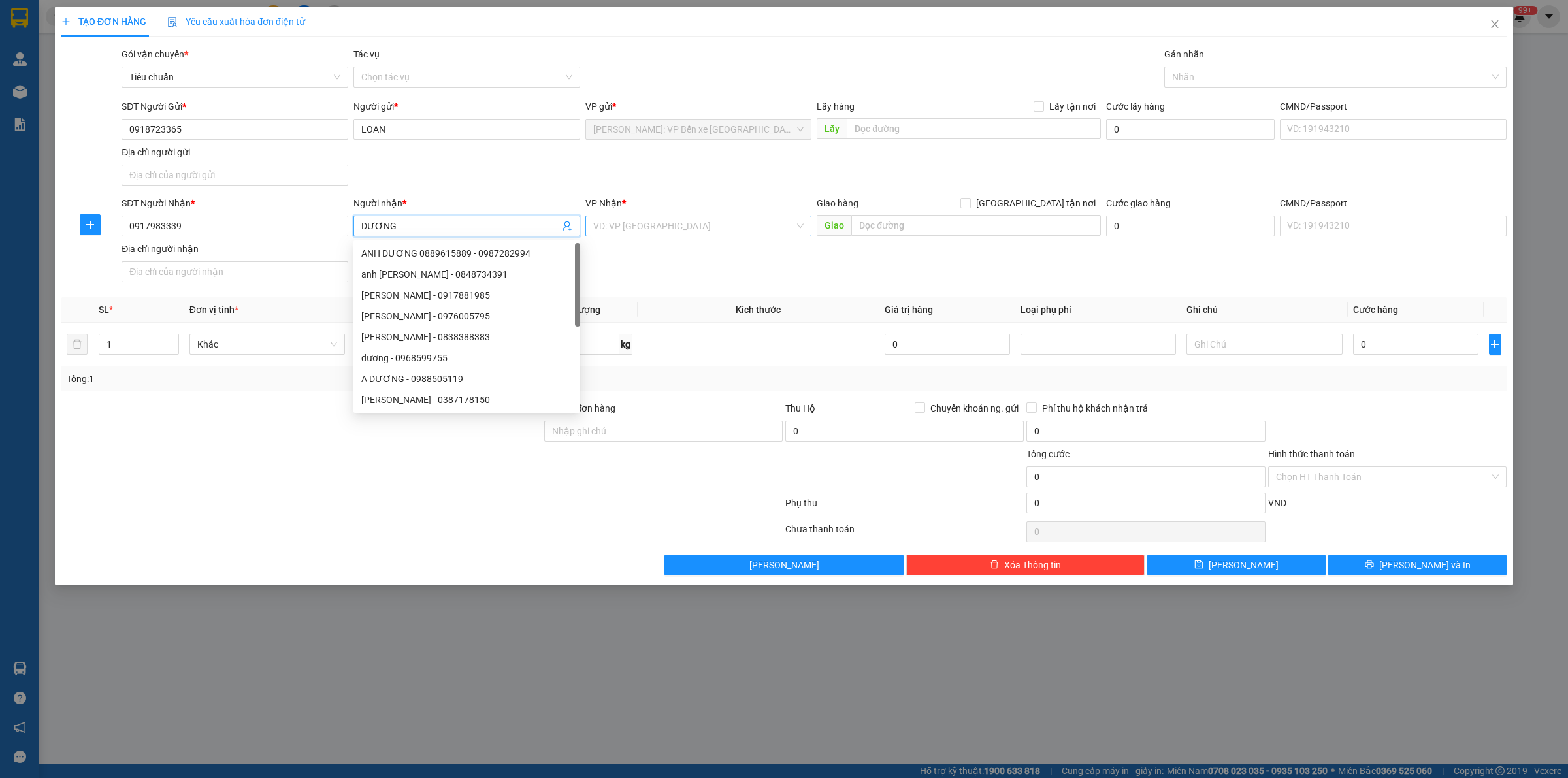
type input "DƯƠNG"
click at [689, 229] on input "search" at bounding box center [694, 225] width 202 height 19
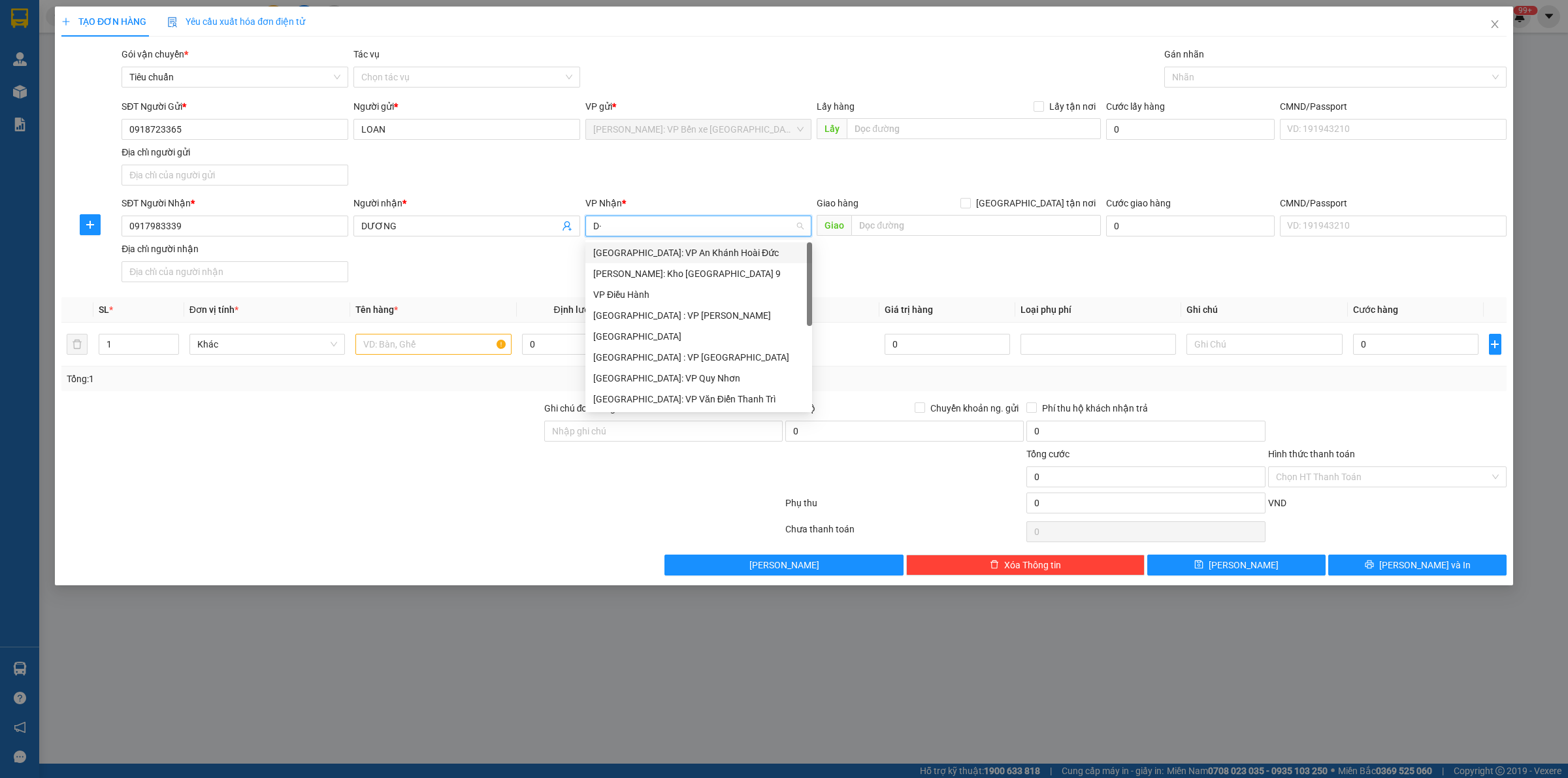
type input "D"
type input "ĐÀ"
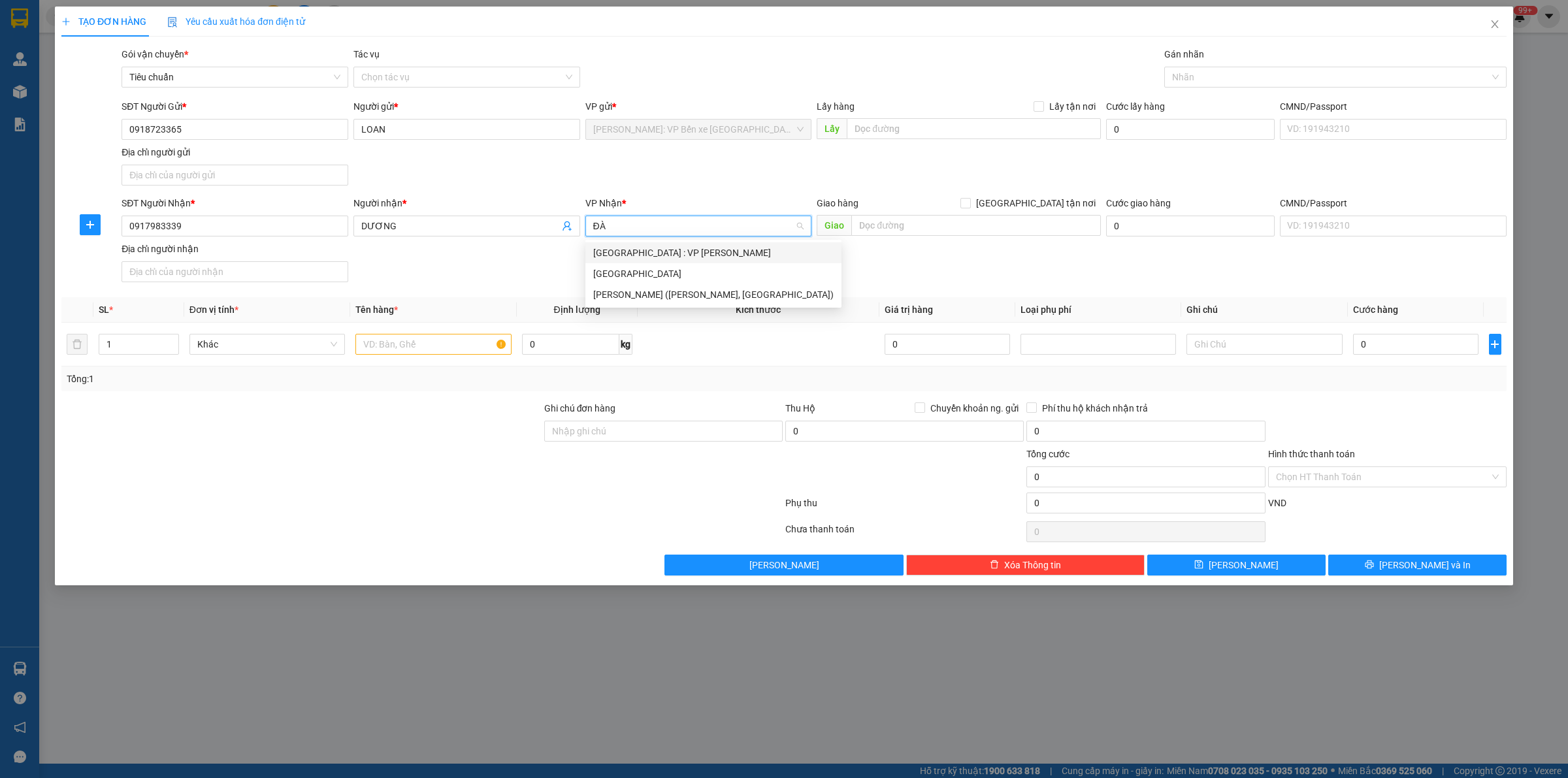
click at [683, 242] on div "[GEOGRAPHIC_DATA] : VP [PERSON_NAME]" at bounding box center [713, 252] width 256 height 21
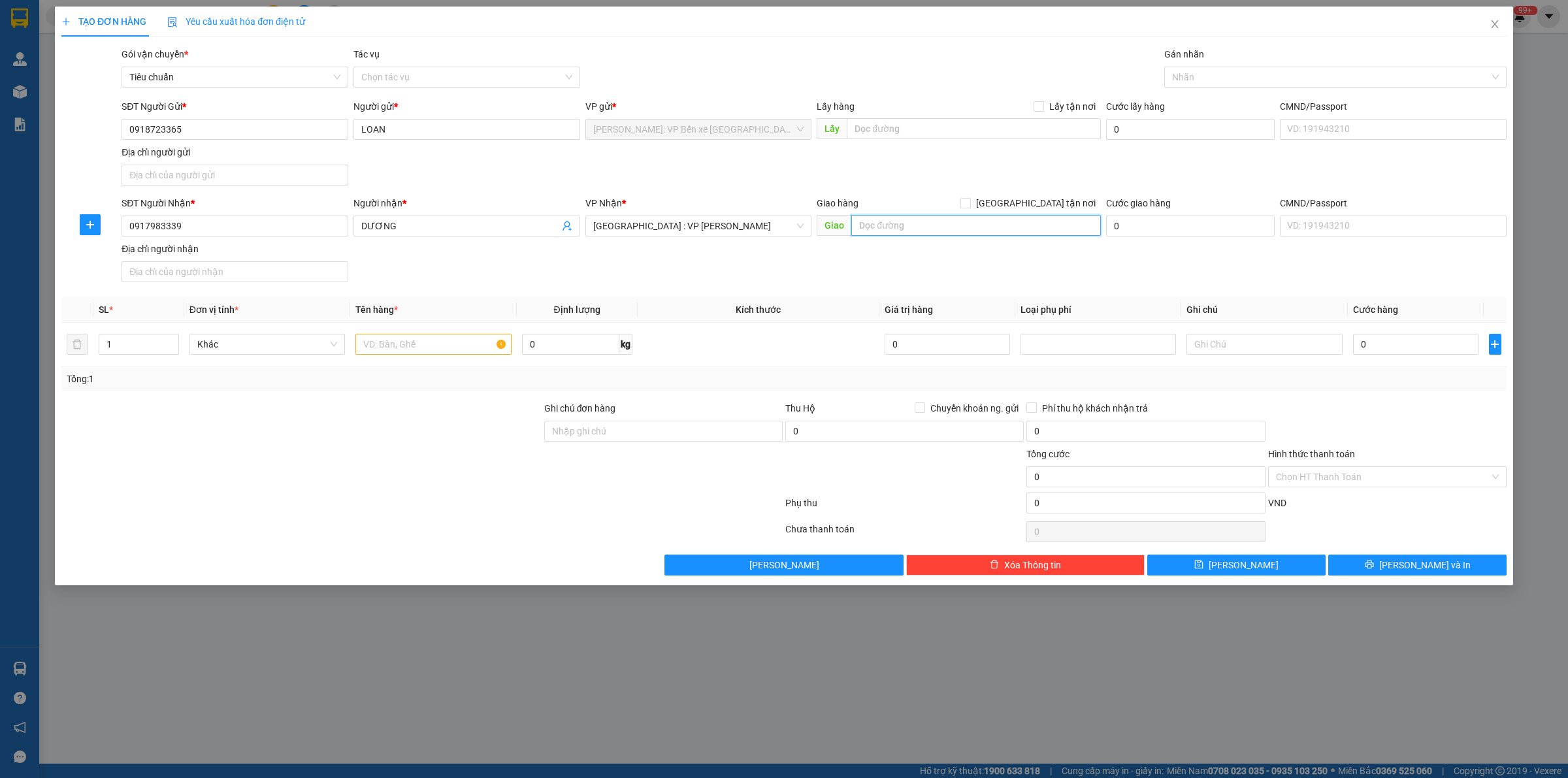
click at [883, 226] on input "text" at bounding box center [976, 225] width 250 height 21
type input "115-117 [PERSON_NAME],[GEOGRAPHIC_DATA],[GEOGRAPHIC_DATA]"
click at [1042, 204] on span "[GEOGRAPHIC_DATA] tận nơi" at bounding box center [1035, 203] width 130 height 15
click at [970, 204] on input "[GEOGRAPHIC_DATA] tận nơi" at bounding box center [965, 203] width 9 height 9
checkbox input "true"
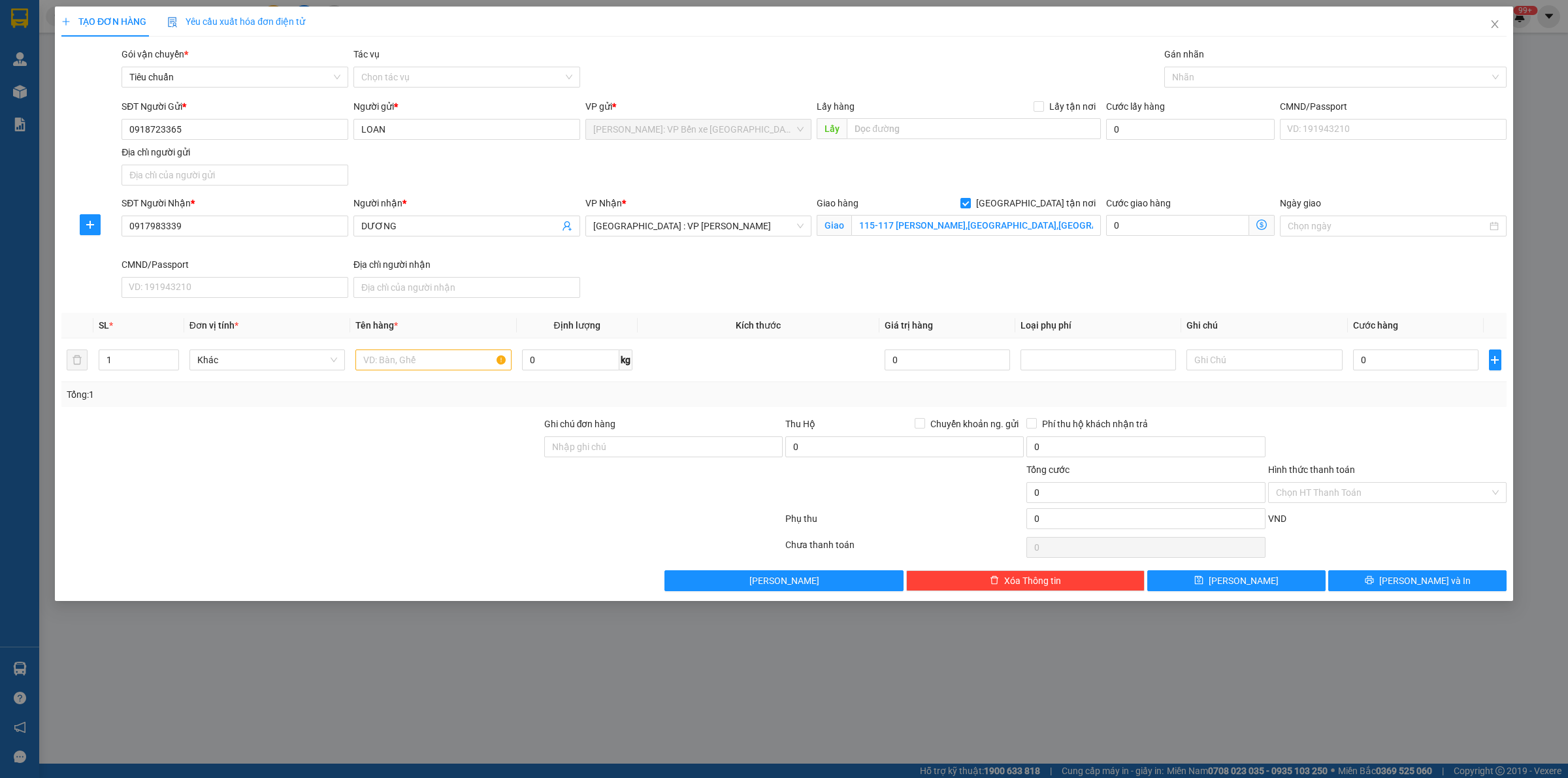
click at [1219, 62] on div "Gán nhãn" at bounding box center [1335, 56] width 342 height 19
click at [1219, 69] on div at bounding box center [1328, 77] width 323 height 15
type input "GIAO"
click at [1244, 103] on div "[GEOGRAPHIC_DATA] tận nơi" at bounding box center [1335, 103] width 327 height 15
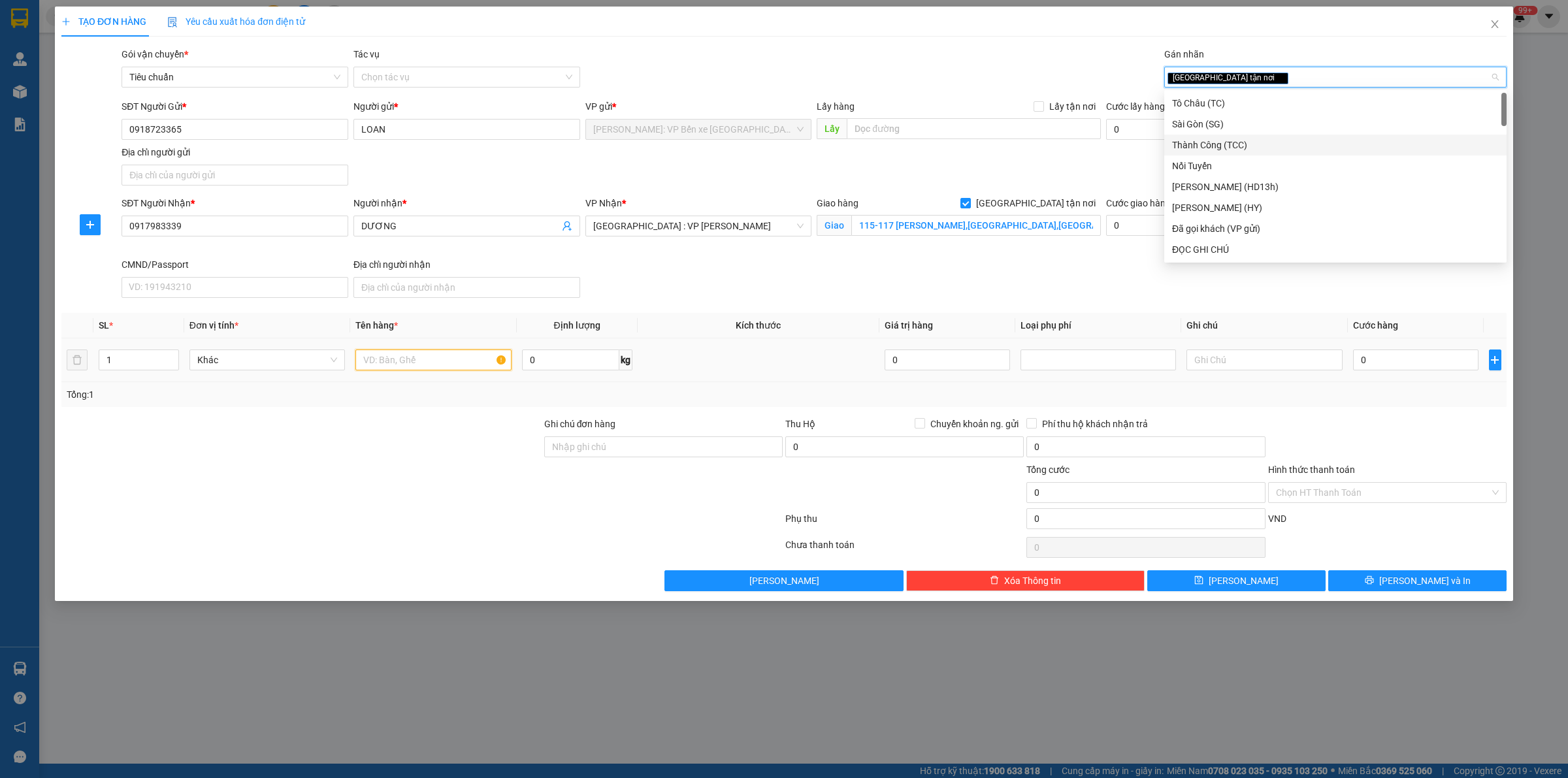
click at [395, 366] on input "text" at bounding box center [433, 359] width 156 height 21
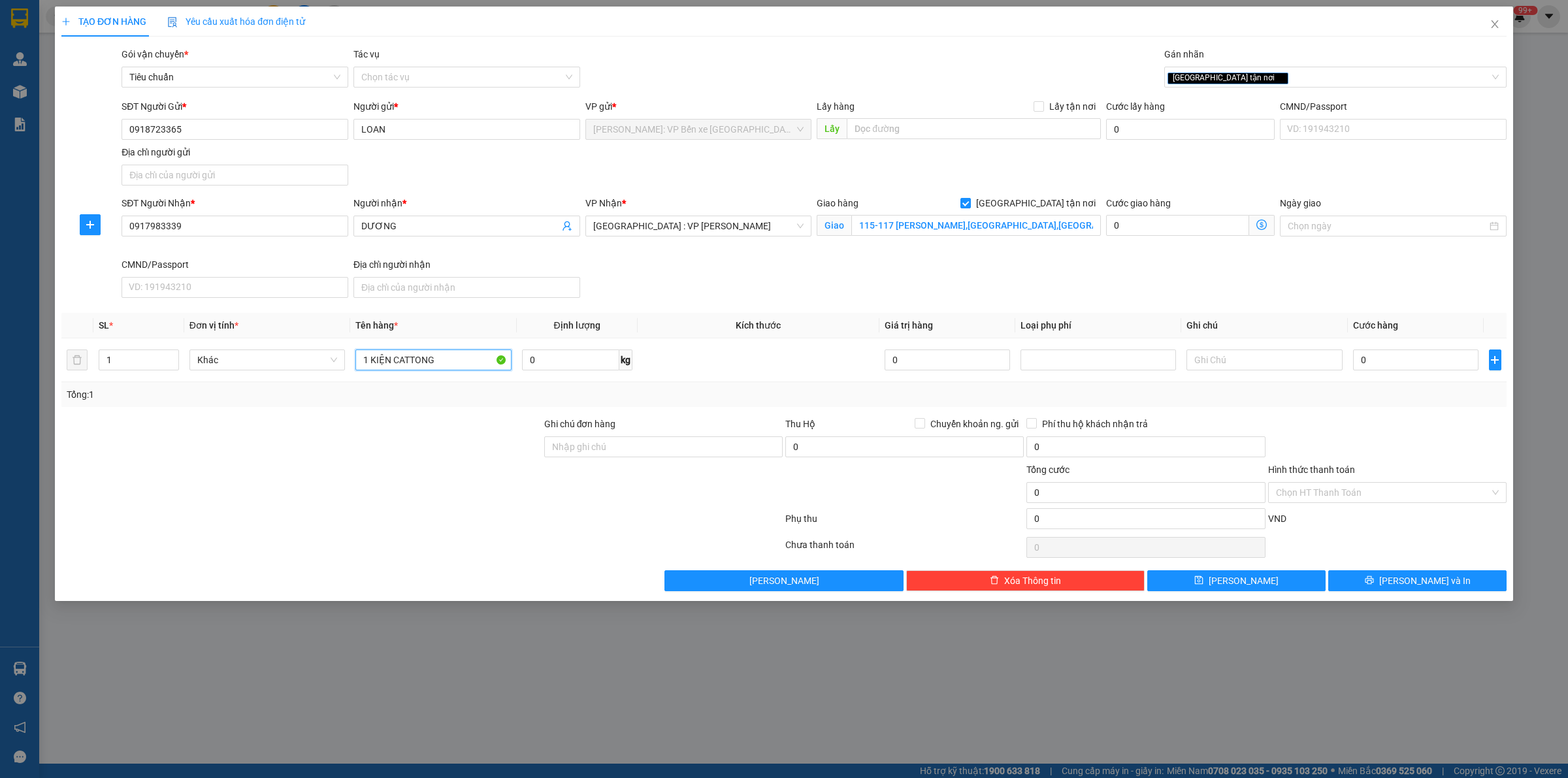
type input "1 KIỆN CATTONG"
drag, startPoint x: 1111, startPoint y: 271, endPoint x: 1175, endPoint y: 318, distance: 79.4
click at [1111, 271] on div "SĐT Người Nhận * 0917983339 Người nhận * DƯƠNG VP Nhận * [GEOGRAPHIC_DATA] : VP…" at bounding box center [813, 249] width 1390 height 107
click at [1438, 359] on input "0" at bounding box center [1415, 359] width 126 height 21
type input "1"
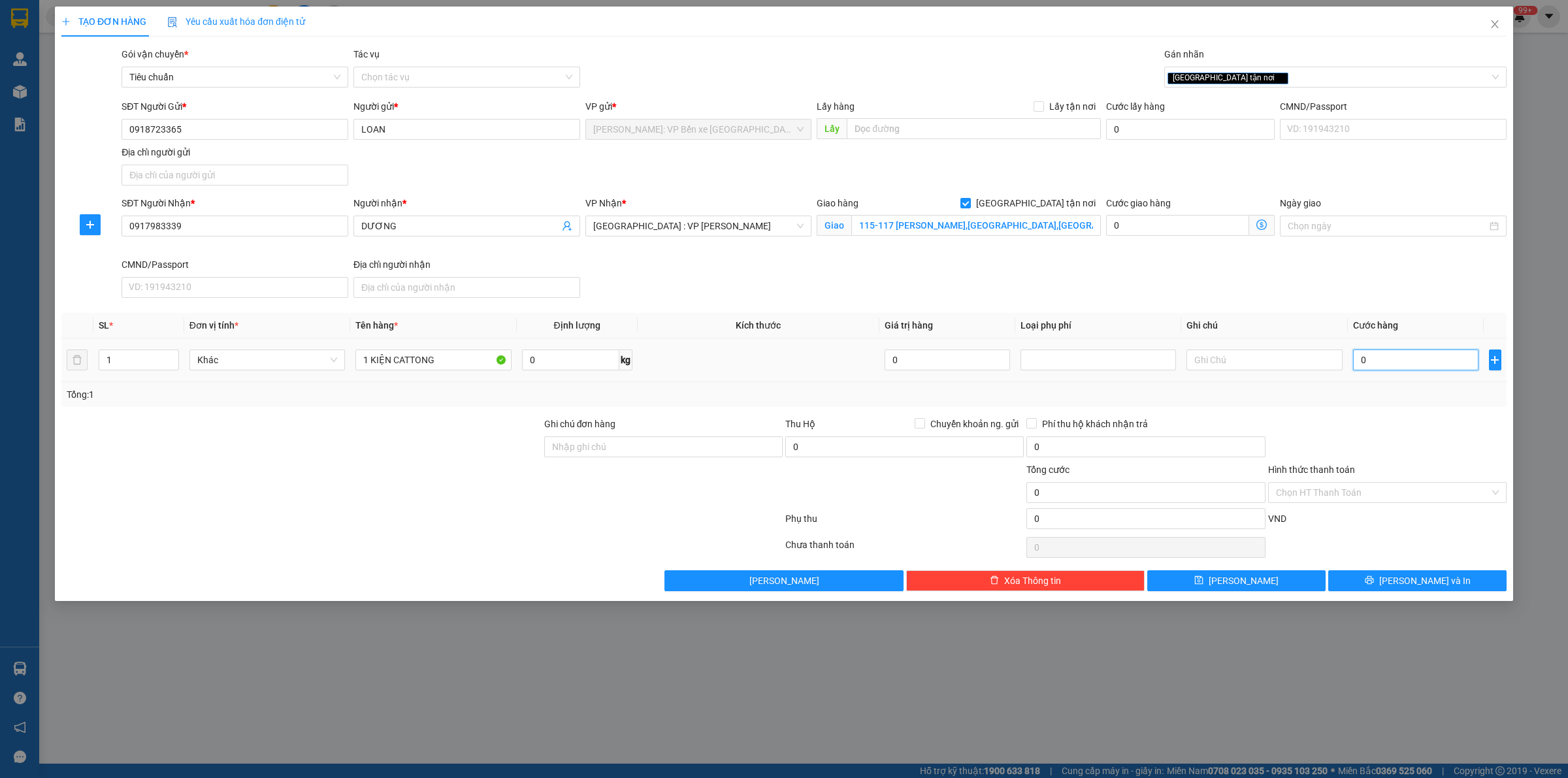
type input "1"
type input "18"
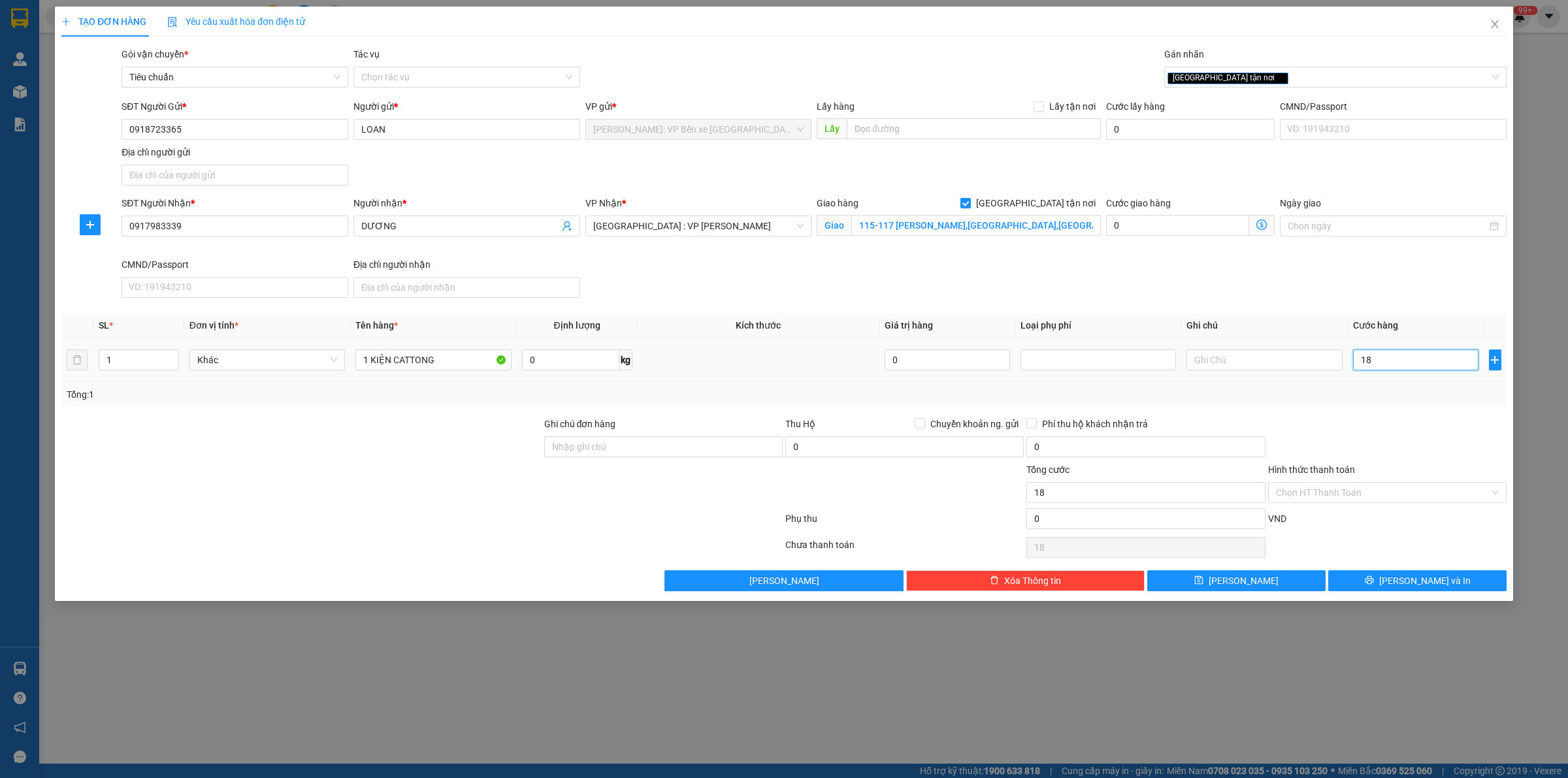
type input "180"
type input "1.800"
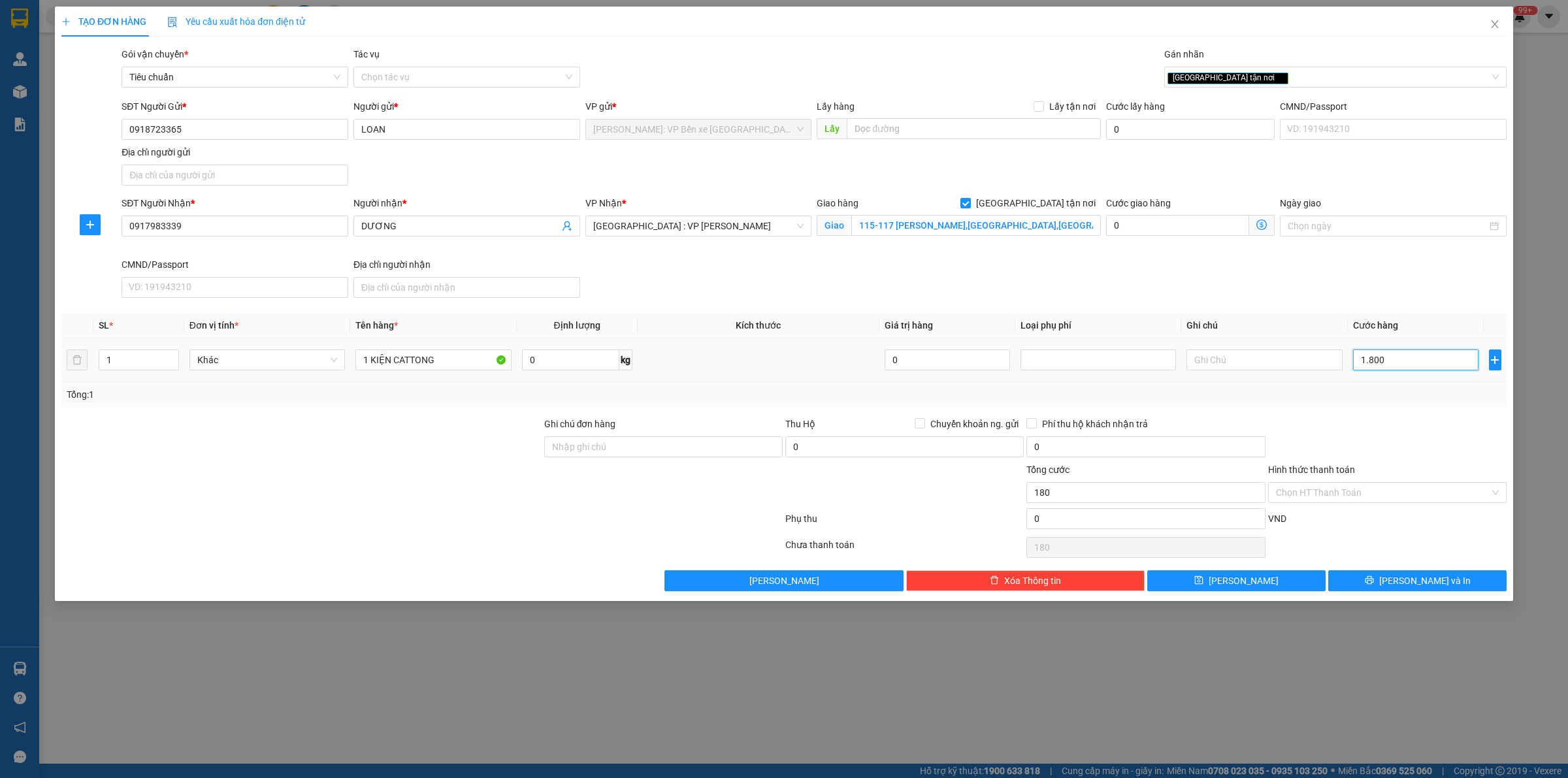
type input "1.800"
type input "18.000"
type input "180.000"
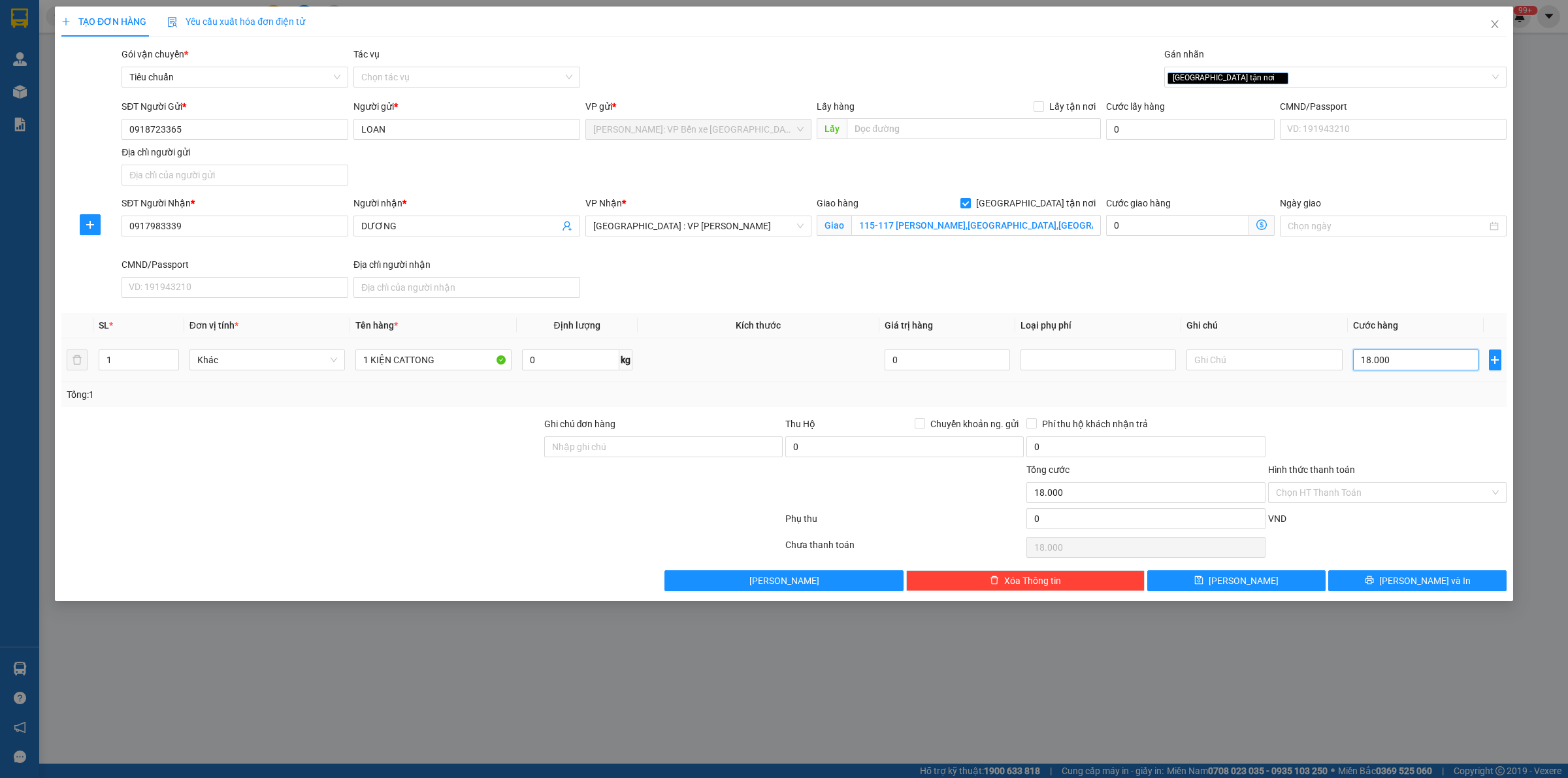
type input "180.000"
click at [1425, 582] on span "[PERSON_NAME] và In" at bounding box center [1425, 581] width 92 height 15
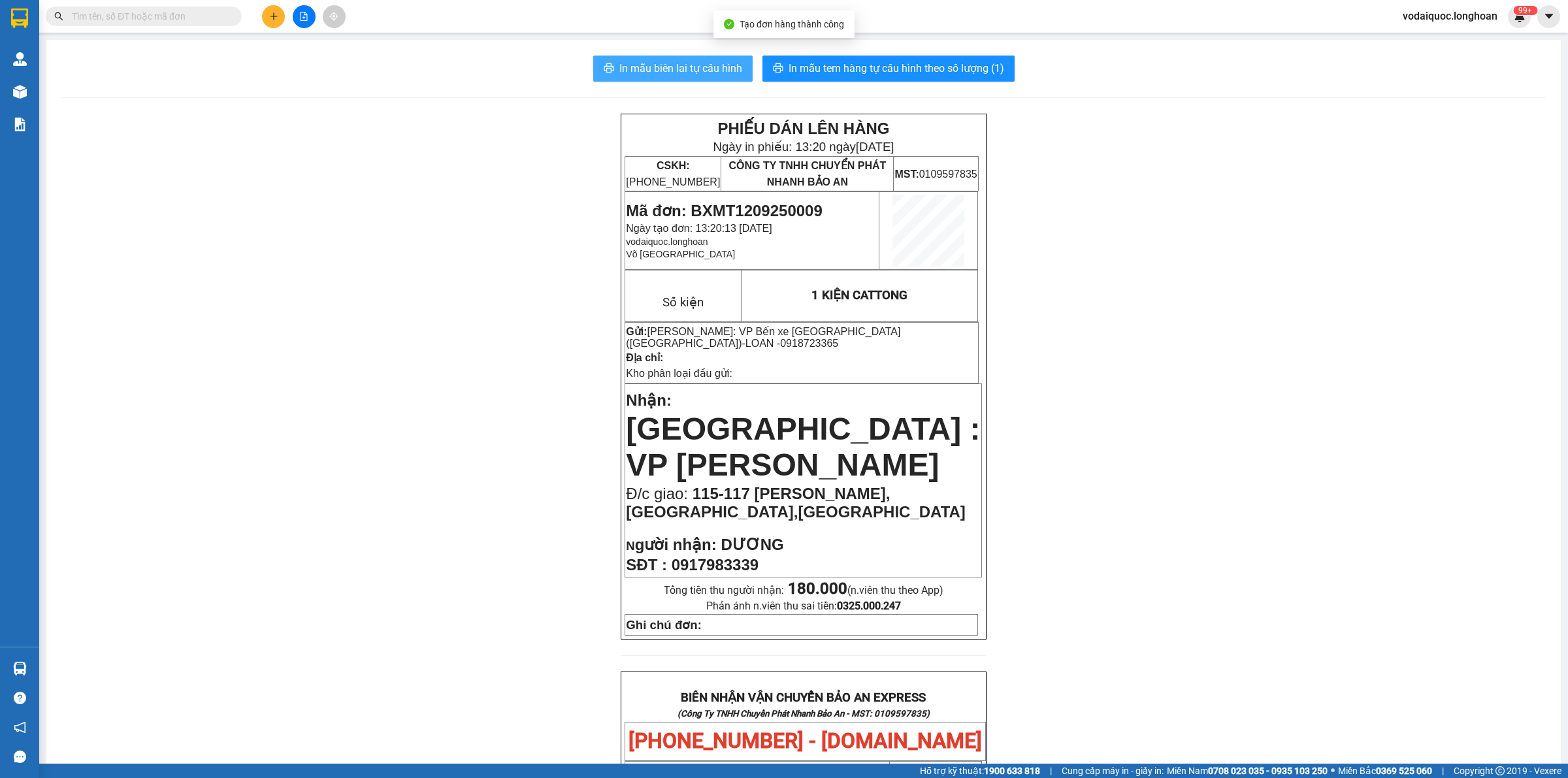
click at [683, 66] on span "In mẫu biên lai tự cấu hình" at bounding box center [680, 68] width 123 height 16
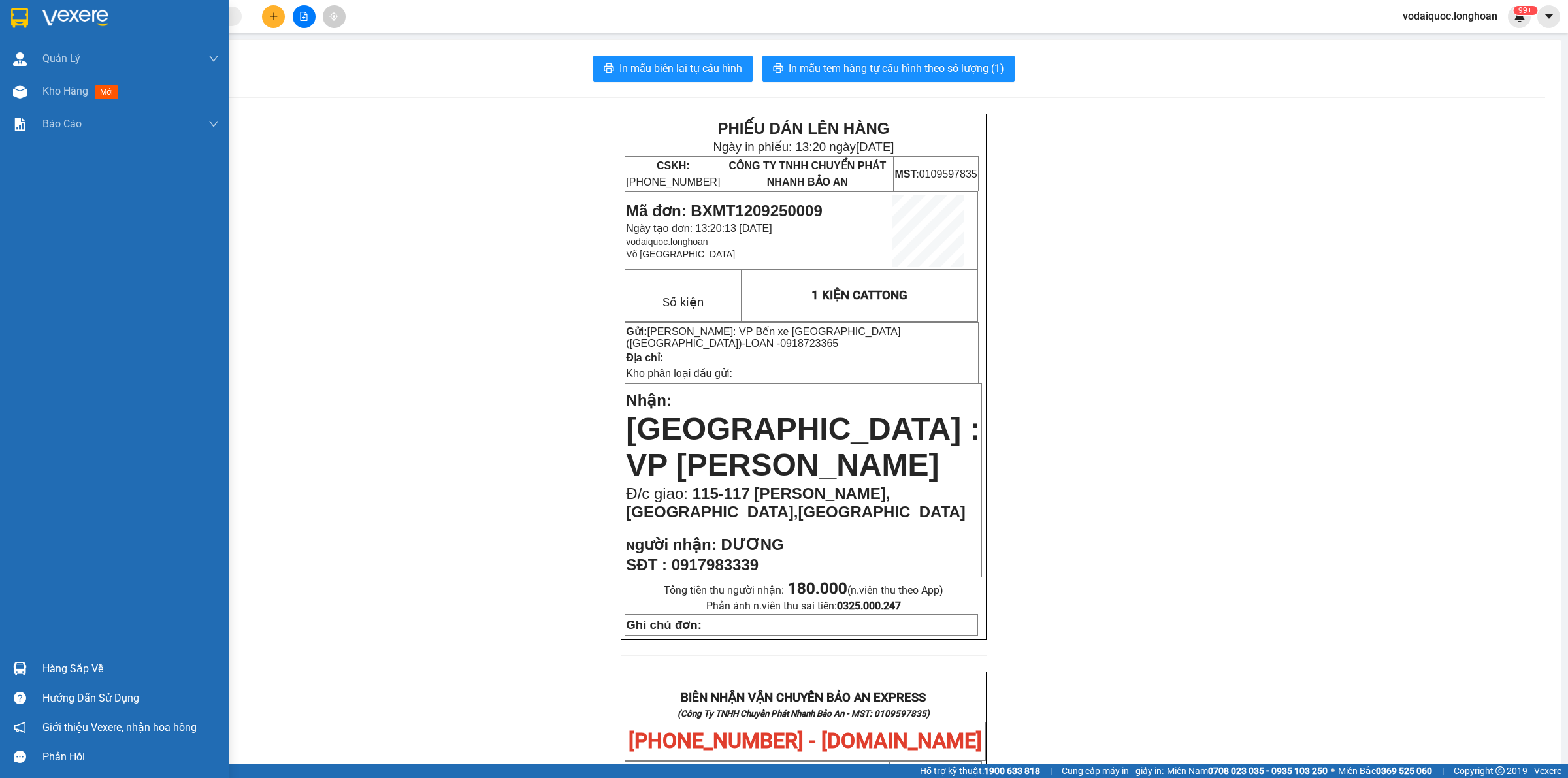
click at [62, 15] on img at bounding box center [76, 18] width 66 height 19
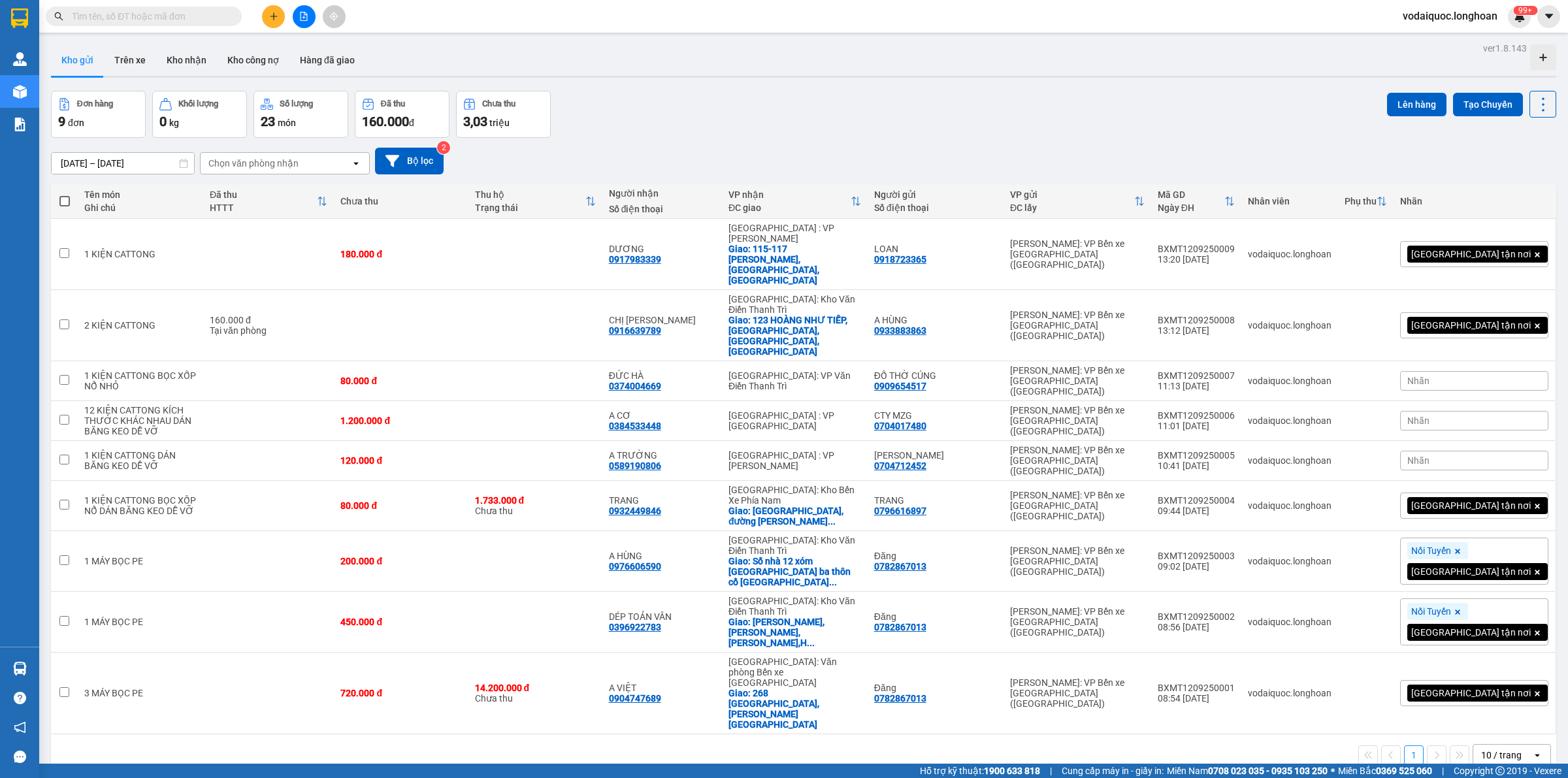
click at [196, 9] on input "text" at bounding box center [149, 16] width 154 height 15
click at [173, 13] on input "text" at bounding box center [149, 16] width 154 height 15
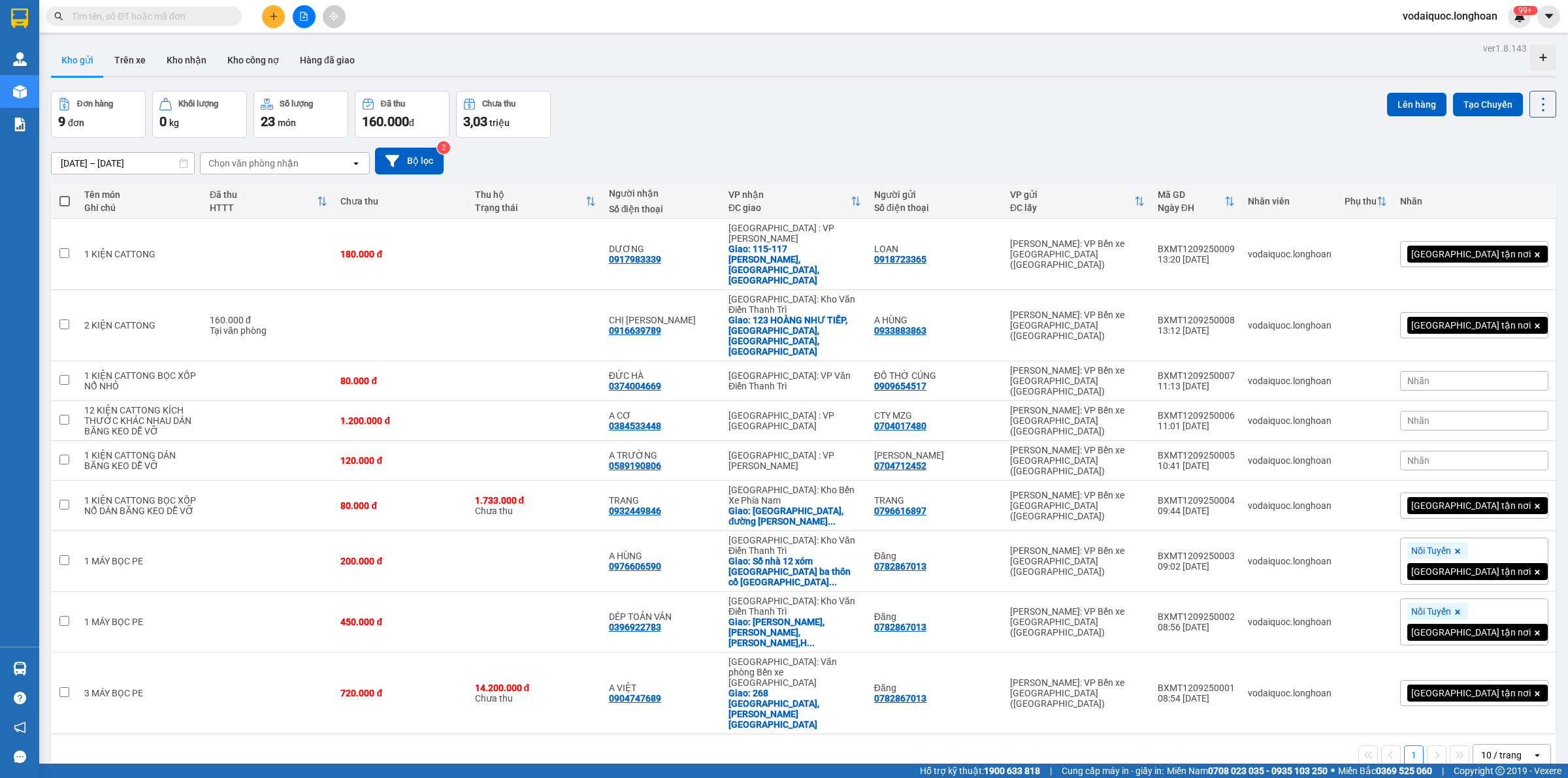
click at [164, 14] on input "text" at bounding box center [149, 16] width 154 height 15
click at [79, 56] on button "Kho gửi" at bounding box center [77, 60] width 53 height 32
click at [187, 11] on input "text" at bounding box center [149, 16] width 154 height 15
click at [819, 96] on div "Đơn hàng 9 đơn Khối lượng 0 kg Số lượng 23 món Đã thu 160.000 đ Chưa thu 3,03 t…" at bounding box center [803, 114] width 1505 height 47
click at [170, 11] on input "text" at bounding box center [149, 16] width 154 height 15
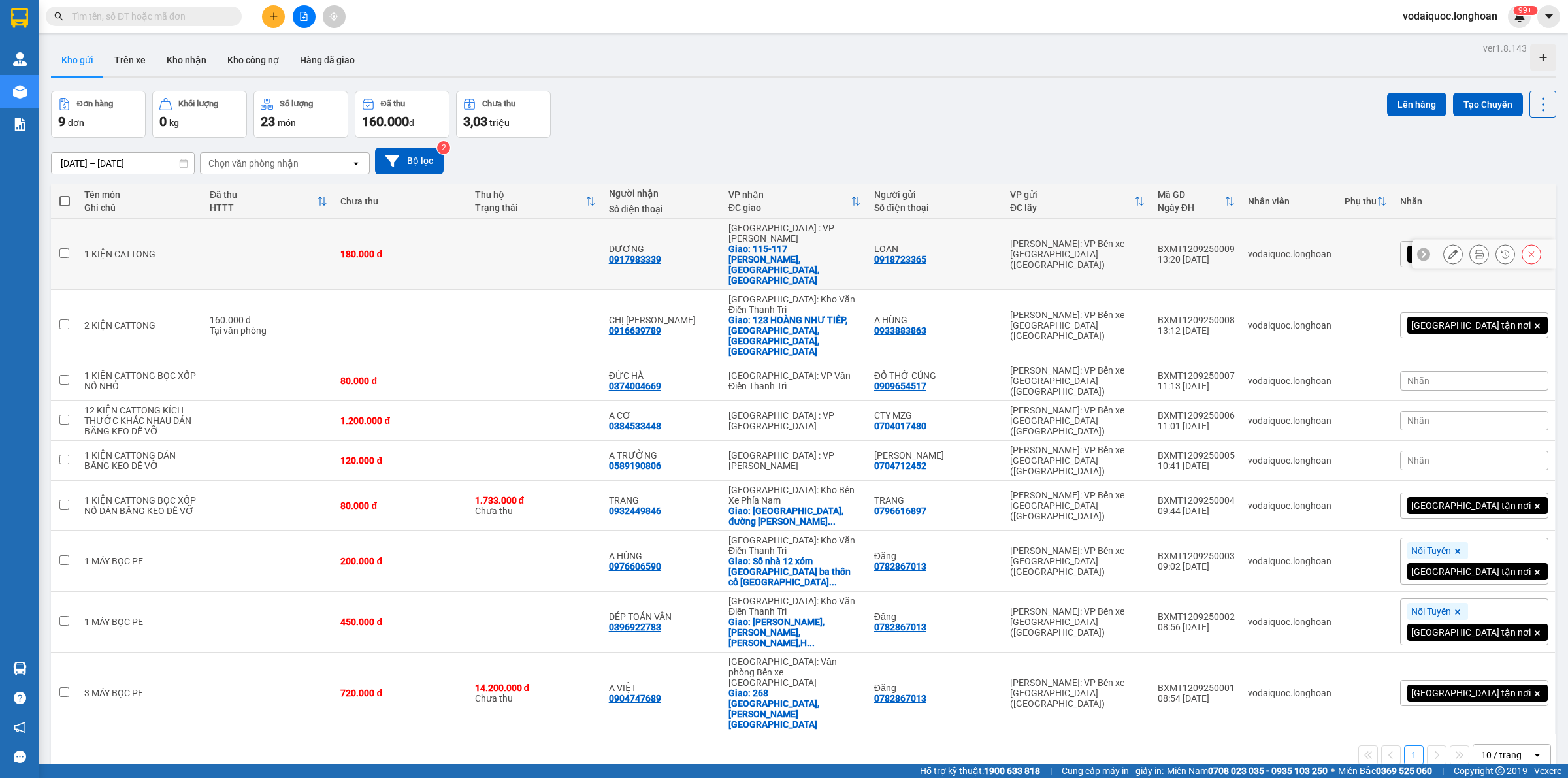
click at [1475, 250] on icon at bounding box center [1479, 254] width 9 height 9
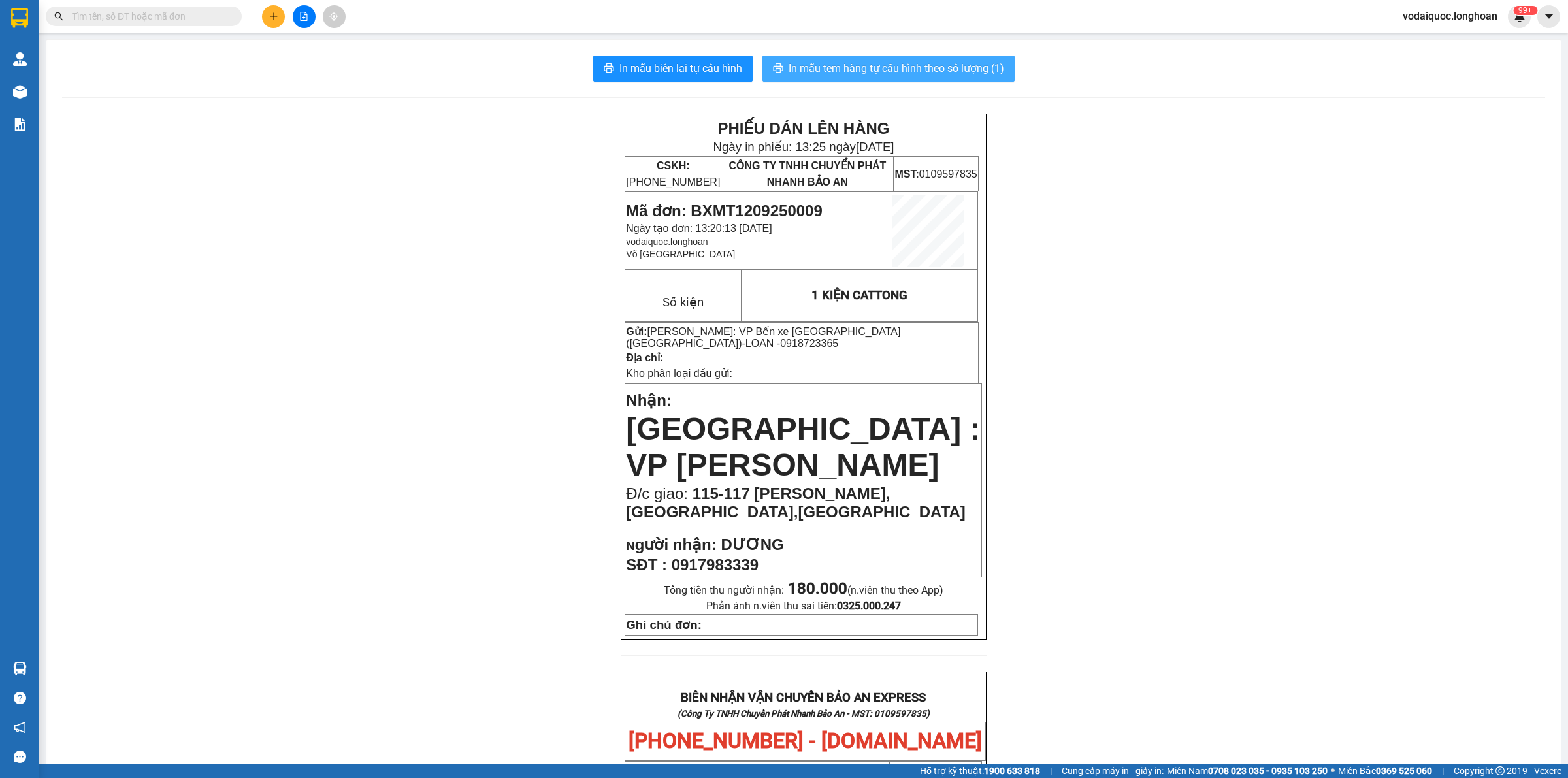
click at [908, 63] on span "In mẫu tem hàng tự cấu hình theo số lượng (1)" at bounding box center [897, 68] width 216 height 16
click at [187, 123] on div "PHIẾU DÁN LÊN HÀNG Ngày in phiếu: 13:25 [DATE] CSKH: [PHONE_NUMBER] CÔNG TY TNH…" at bounding box center [804, 723] width 1483 height 1221
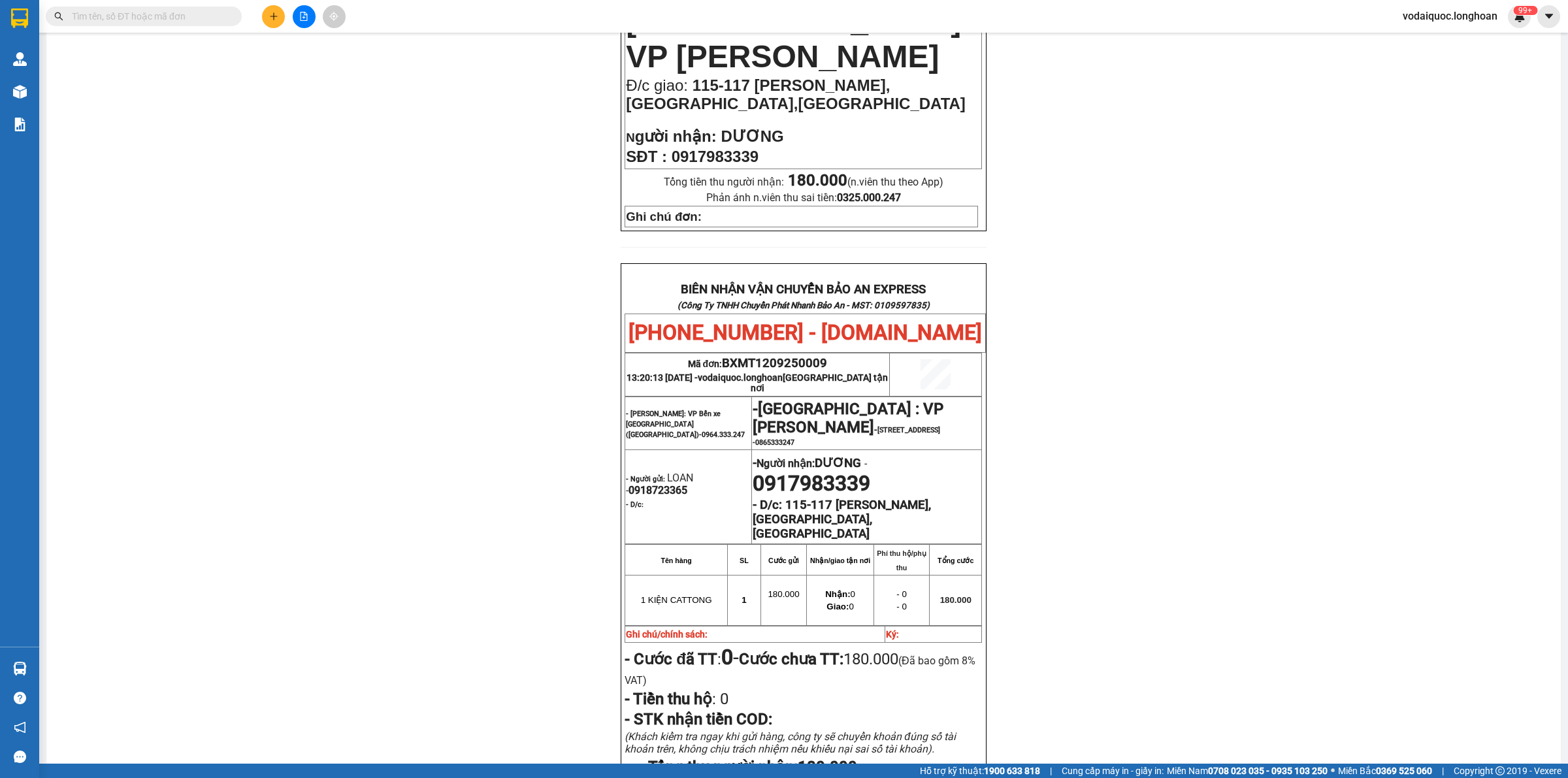
scroll to position [584, 0]
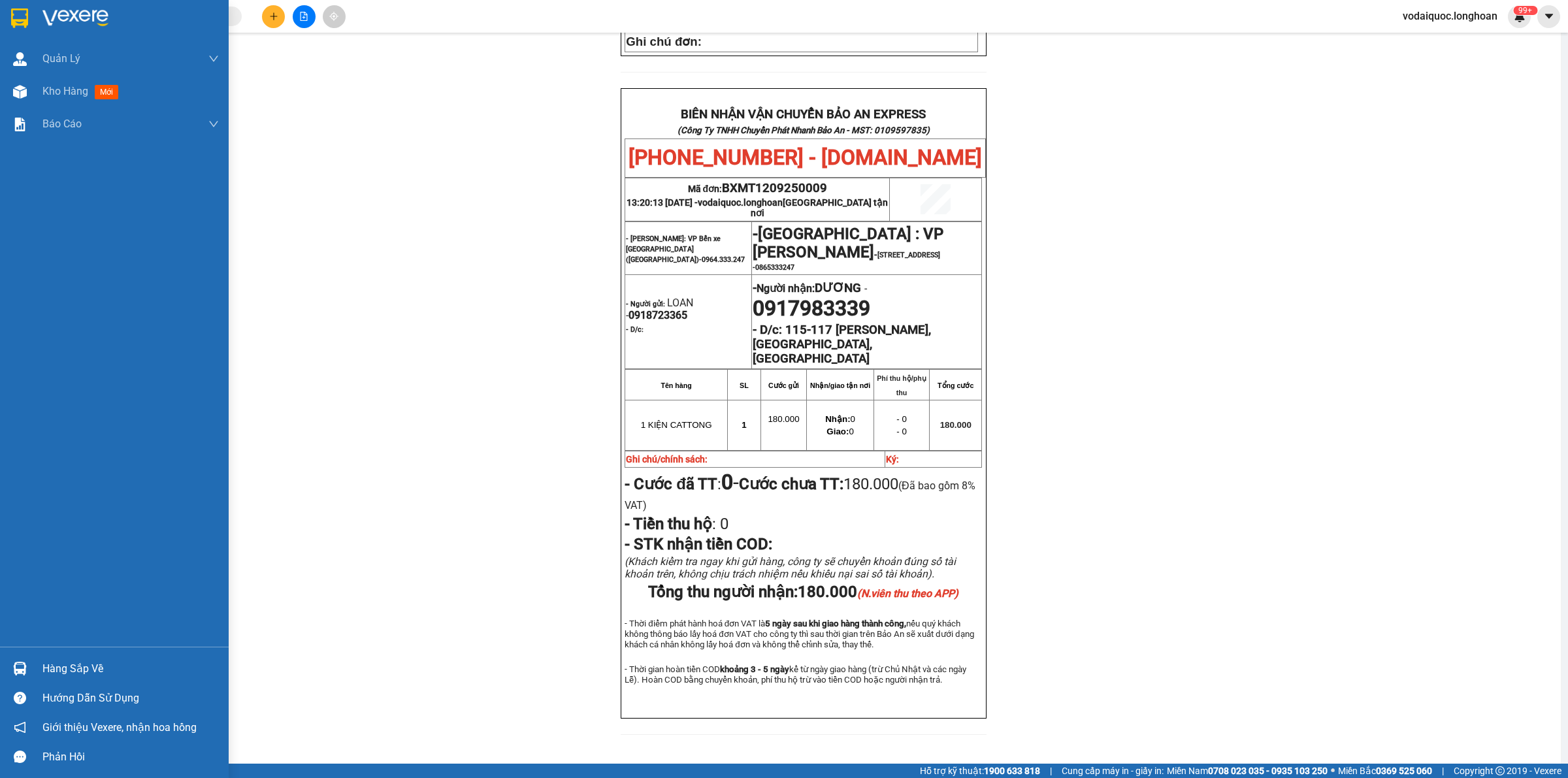
click at [58, 18] on img at bounding box center [76, 18] width 66 height 19
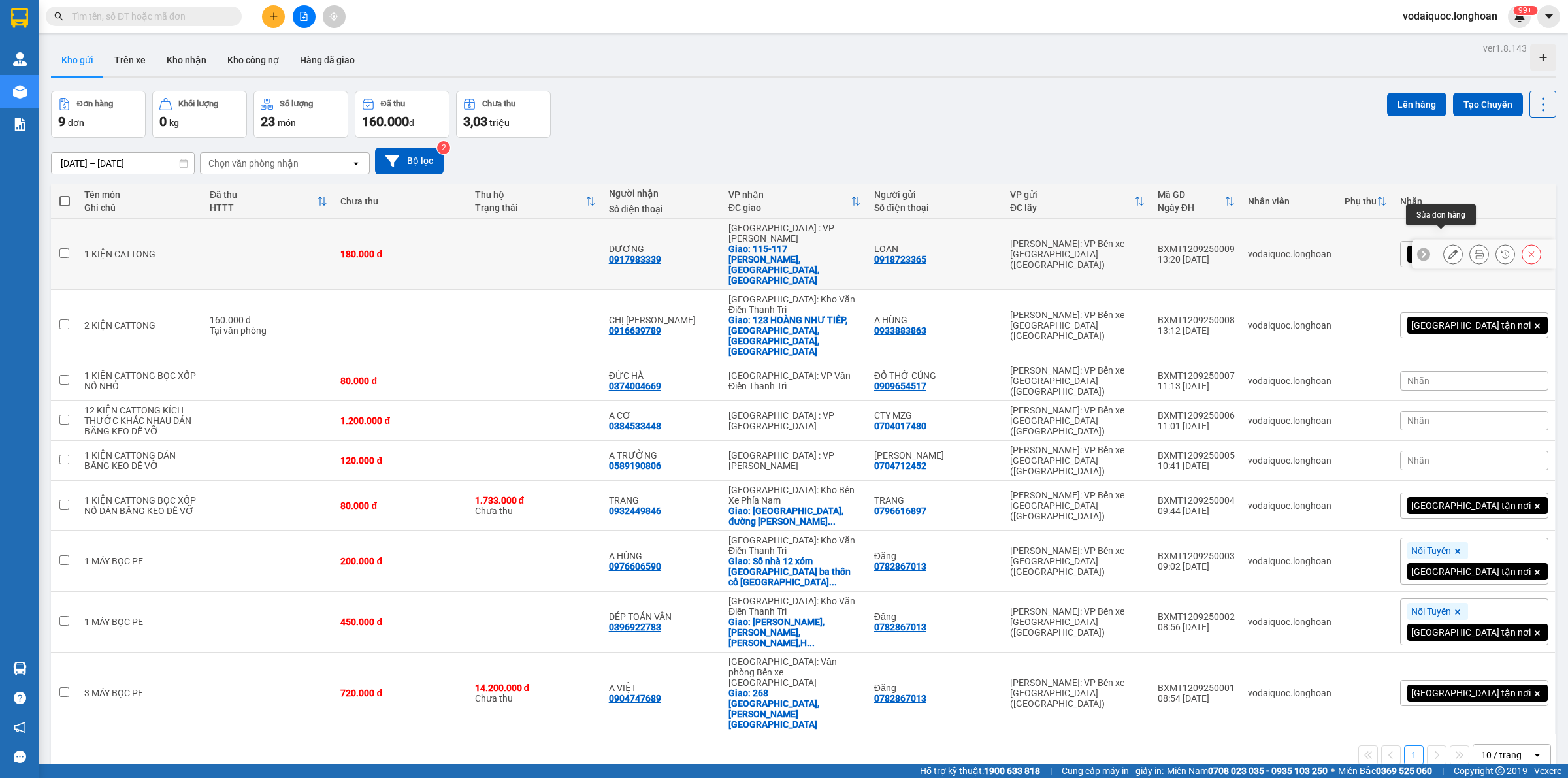
click at [1449, 250] on icon at bounding box center [1453, 254] width 9 height 9
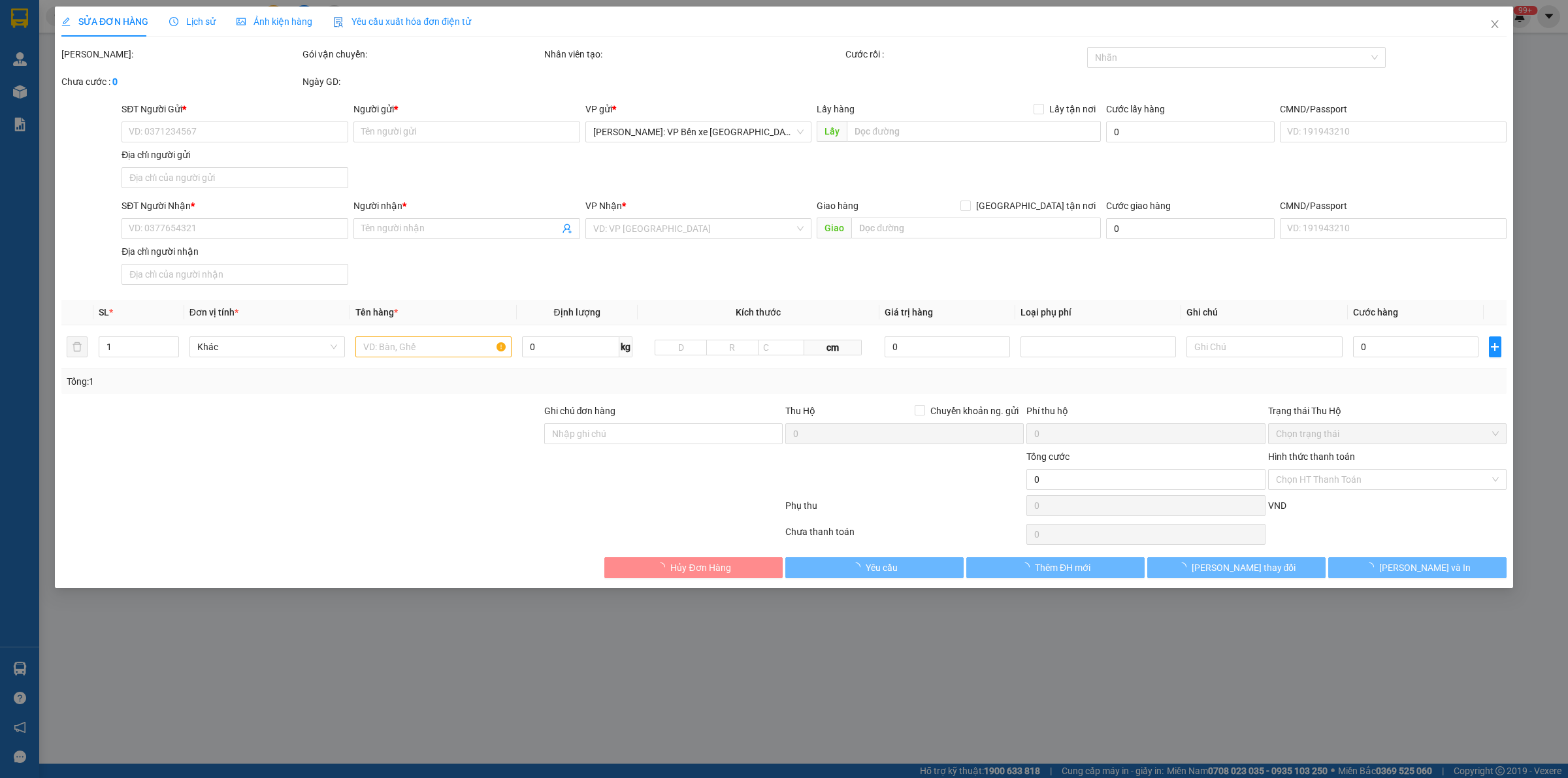
type input "0918723365"
type input "LOAN"
type input "0917983339"
type input "DƯƠNG"
checkbox input "true"
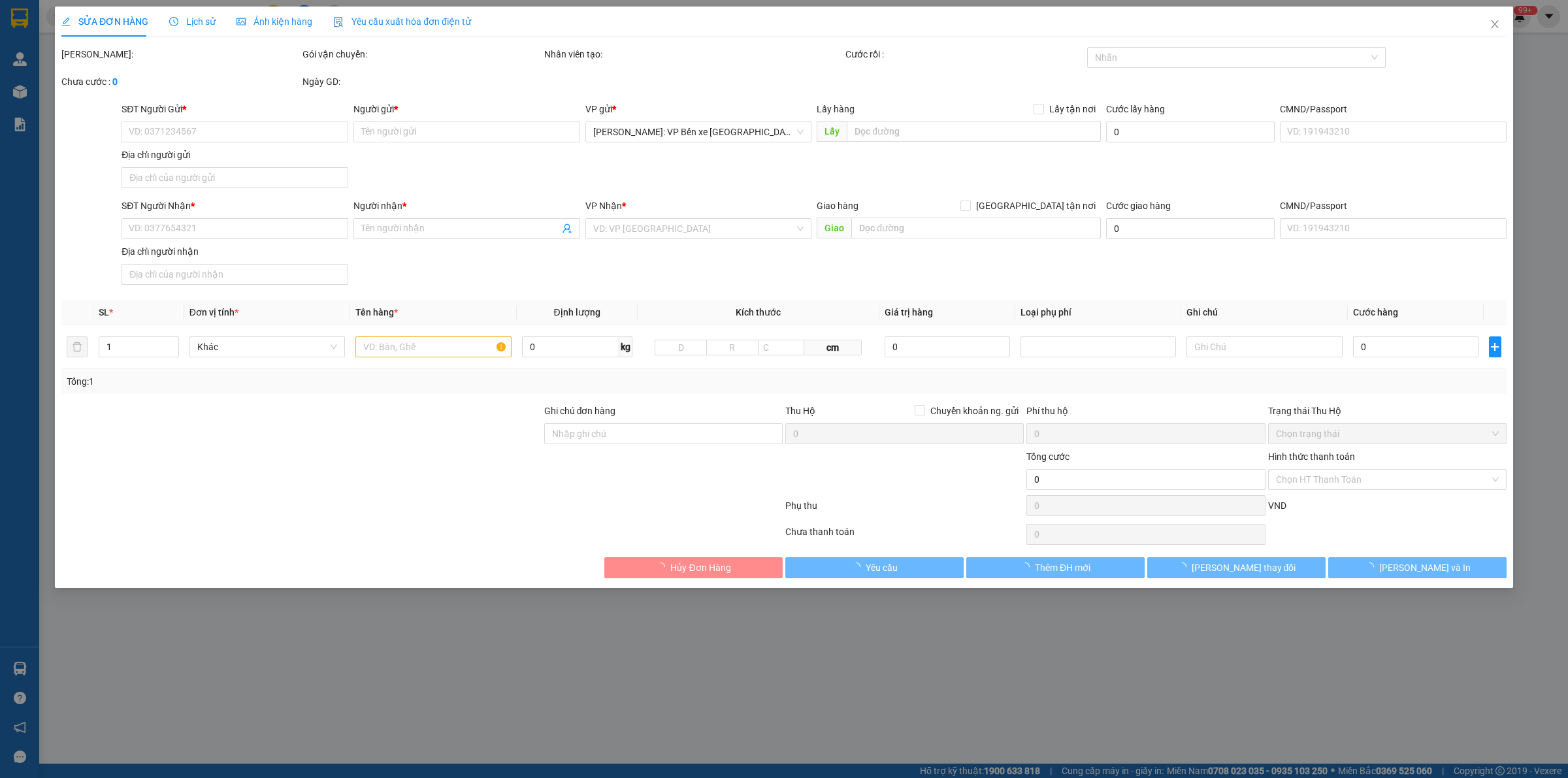
type input "115-117 [PERSON_NAME],[GEOGRAPHIC_DATA],[GEOGRAPHIC_DATA]"
type input "180.000"
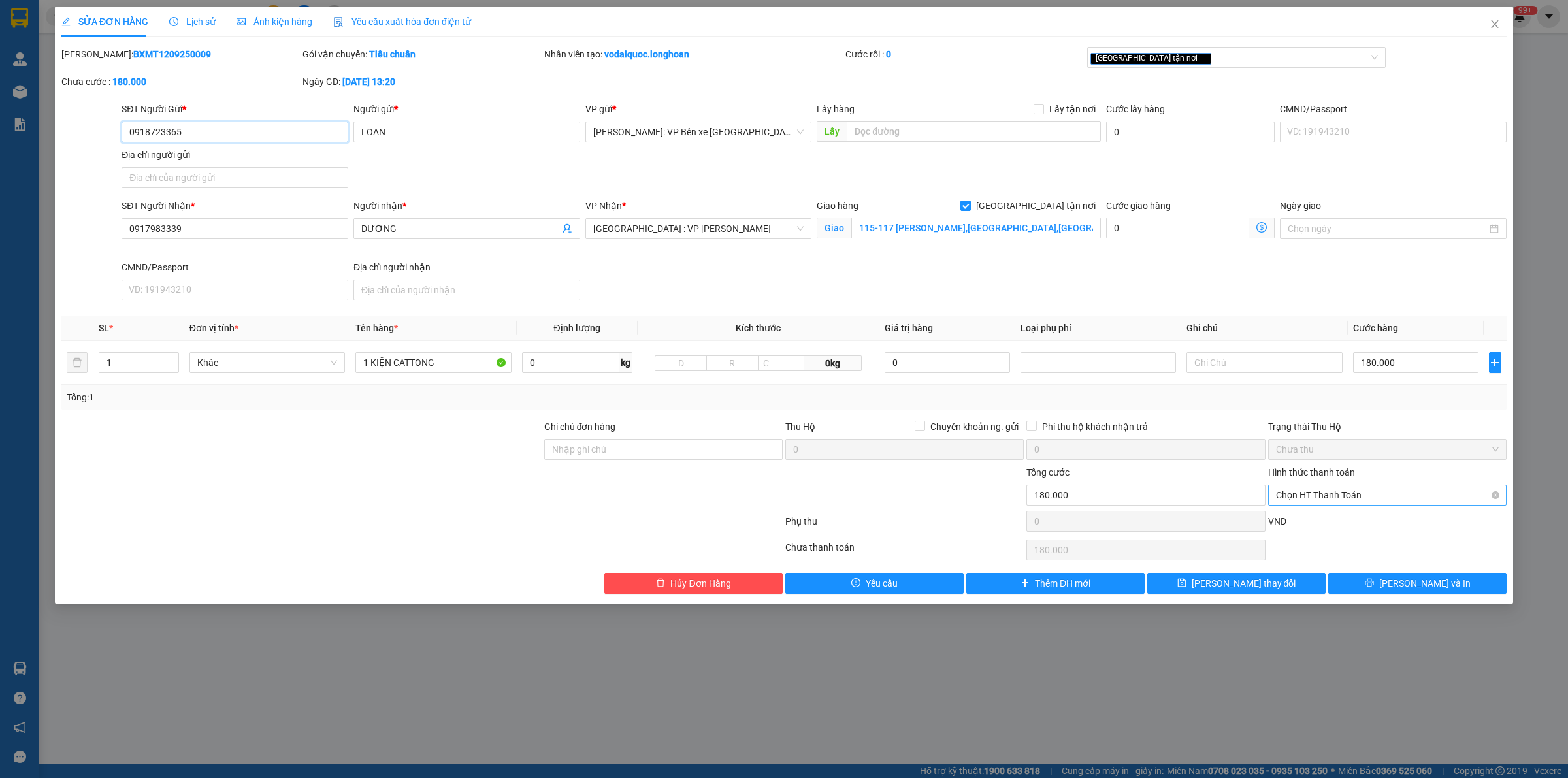
click at [1358, 494] on span "Chọn HT Thanh Toán" at bounding box center [1387, 495] width 223 height 19
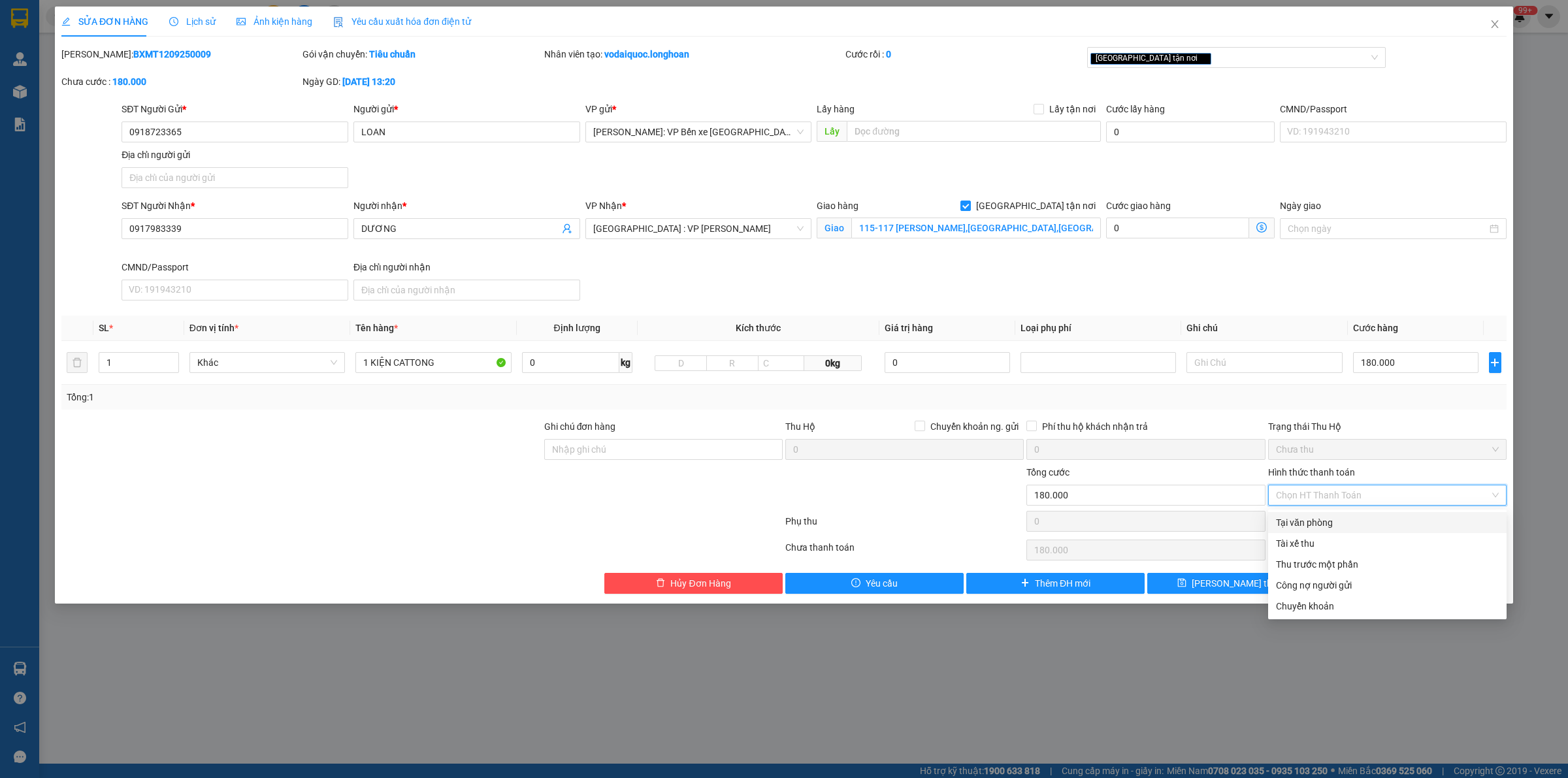
click at [1331, 520] on div "Tại văn phòng" at bounding box center [1387, 523] width 223 height 15
type input "0"
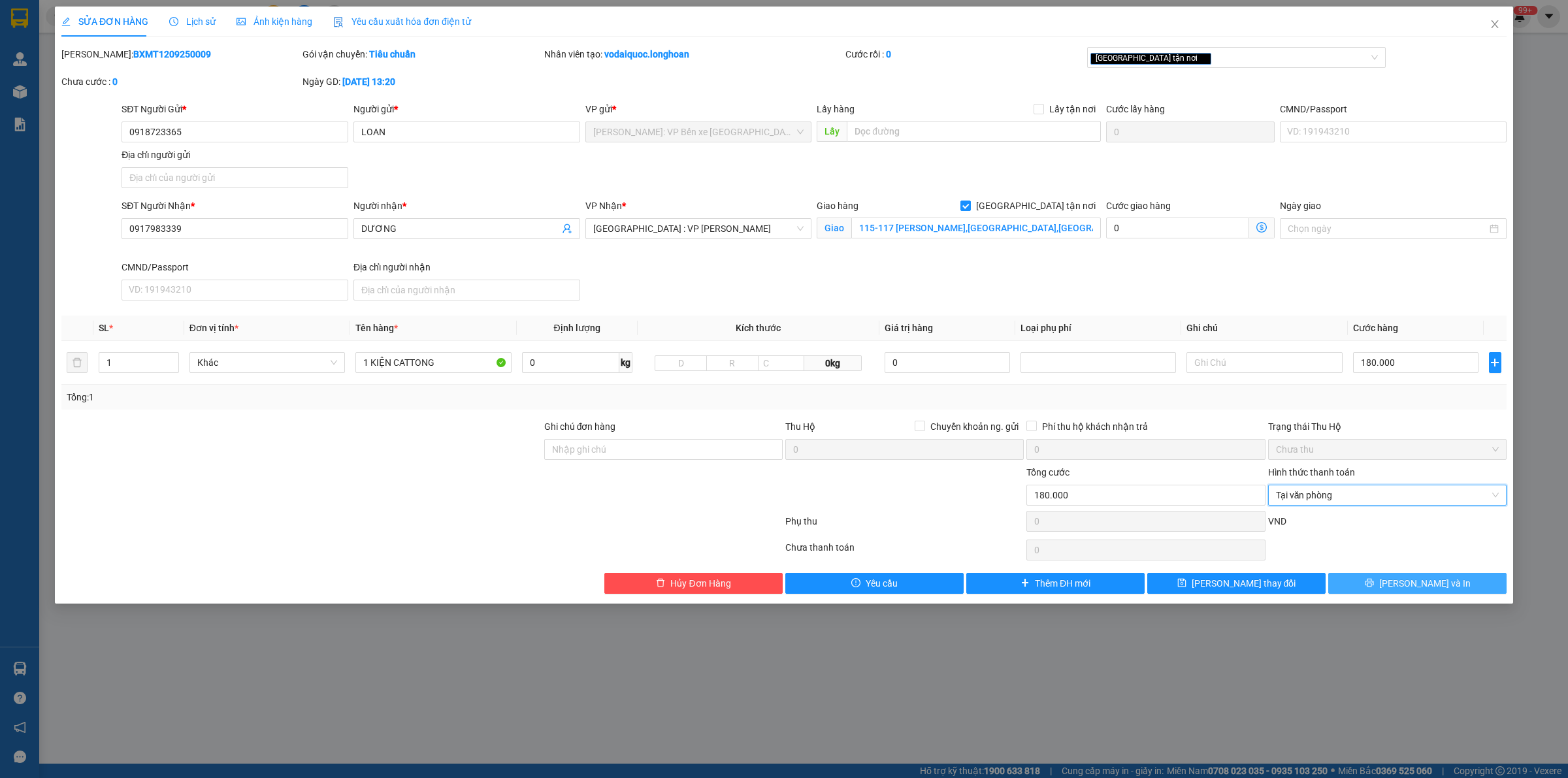
click at [1411, 584] on span "[PERSON_NAME] và In" at bounding box center [1425, 583] width 92 height 15
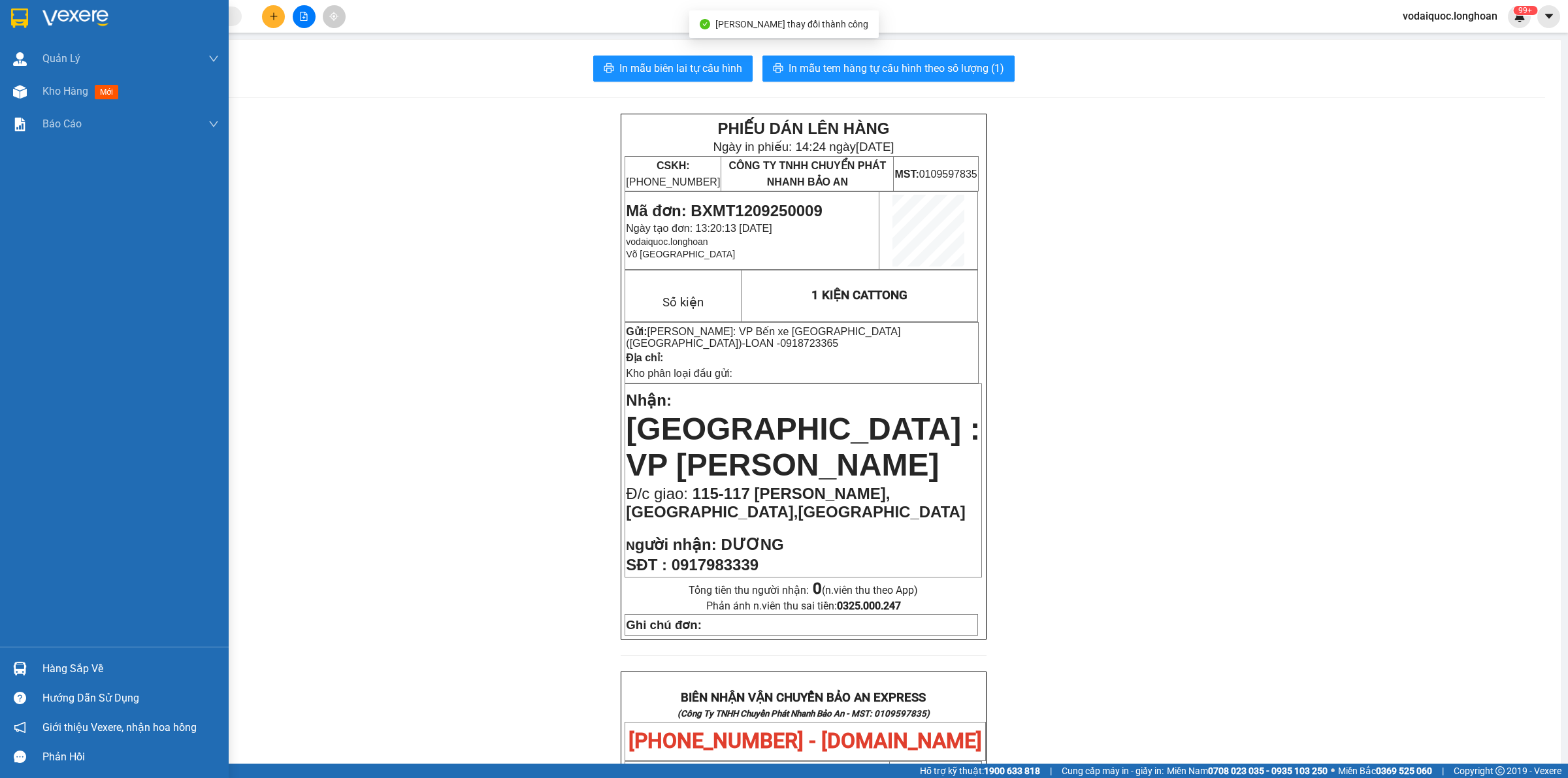
click at [41, 19] on div at bounding box center [114, 21] width 229 height 42
